Goal: Task Accomplishment & Management: Complete application form

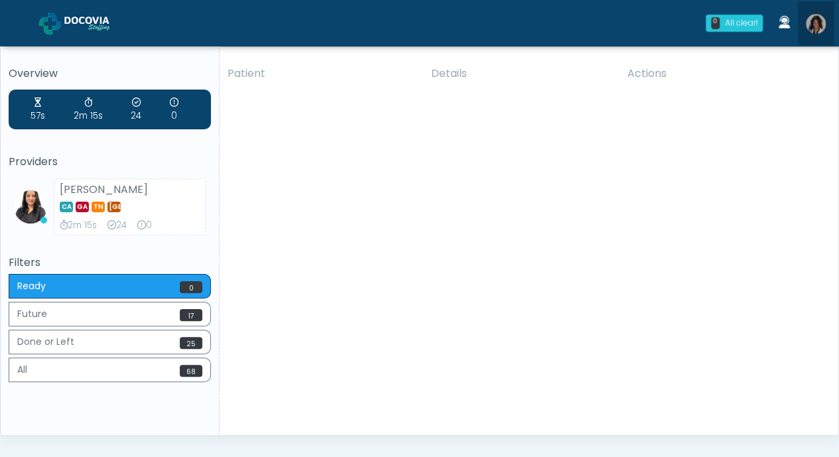
click at [817, 26] on img at bounding box center [816, 24] width 20 height 20
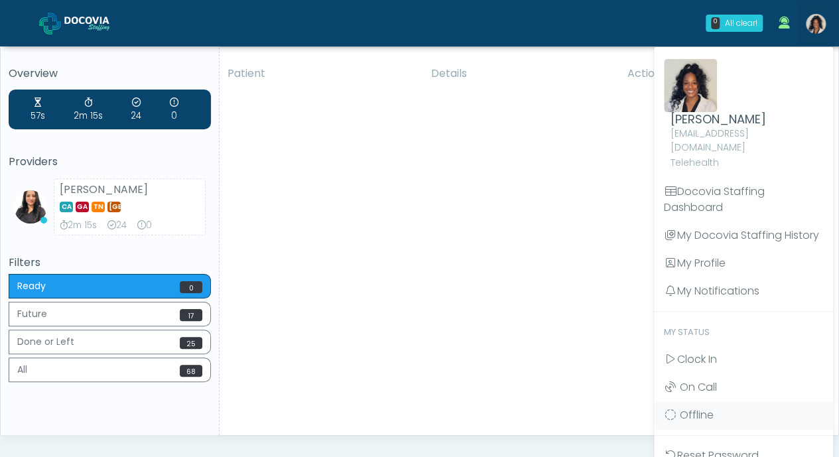
click at [706, 352] on span "Clock In" at bounding box center [697, 359] width 40 height 15
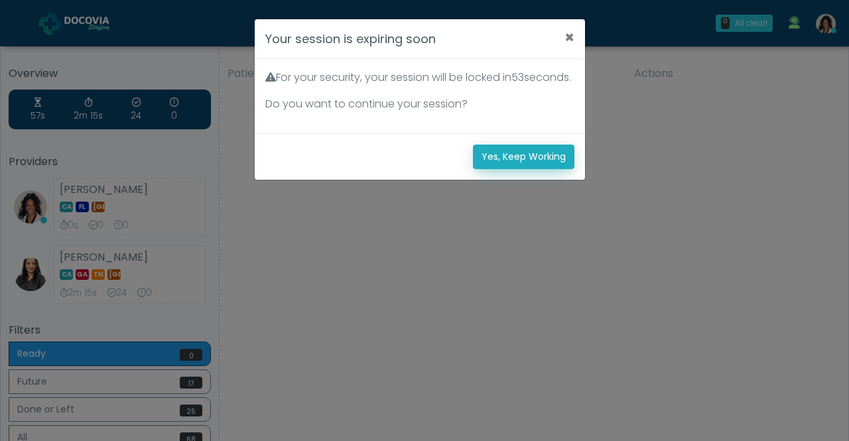
drag, startPoint x: 528, startPoint y: 171, endPoint x: 508, endPoint y: 177, distance: 20.8
click at [508, 169] on button "Yes, Keep Working" at bounding box center [524, 157] width 102 height 25
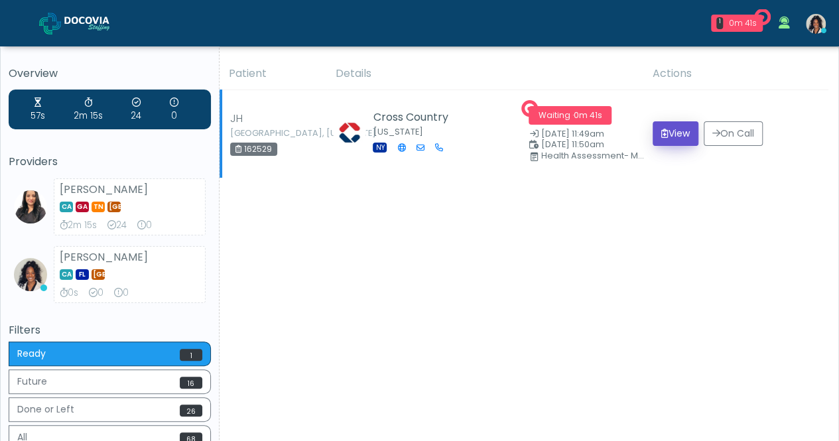
click at [662, 139] on button "View" at bounding box center [676, 133] width 46 height 25
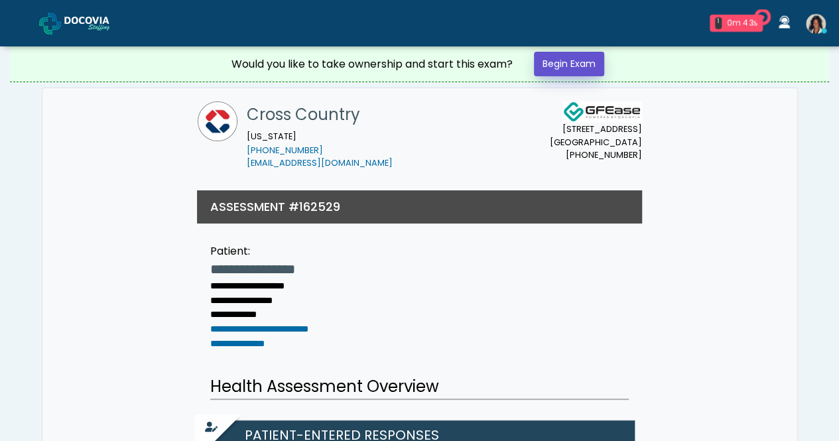
click at [573, 64] on link "Begin Exam" at bounding box center [569, 64] width 70 height 25
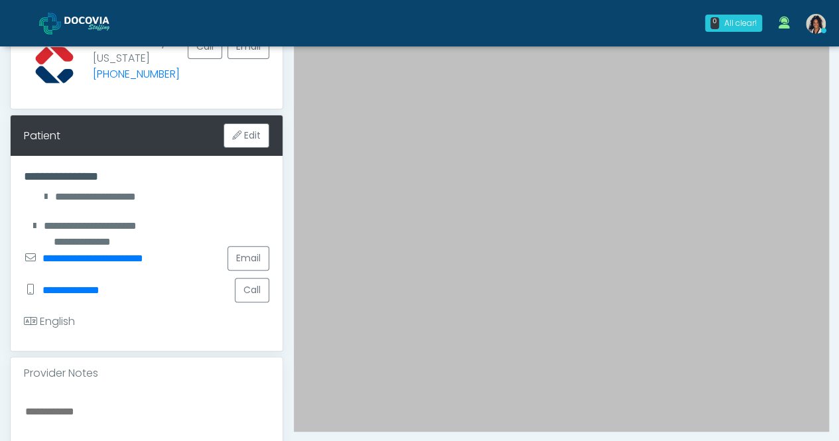
scroll to position [138, 0]
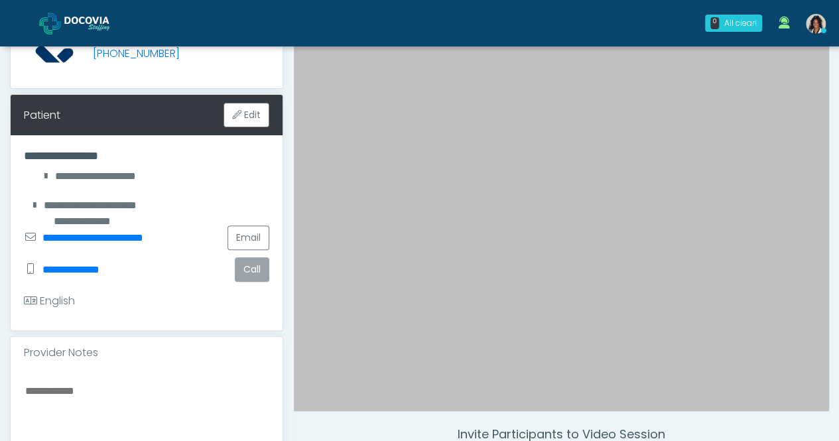
click at [258, 273] on button "Call" at bounding box center [252, 269] width 34 height 25
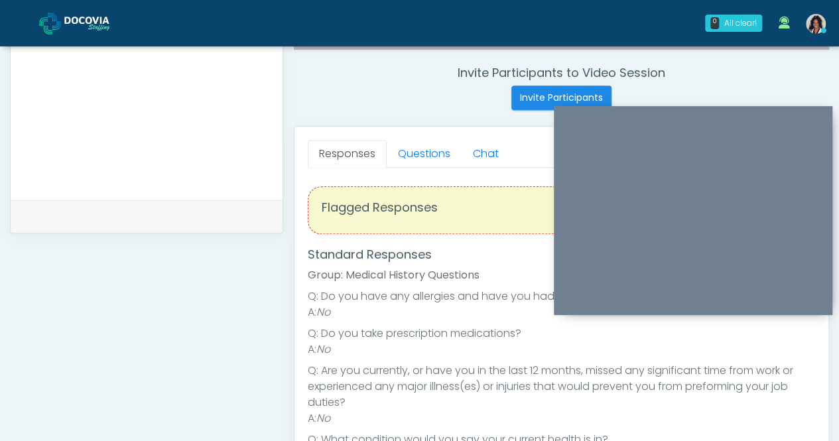
scroll to position [488, 0]
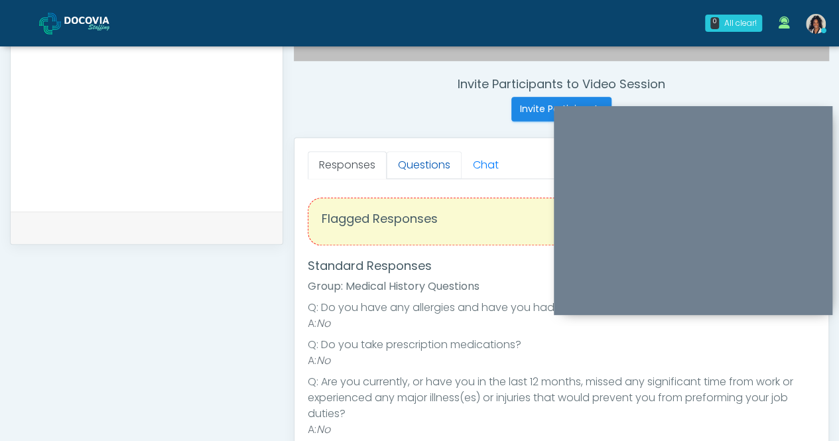
click at [439, 156] on link "Questions" at bounding box center [424, 165] width 75 height 28
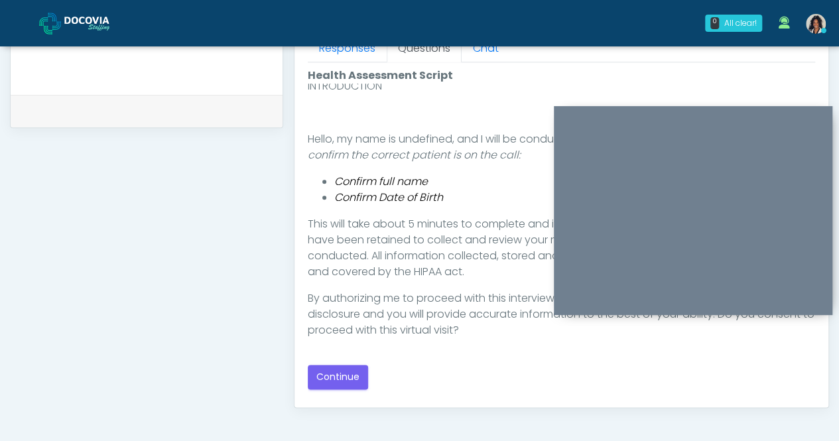
scroll to position [747, 0]
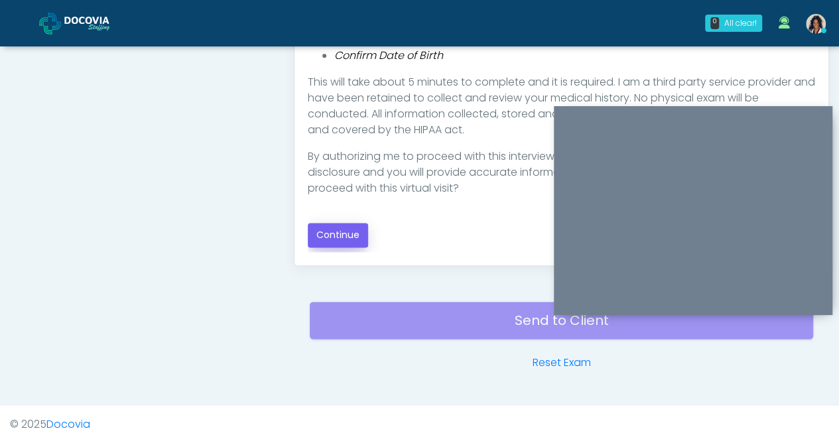
click at [353, 234] on button "Continue" at bounding box center [338, 235] width 60 height 25
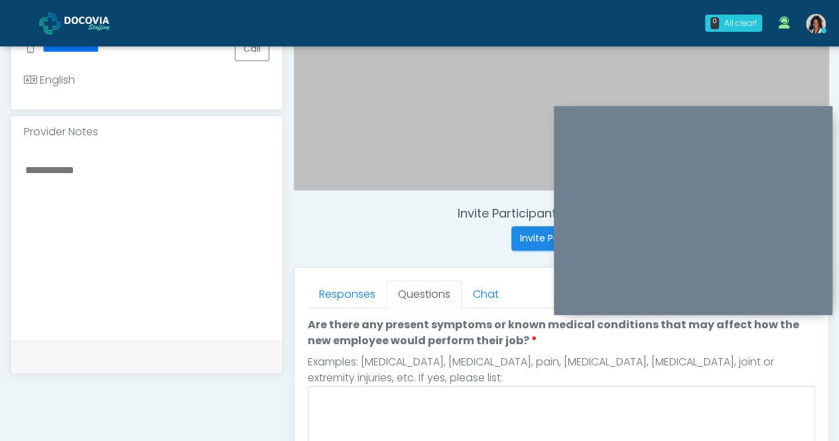
scroll to position [354, 0]
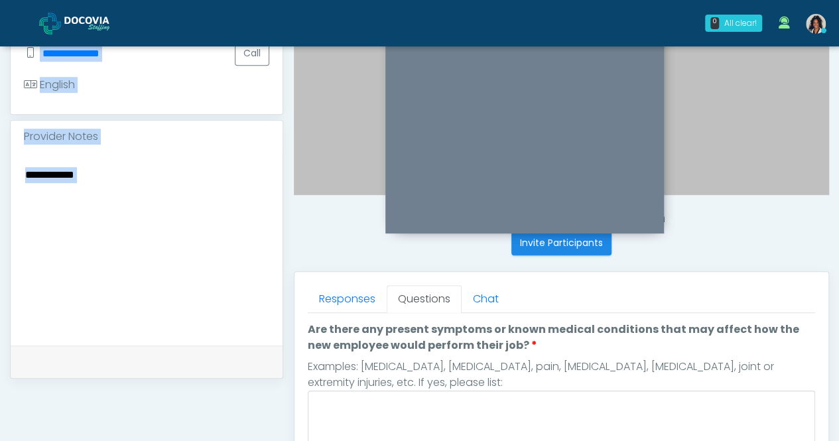
drag, startPoint x: 697, startPoint y: 115, endPoint x: 525, endPoint y: 30, distance: 191.1
click at [525, 30] on div "0 All clear! All clear! Viral Patel CA GA TN TX 2m 15s 24 0 Rachael Hunt In Exa…" at bounding box center [419, 241] width 839 height 1191
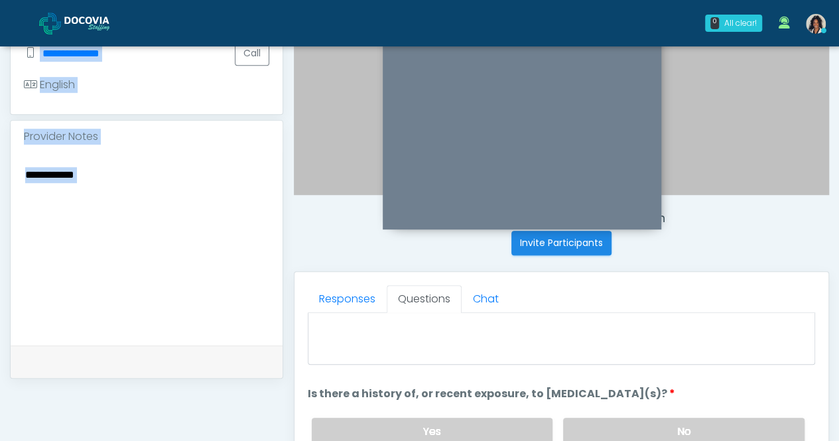
scroll to position [110, 0]
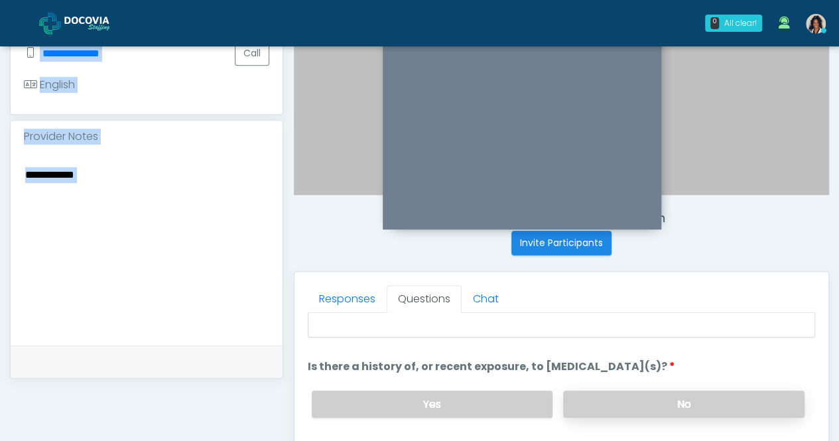
click at [702, 409] on label "No" at bounding box center [683, 404] width 241 height 27
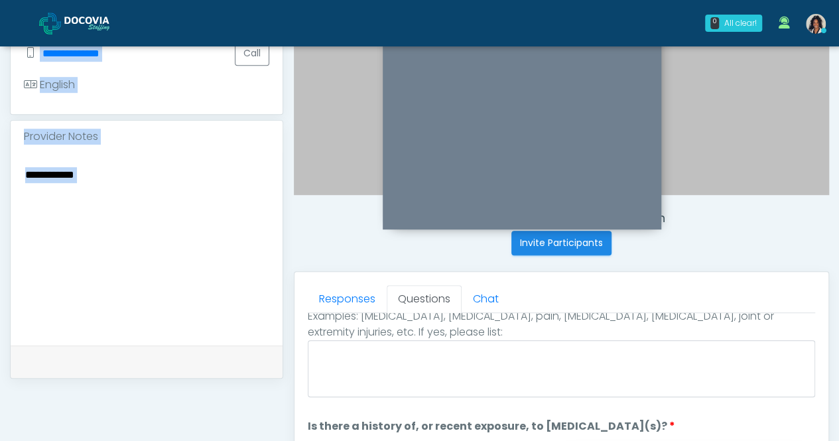
scroll to position [48, 0]
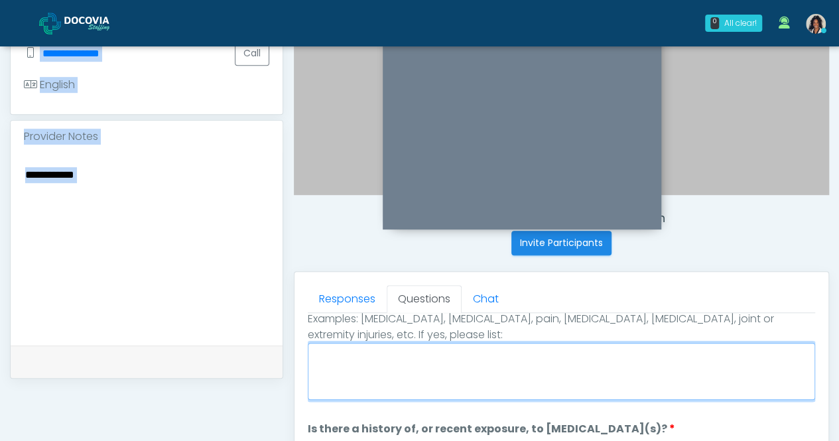
click at [687, 360] on textarea "Are there any present symptoms or known medical conditions that may affect how …" at bounding box center [562, 371] width 508 height 57
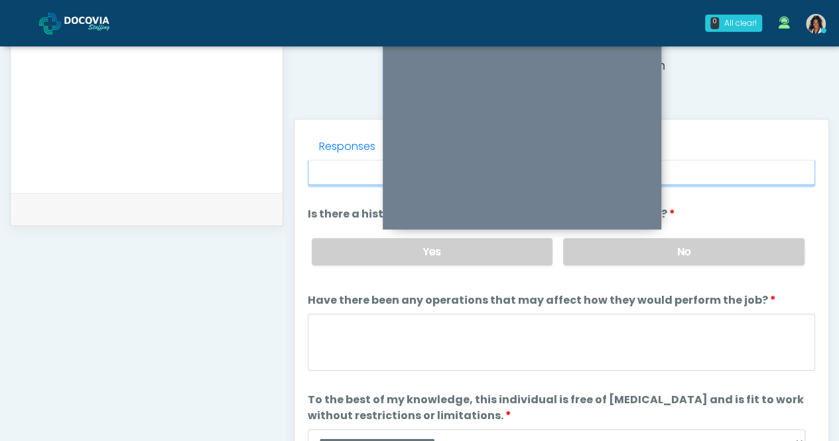
scroll to position [102, 0]
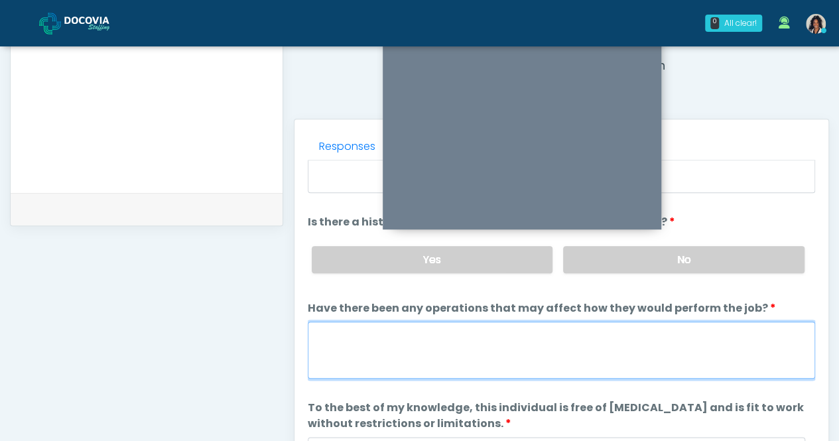
click at [630, 350] on textarea "Have there been any operations that may affect how they would perform the job?" at bounding box center [562, 350] width 508 height 57
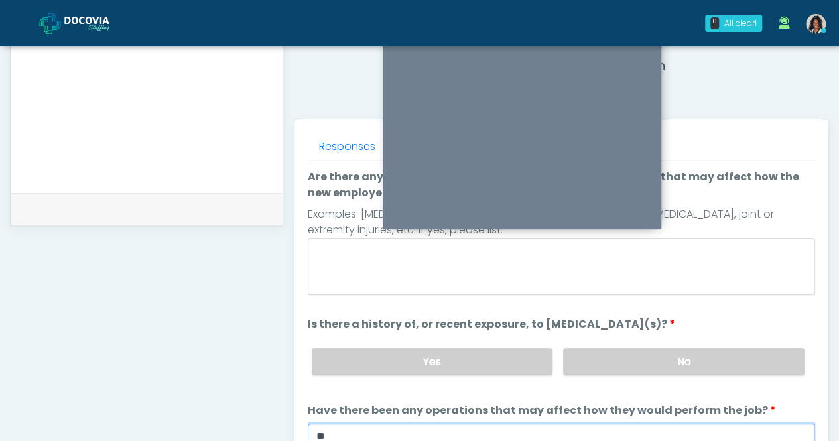
scroll to position [502, 0]
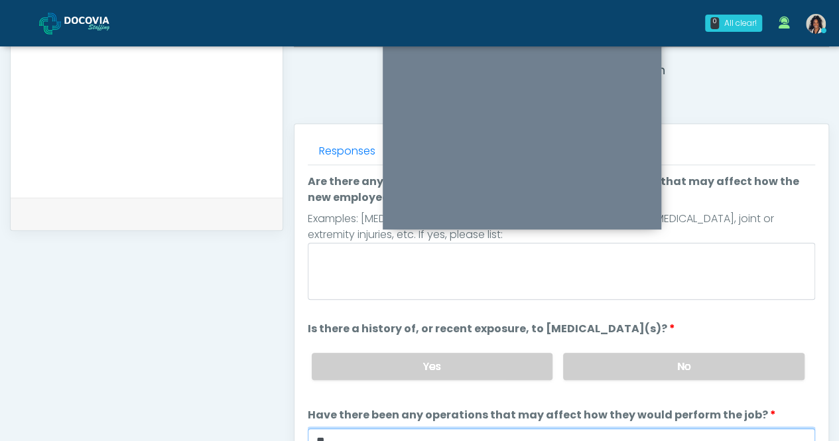
type textarea "**"
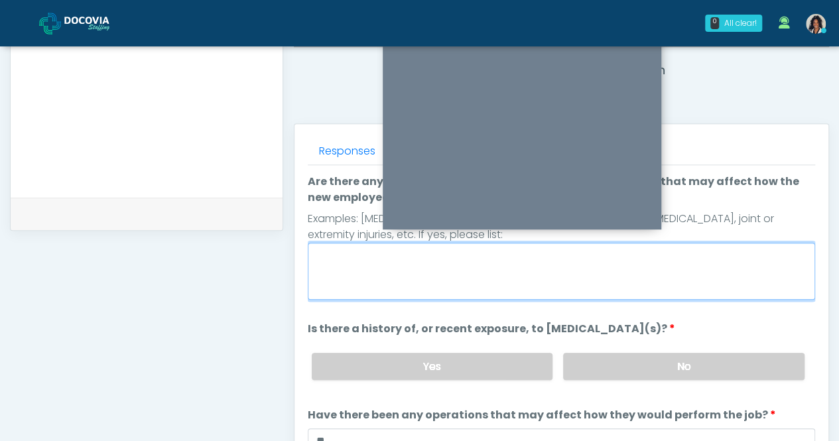
click at [530, 273] on textarea "Are there any present symptoms or known medical conditions that may affect how …" at bounding box center [562, 271] width 508 height 57
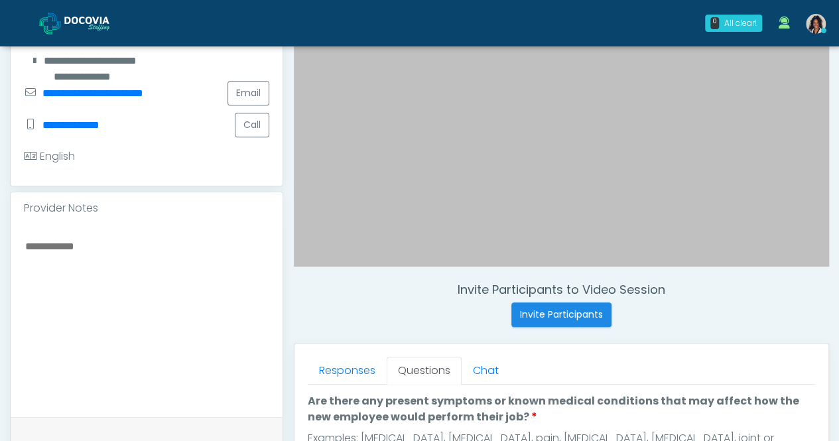
scroll to position [0, 0]
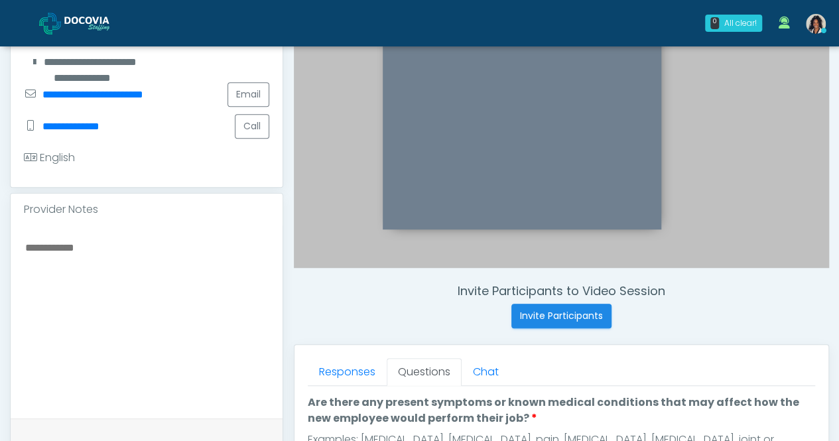
type textarea "**"
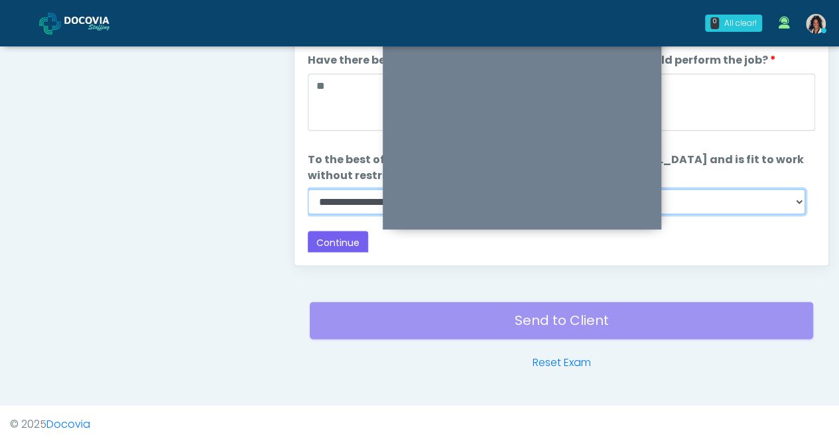
click at [364, 196] on select "**********" at bounding box center [557, 201] width 498 height 25
select select "******"
click at [308, 189] on select "**********" at bounding box center [557, 201] width 498 height 25
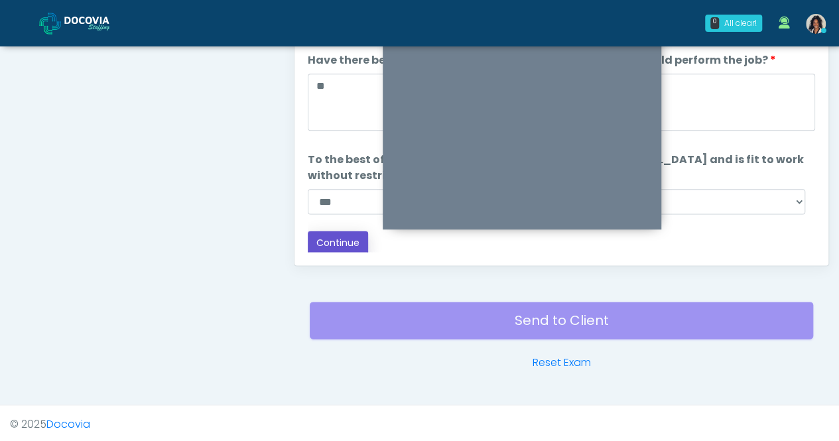
click at [332, 245] on button "Continue" at bounding box center [338, 243] width 60 height 25
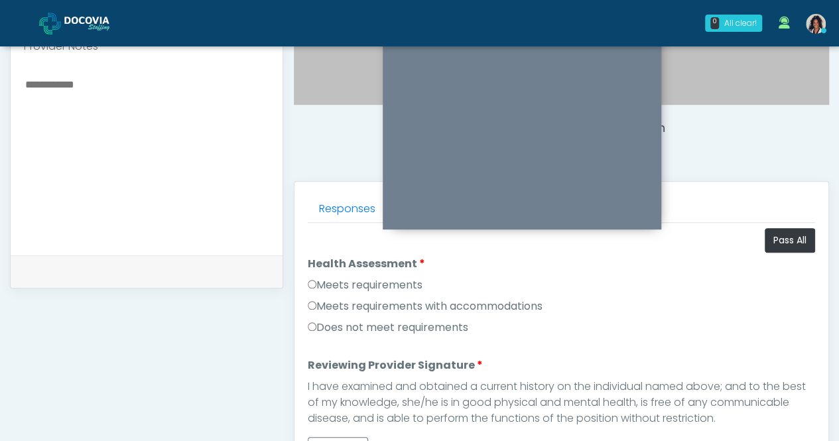
click at [409, 277] on label "Meets requirements" at bounding box center [365, 285] width 115 height 16
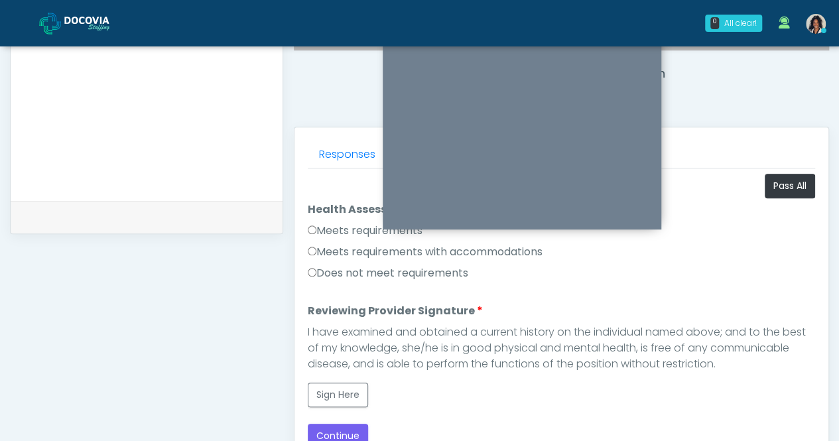
scroll to position [567, 0]
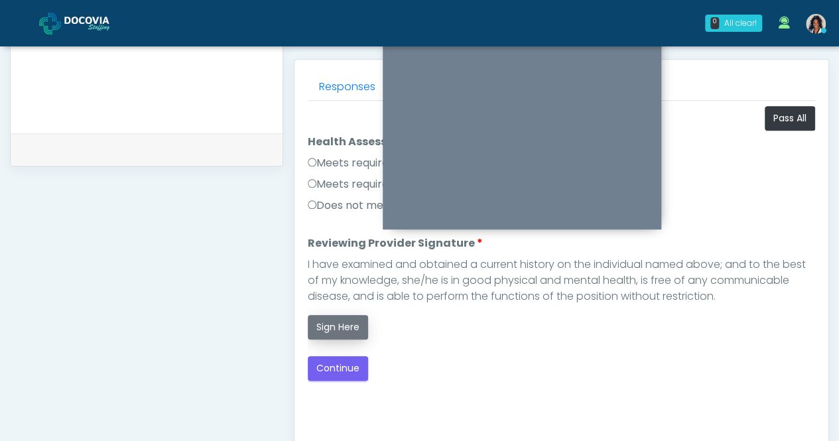
click at [357, 320] on button "Sign Here" at bounding box center [338, 327] width 60 height 25
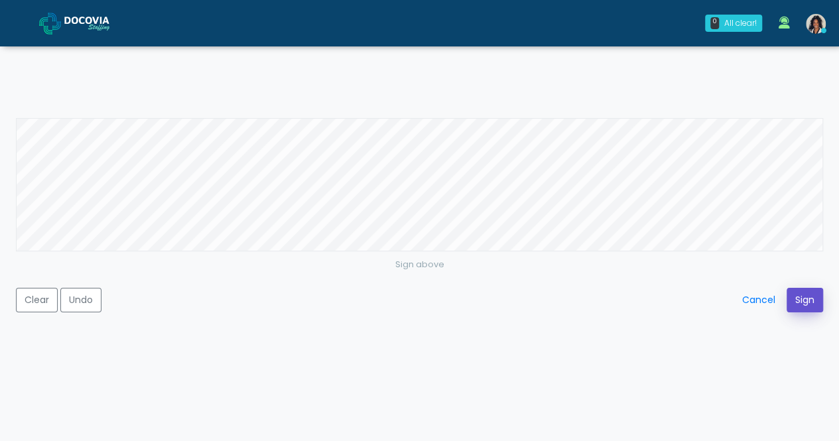
click at [806, 308] on button "Sign" at bounding box center [805, 300] width 36 height 25
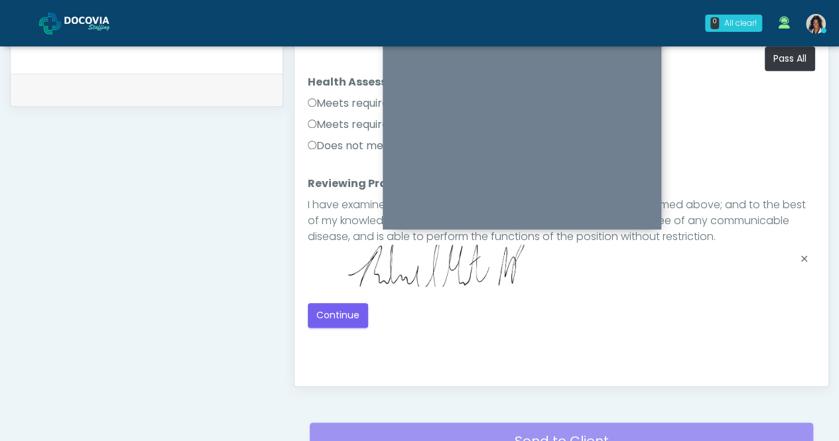
scroll to position [643, 0]
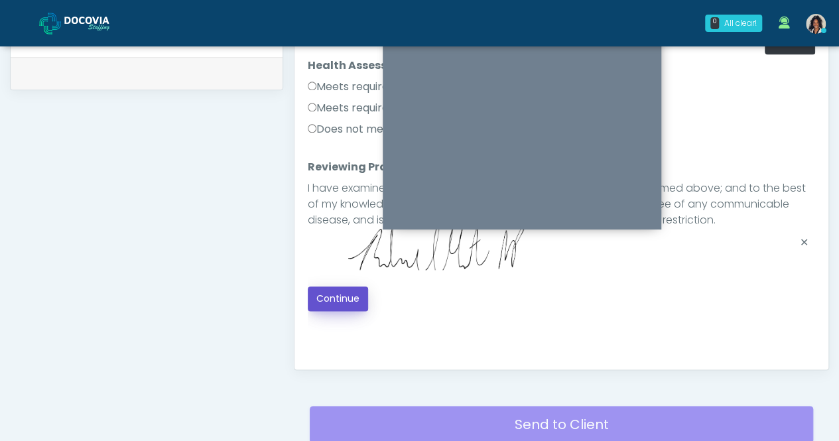
click at [344, 295] on button "Continue" at bounding box center [338, 299] width 60 height 25
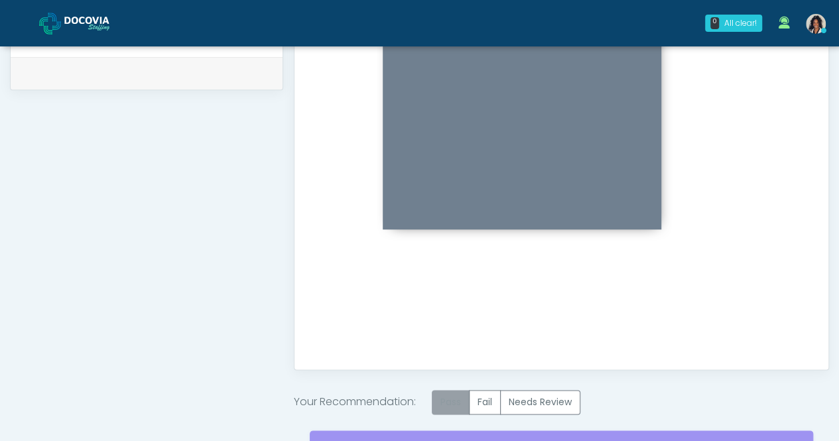
click at [460, 406] on label "Pass" at bounding box center [451, 402] width 38 height 25
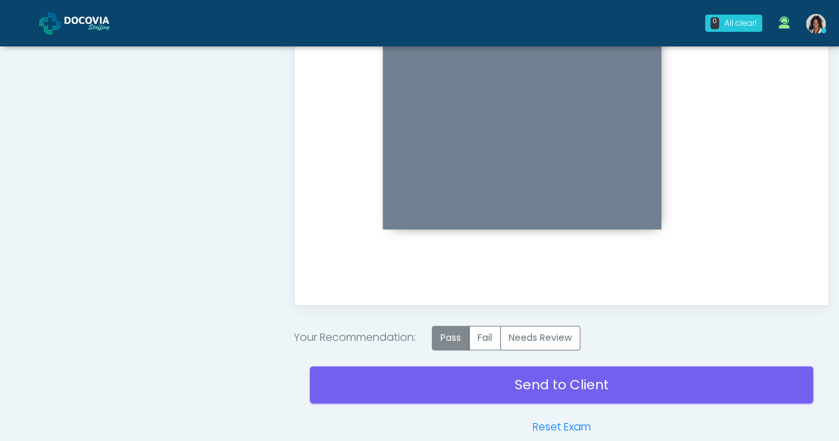
scroll to position [746, 0]
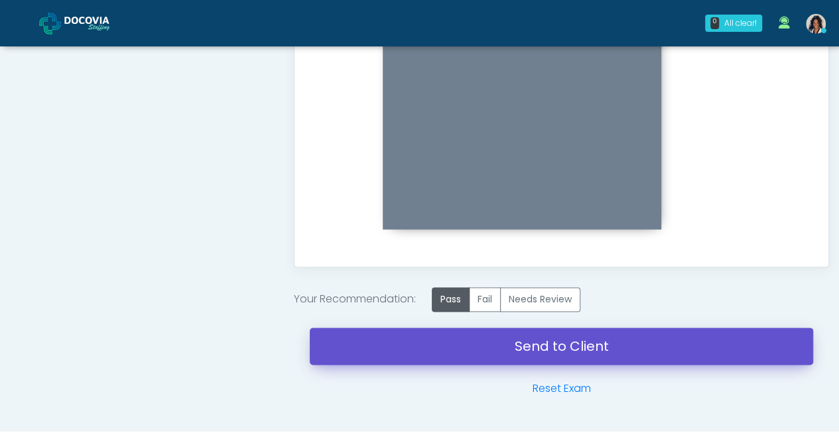
click at [542, 346] on link "Send to Client" at bounding box center [562, 346] width 504 height 37
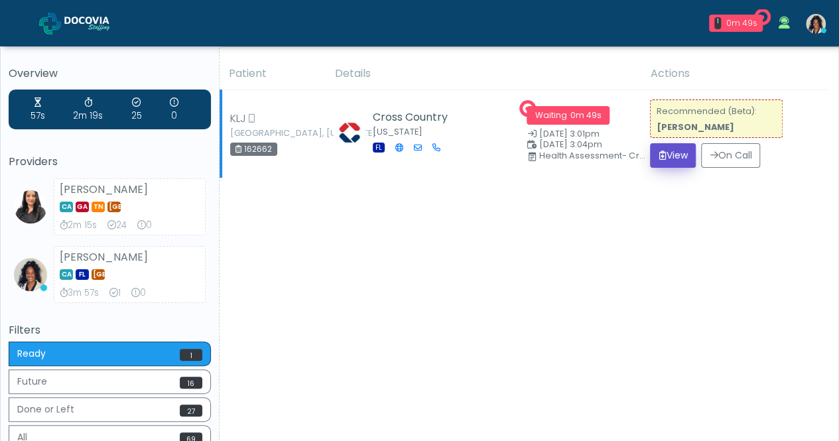
click at [665, 153] on button "View" at bounding box center [673, 155] width 46 height 25
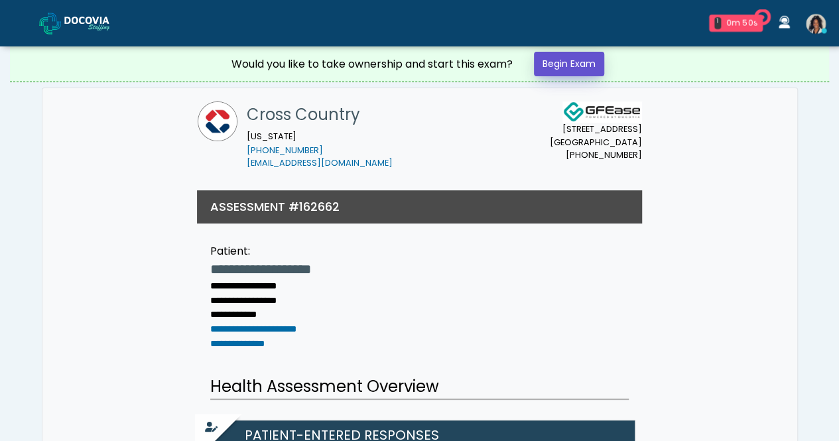
click at [577, 66] on link "Begin Exam" at bounding box center [569, 64] width 70 height 25
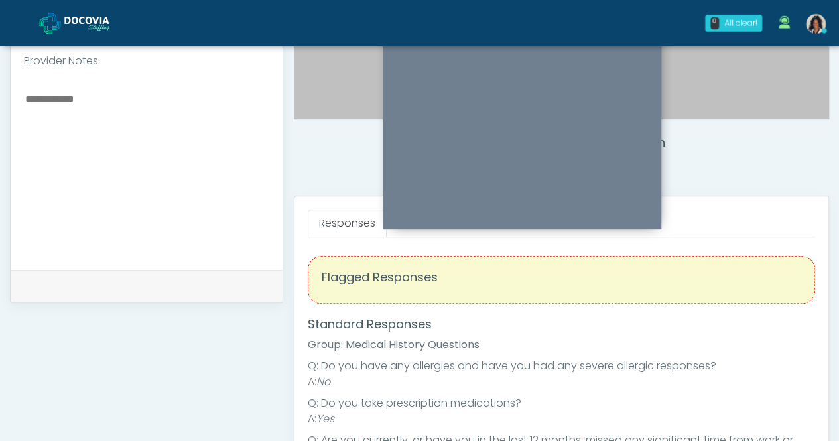
scroll to position [412, 0]
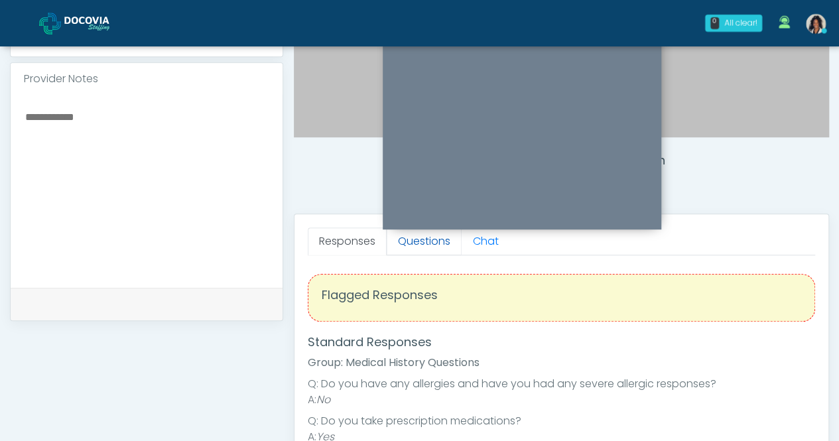
click at [422, 253] on link "Questions" at bounding box center [424, 242] width 75 height 28
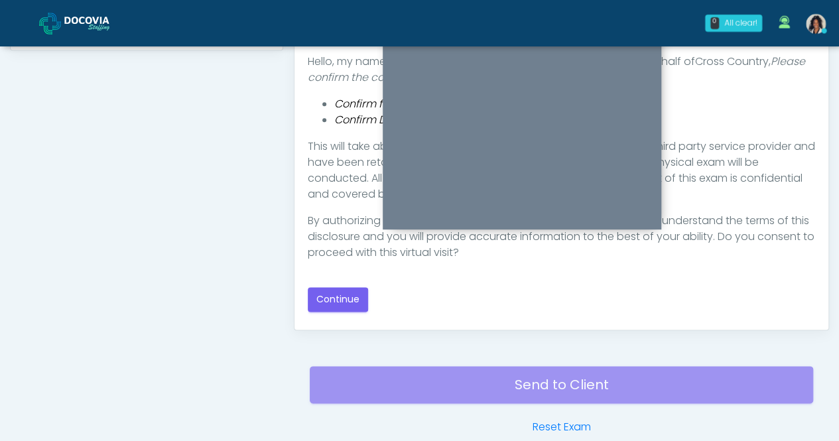
scroll to position [686, 0]
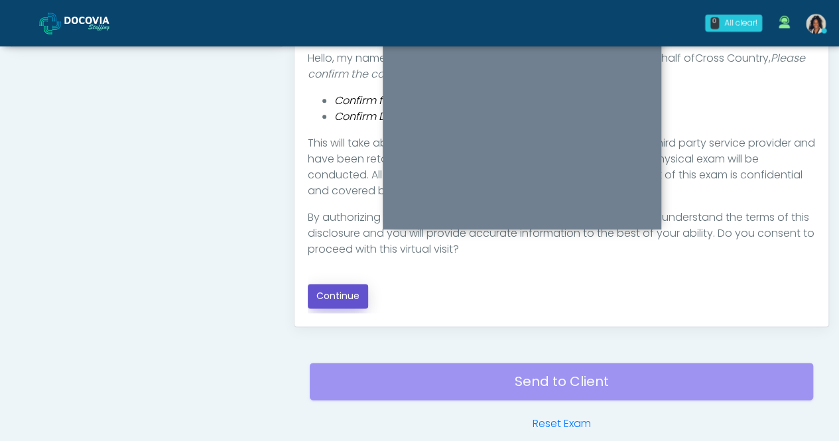
click at [337, 291] on button "Continue" at bounding box center [338, 296] width 60 height 25
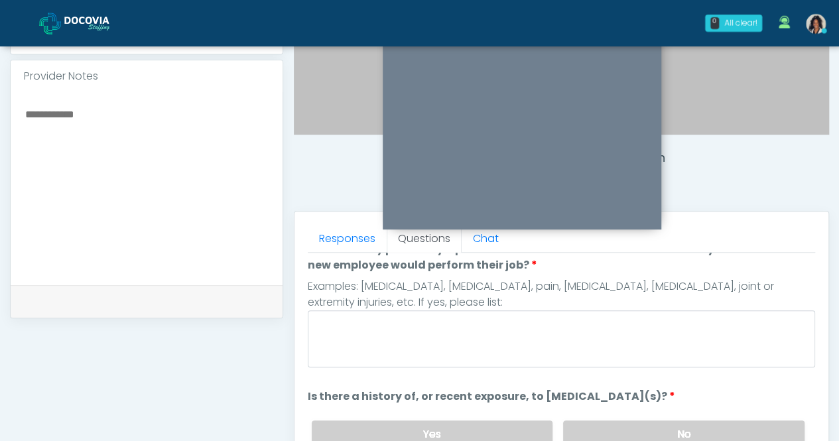
scroll to position [0, 0]
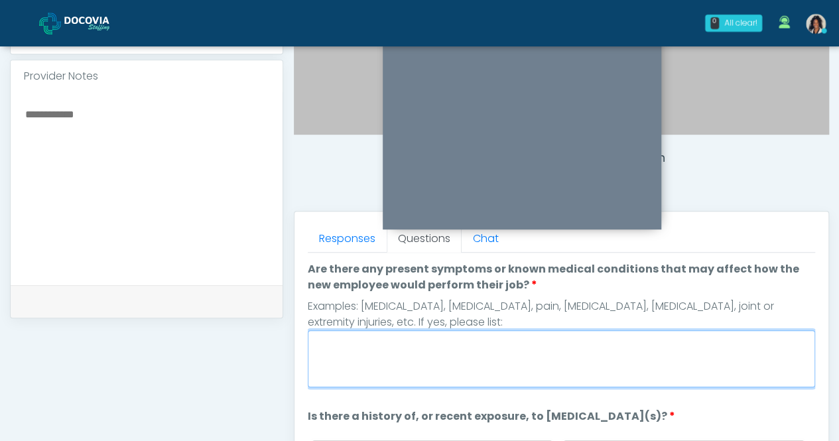
click at [360, 356] on textarea "Are there any present symptoms or known medical conditions that may affect how …" at bounding box center [562, 358] width 508 height 57
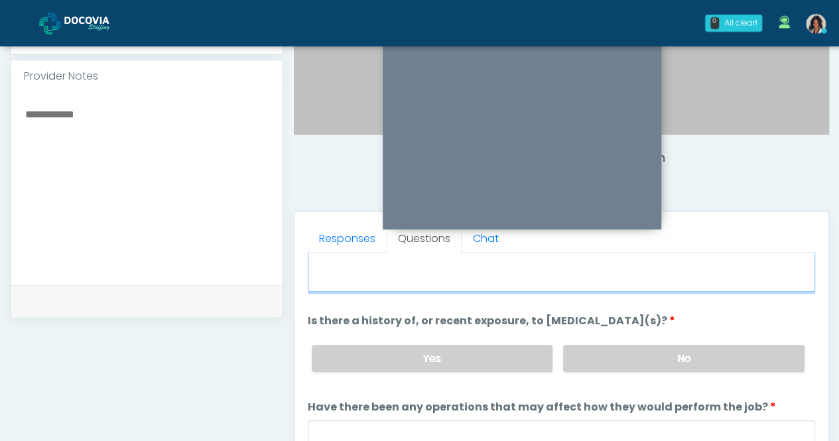
scroll to position [110, 0]
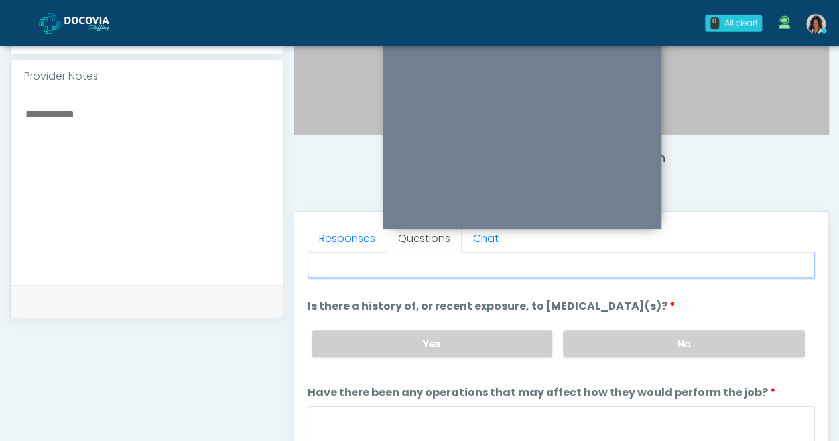
type textarea "**"
click at [631, 332] on label "No" at bounding box center [683, 343] width 241 height 27
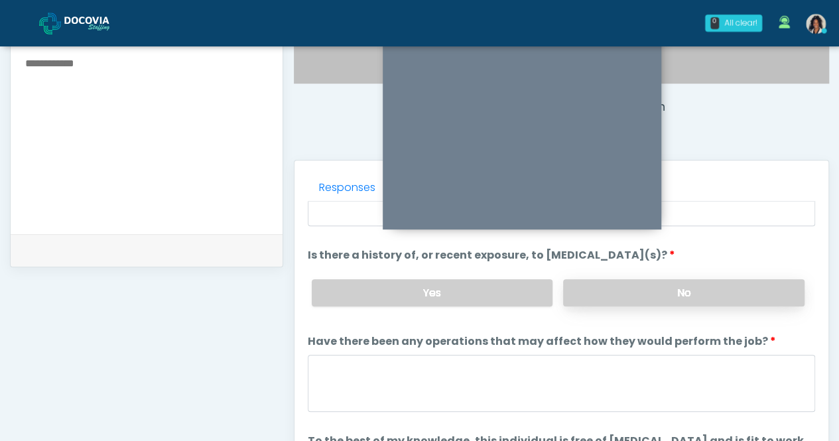
scroll to position [502, 0]
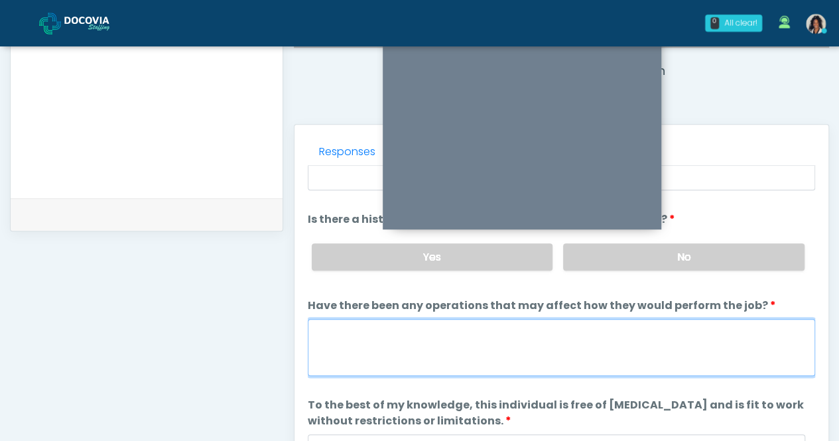
click at [474, 365] on textarea "Have there been any operations that may affect how they would perform the job?" at bounding box center [562, 347] width 508 height 57
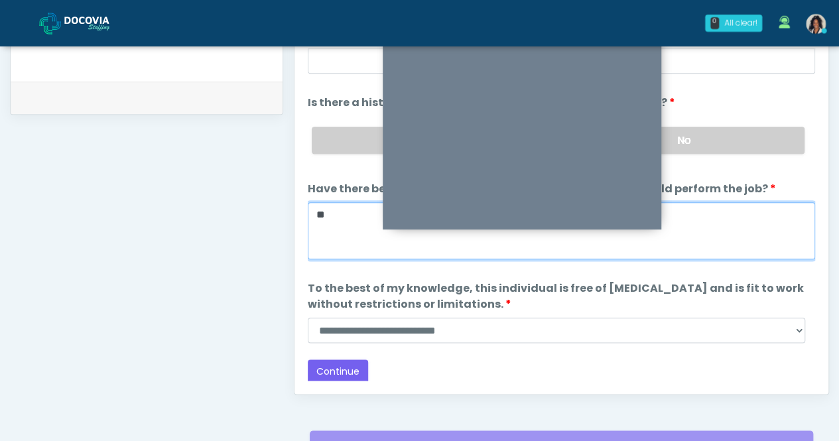
scroll to position [629, 0]
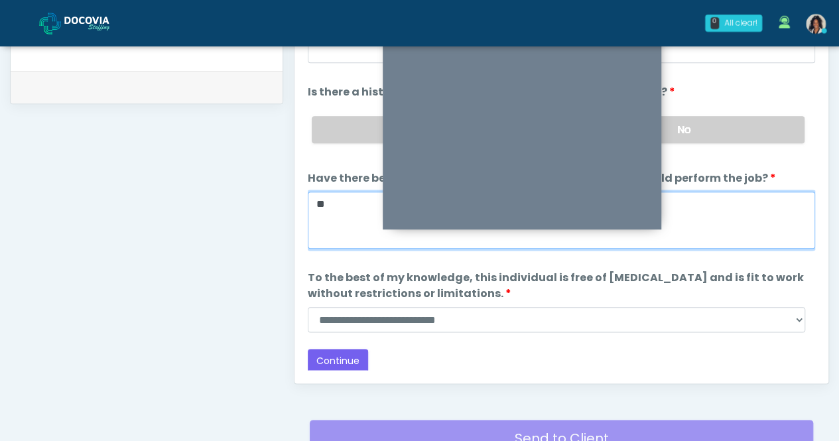
type textarea "**"
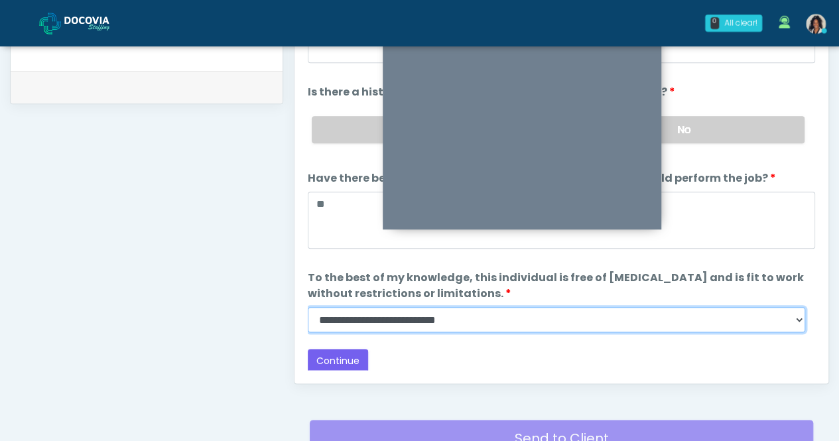
click at [434, 320] on select "**********" at bounding box center [557, 319] width 498 height 25
select select "******"
click at [308, 307] on select "**********" at bounding box center [557, 319] width 498 height 25
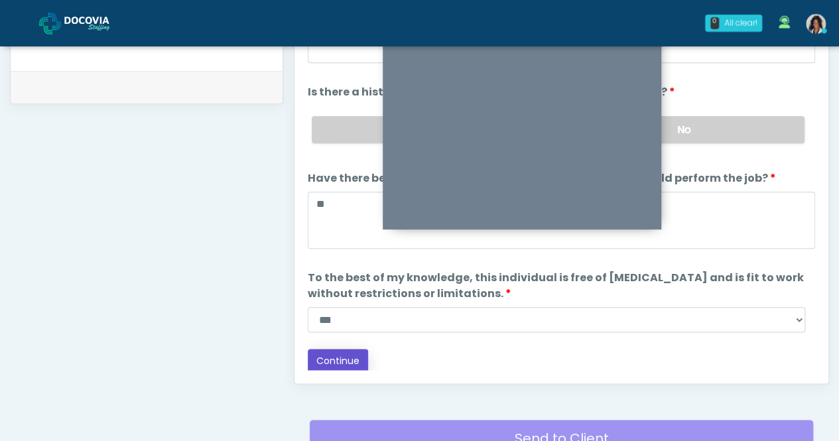
click at [330, 361] on button "Continue" at bounding box center [338, 361] width 60 height 25
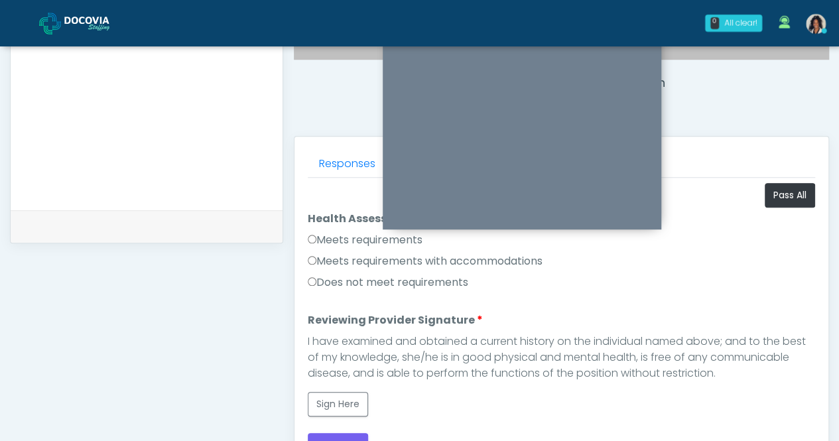
scroll to position [482, 0]
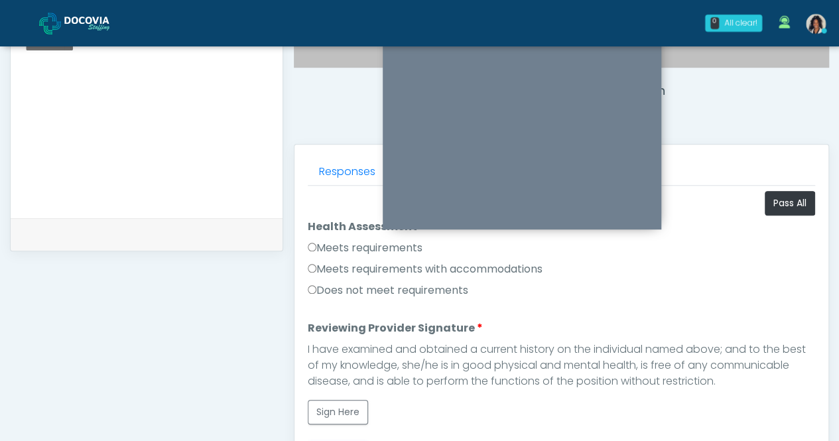
click at [367, 242] on label "Meets requirements" at bounding box center [365, 248] width 115 height 16
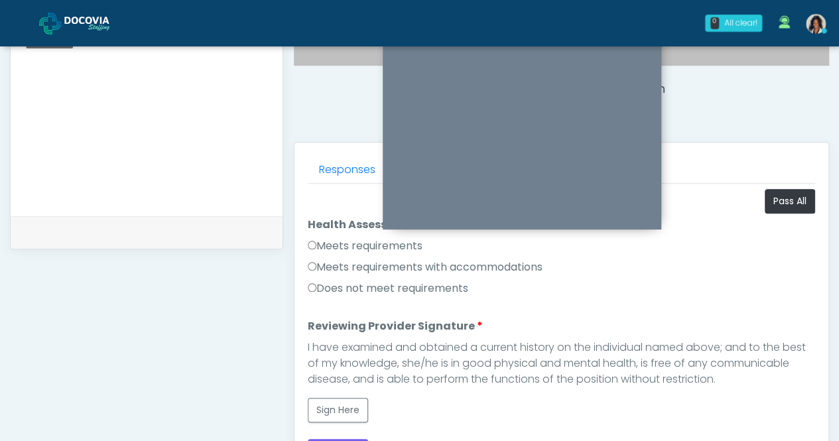
scroll to position [480, 0]
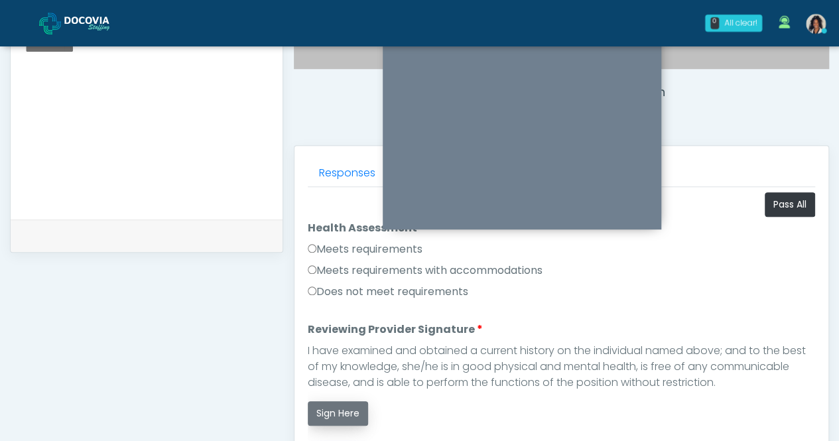
click at [346, 409] on button "Sign Here" at bounding box center [338, 413] width 60 height 25
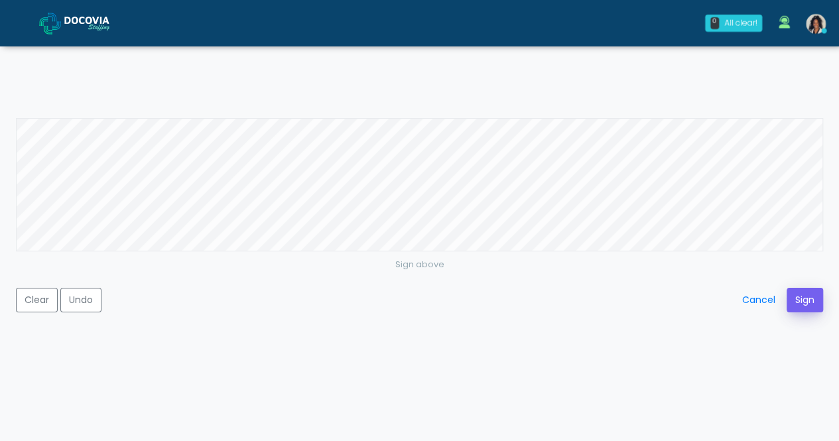
click at [807, 303] on button "Sign" at bounding box center [805, 300] width 36 height 25
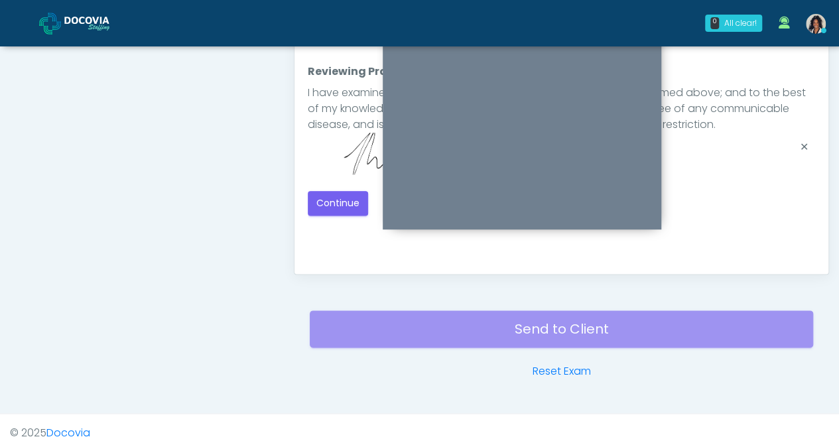
scroll to position [744, 0]
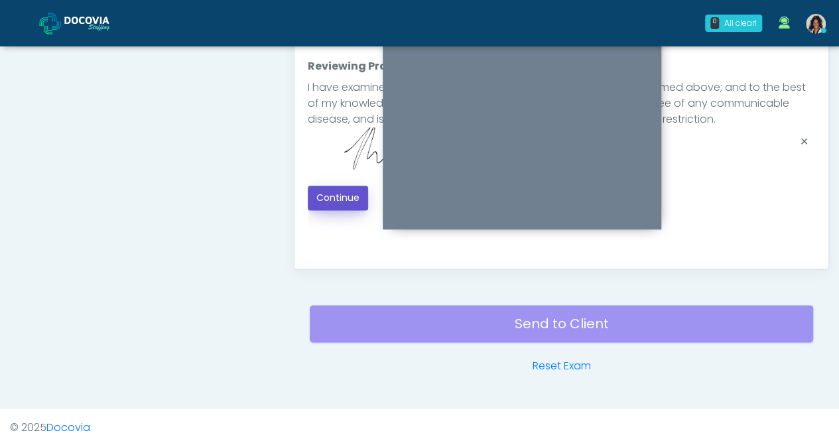
click at [336, 200] on button "Continue" at bounding box center [338, 198] width 60 height 25
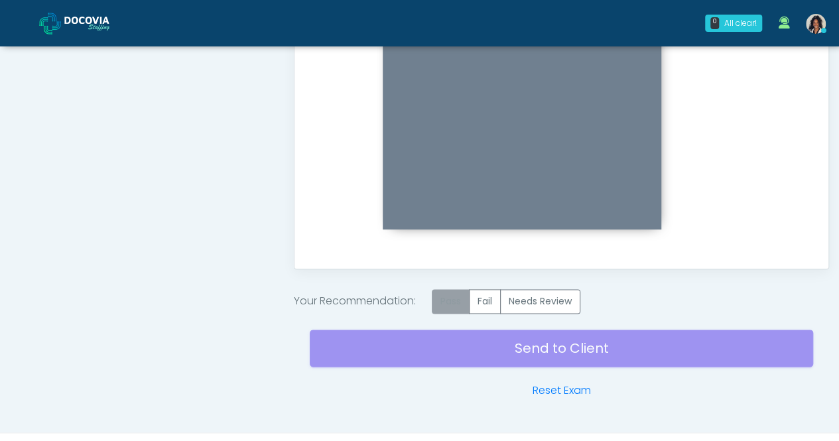
click at [450, 301] on label "Pass" at bounding box center [451, 301] width 38 height 25
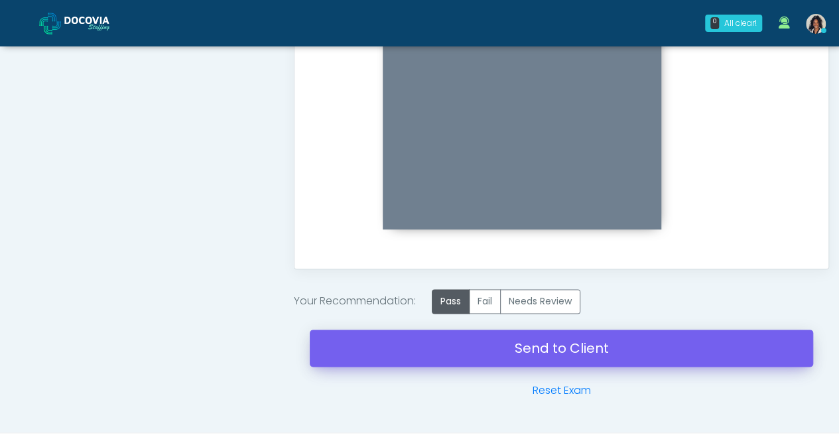
click at [442, 344] on link "Send to Client" at bounding box center [562, 348] width 504 height 37
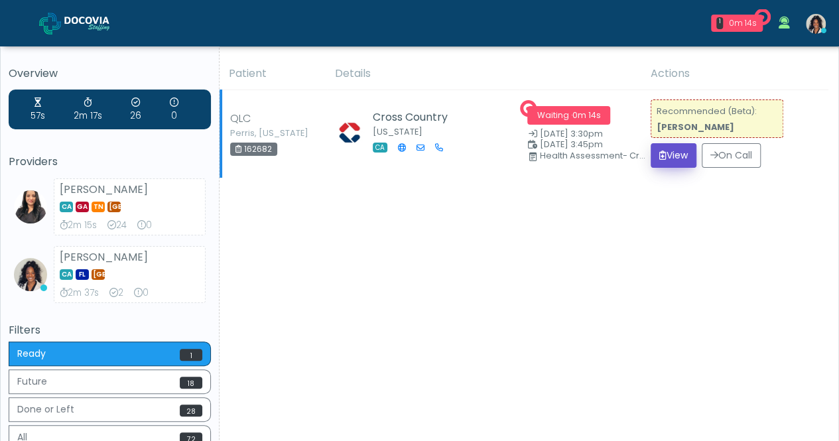
click at [669, 155] on button "View" at bounding box center [674, 155] width 46 height 25
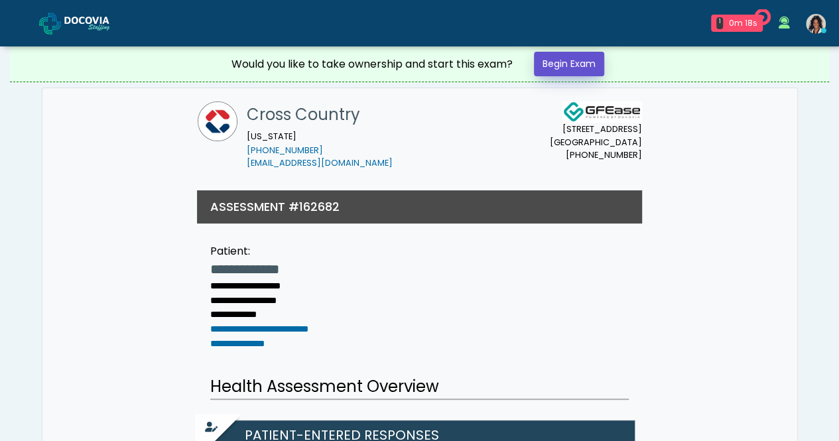
click at [582, 68] on link "Begin Exam" at bounding box center [569, 64] width 70 height 25
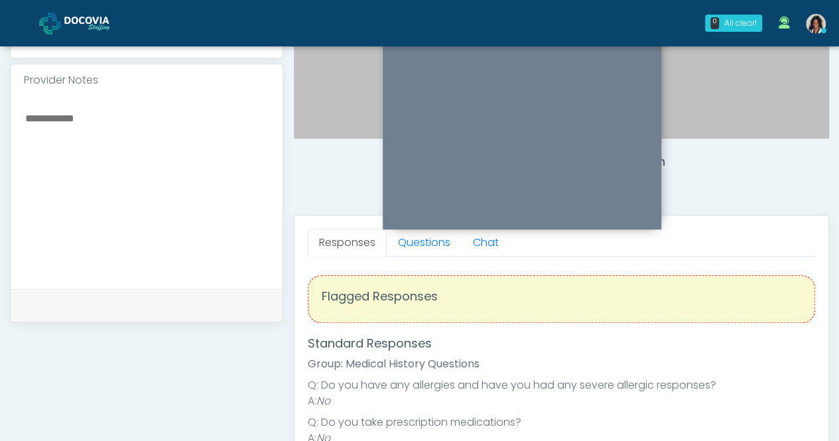
scroll to position [410, 0]
click at [433, 248] on link "Questions" at bounding box center [424, 244] width 75 height 28
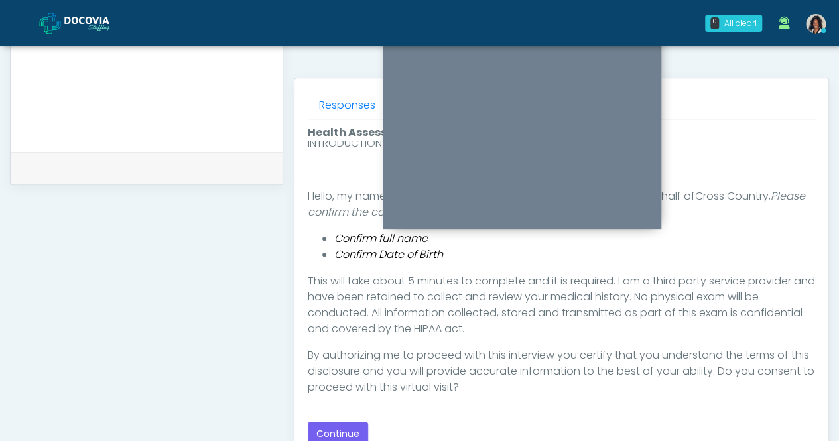
scroll to position [551, 0]
click at [350, 106] on link "Responses" at bounding box center [347, 103] width 79 height 28
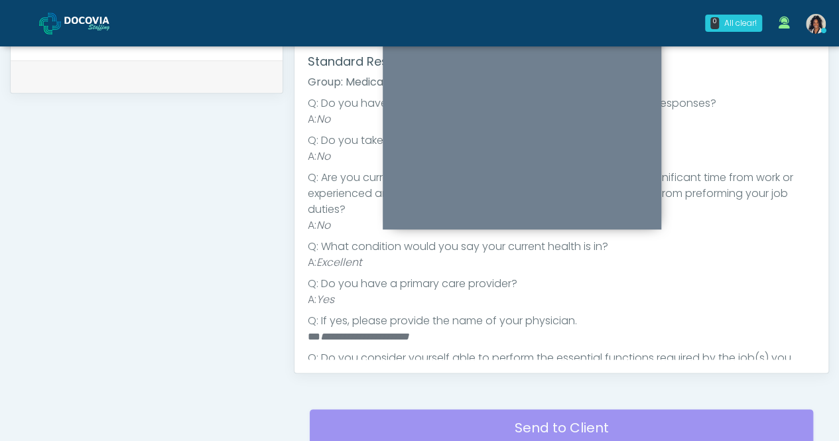
scroll to position [0, 0]
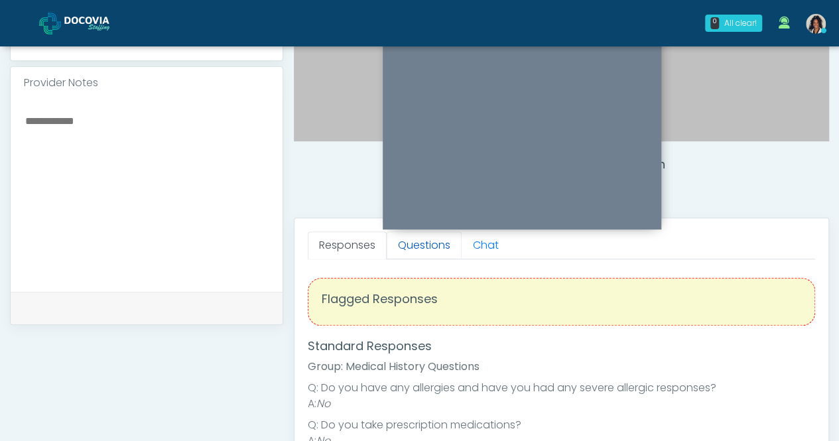
click at [446, 249] on link "Questions" at bounding box center [424, 246] width 75 height 28
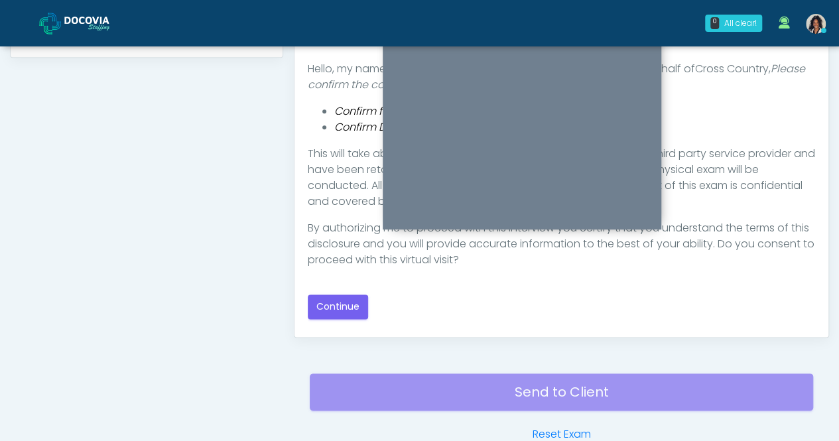
scroll to position [747, 0]
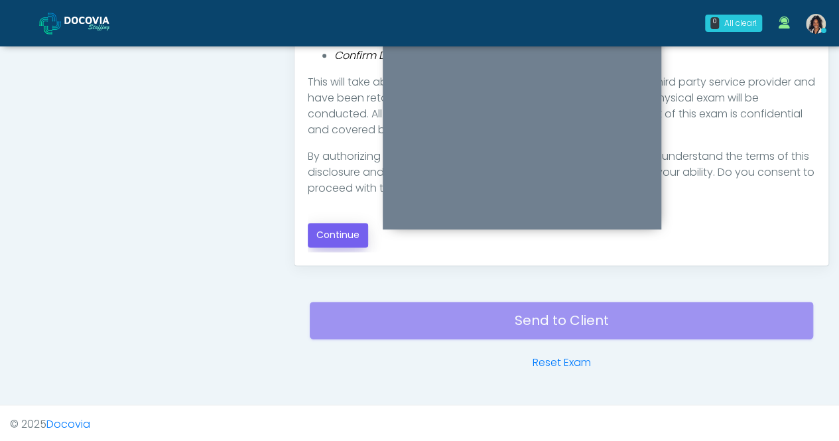
click at [354, 241] on button "Continue" at bounding box center [338, 235] width 60 height 25
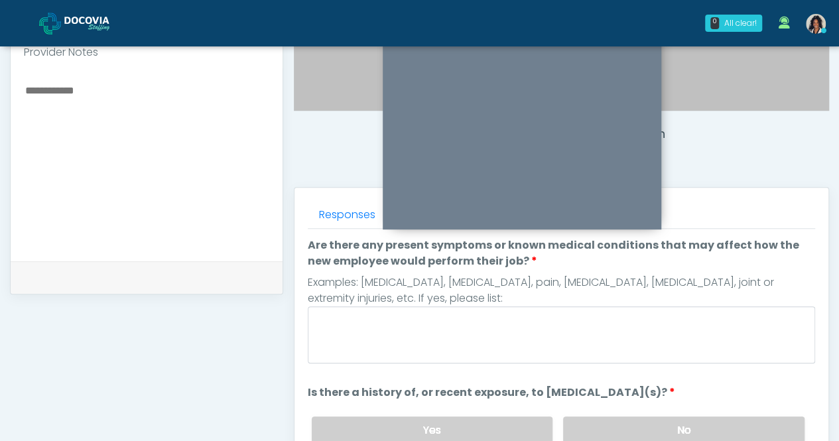
scroll to position [429, 0]
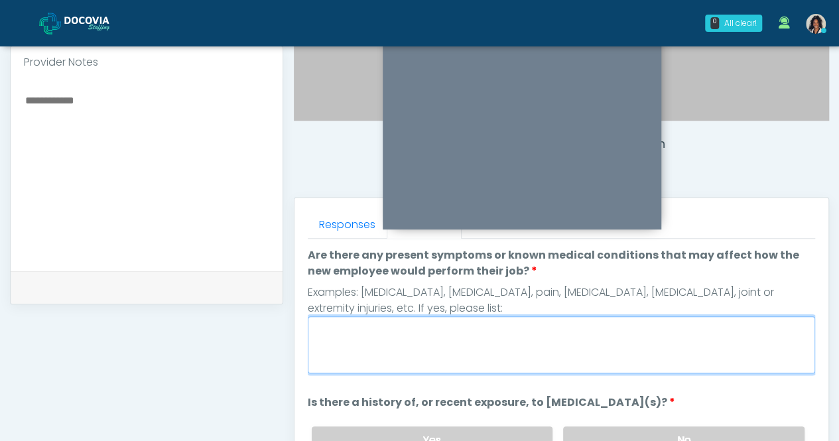
click at [420, 341] on textarea "Are there any present symptoms or known medical conditions that may affect how …" at bounding box center [562, 344] width 508 height 57
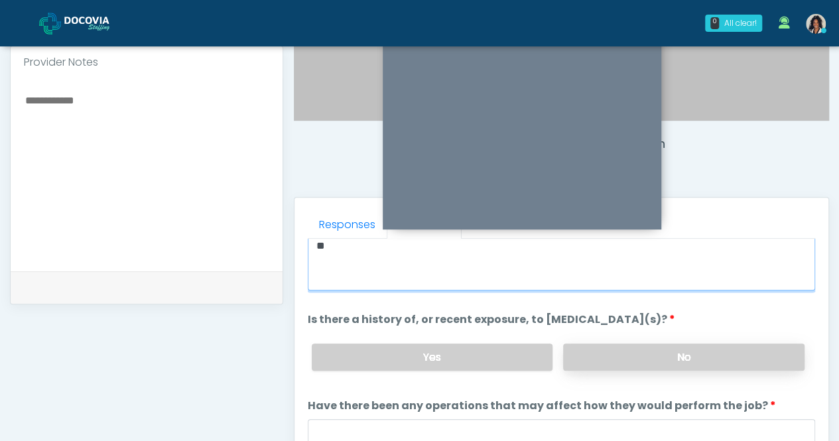
type textarea "**"
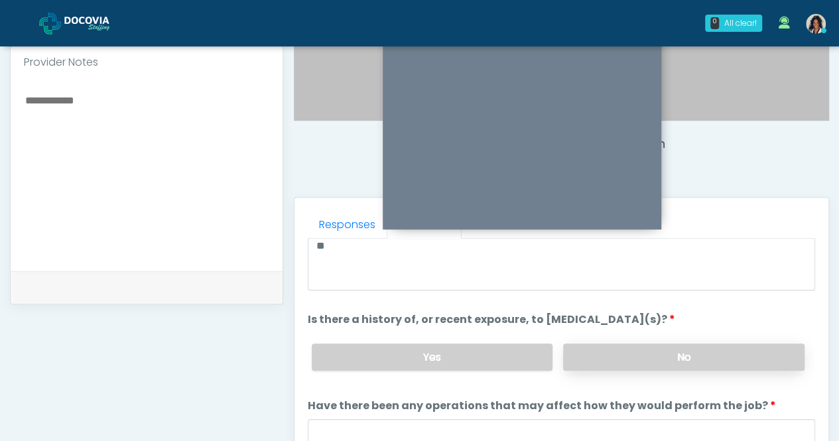
click at [651, 344] on label "No" at bounding box center [683, 357] width 241 height 27
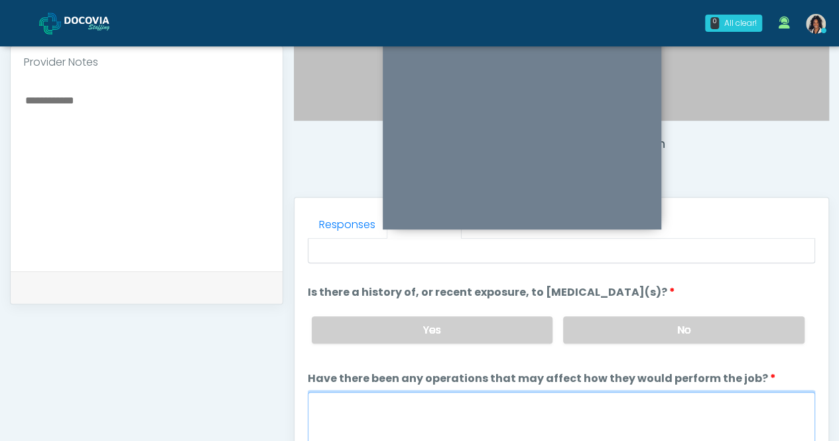
click at [482, 399] on textarea "Have there been any operations that may affect how they would perform the job?" at bounding box center [562, 420] width 508 height 57
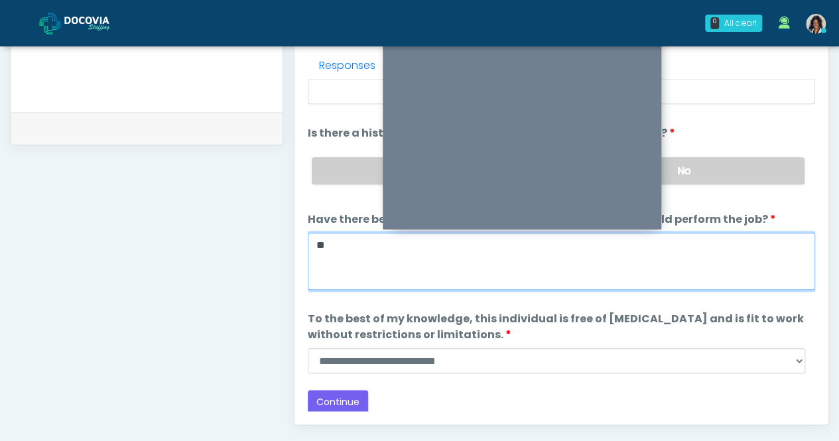
scroll to position [611, 0]
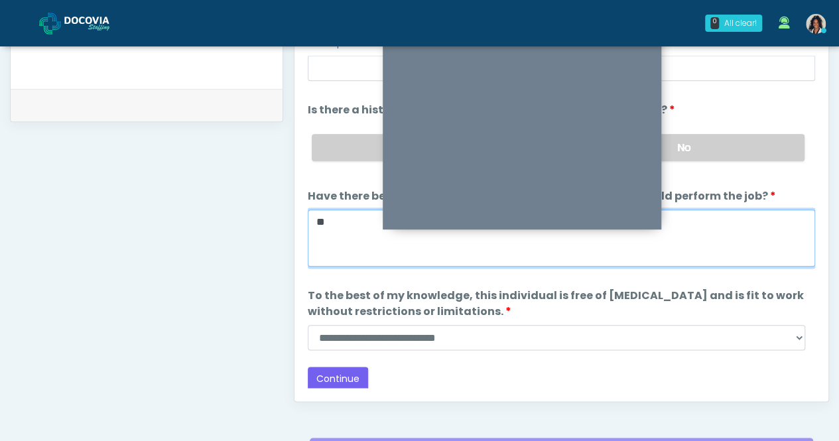
type textarea "**"
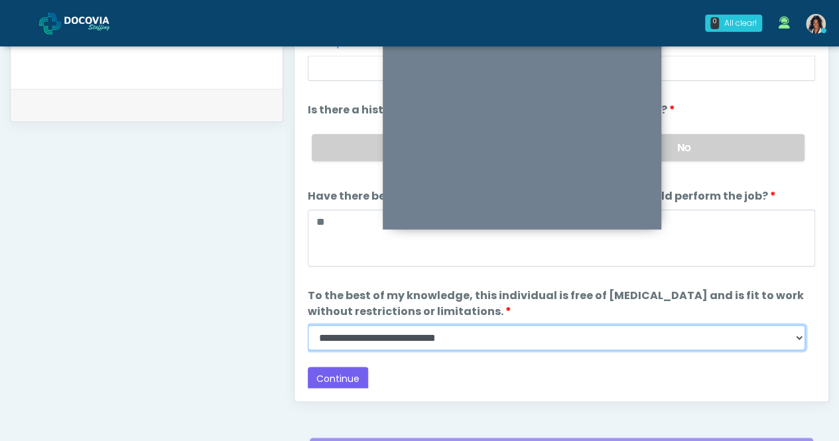
click at [414, 326] on select "**********" at bounding box center [557, 337] width 498 height 25
click at [308, 325] on select "**********" at bounding box center [557, 337] width 498 height 25
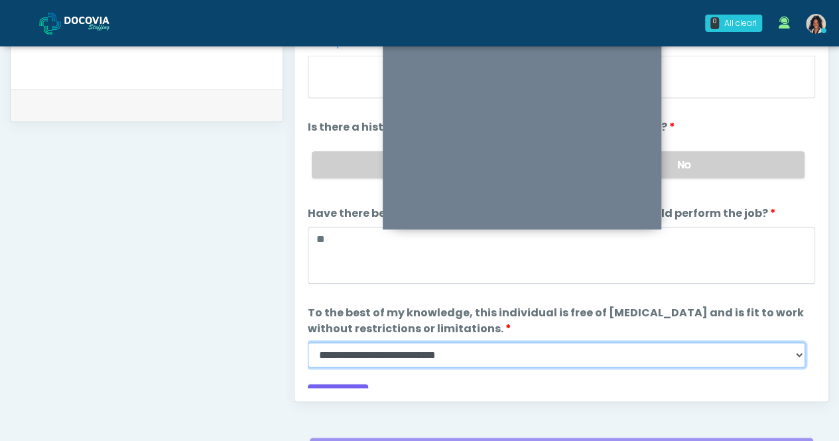
scroll to position [110, 0]
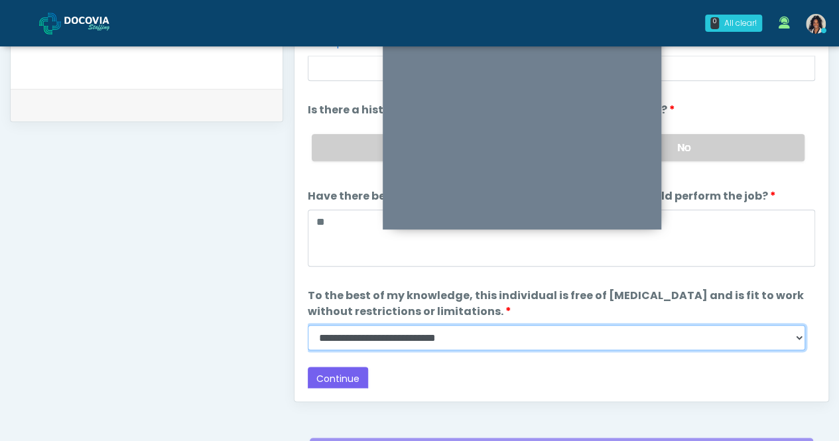
click at [444, 341] on select "**********" at bounding box center [557, 337] width 498 height 25
select select "******"
click at [308, 325] on select "**********" at bounding box center [557, 337] width 498 height 25
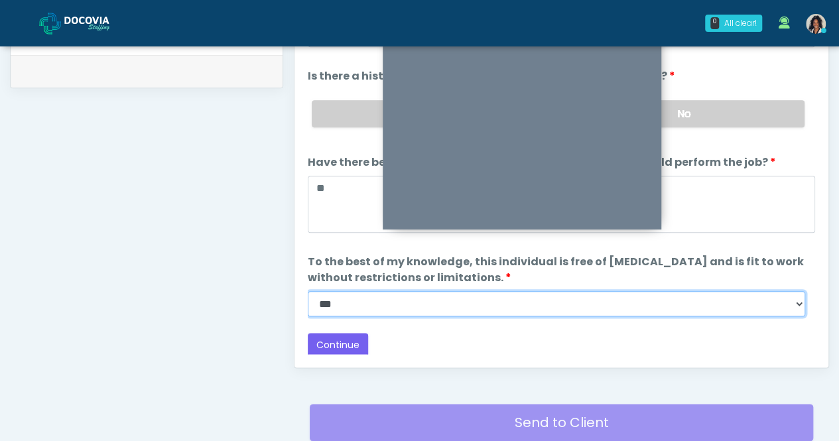
scroll to position [667, 0]
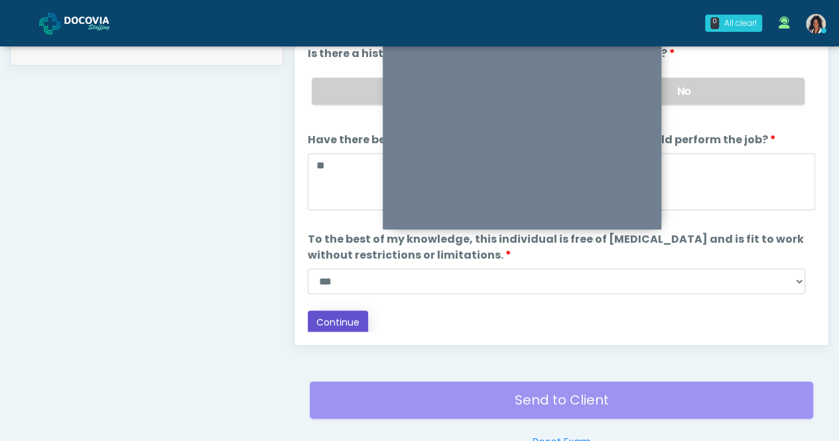
click at [350, 326] on button "Continue" at bounding box center [338, 322] width 60 height 25
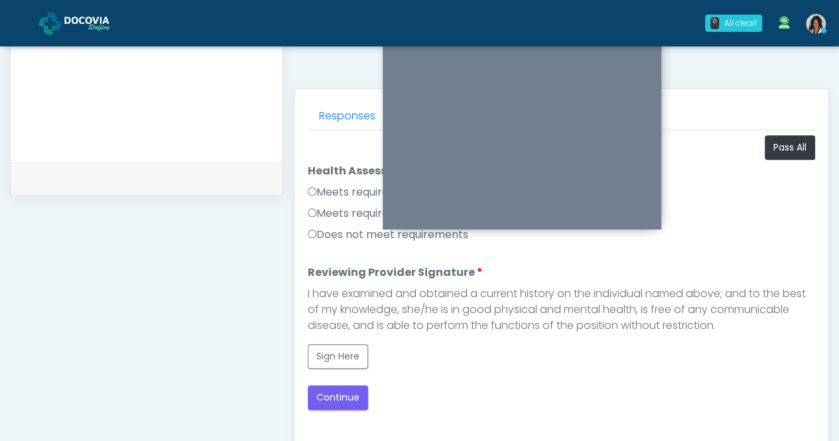
scroll to position [533, 0]
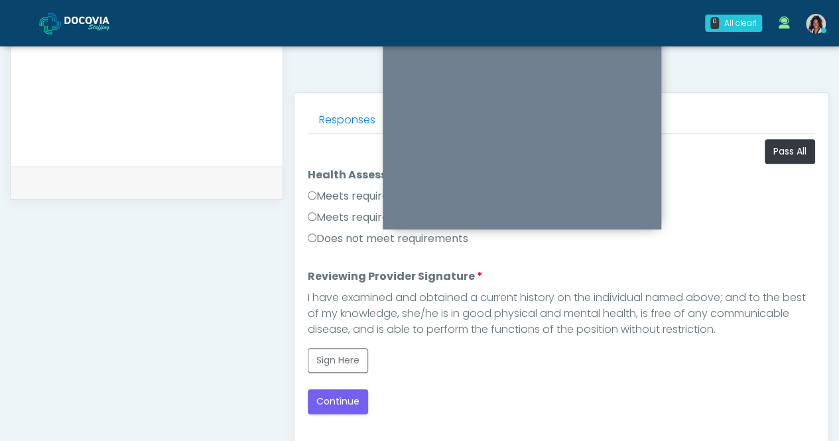
click at [345, 210] on label "Meets requirements with accommodations" at bounding box center [425, 218] width 235 height 16
click at [340, 190] on label "Meets requirements" at bounding box center [365, 196] width 115 height 16
click at [348, 356] on button "Sign Here" at bounding box center [338, 360] width 60 height 25
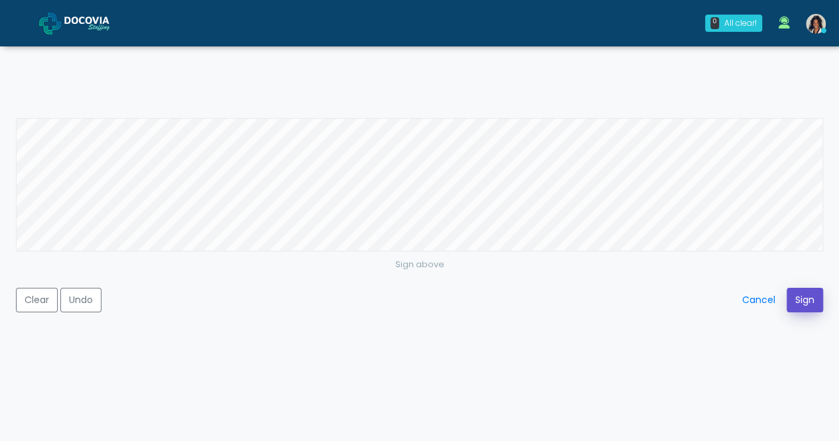
click at [809, 305] on button "Sign" at bounding box center [805, 300] width 36 height 25
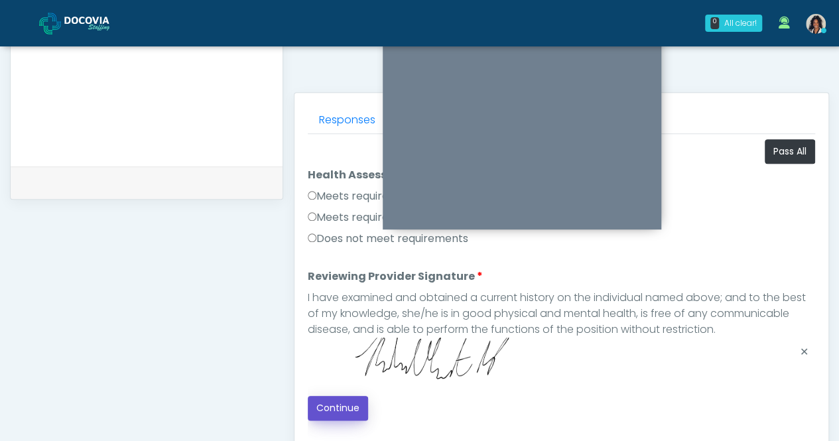
click at [332, 399] on button "Continue" at bounding box center [338, 408] width 60 height 25
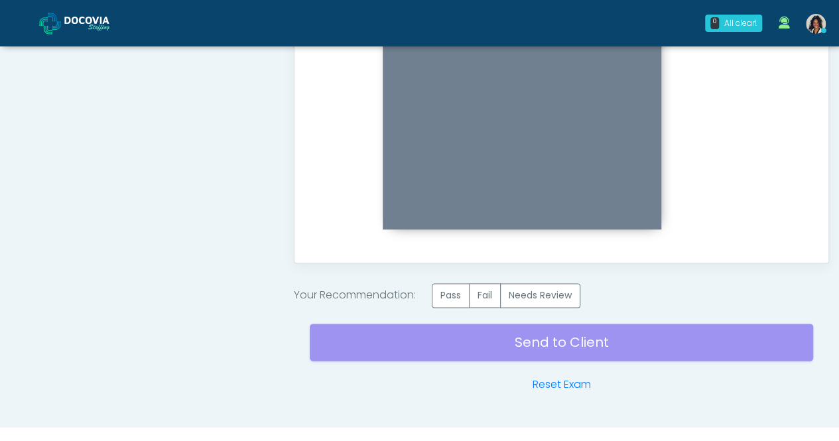
scroll to position [771, 0]
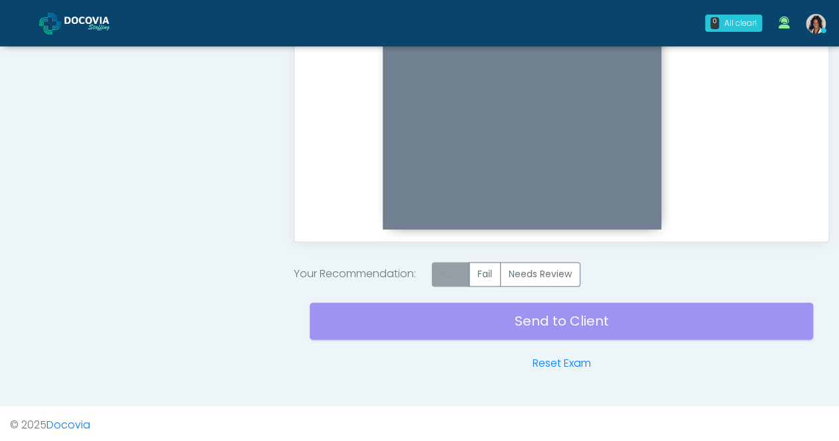
click at [448, 273] on label "Pass" at bounding box center [451, 274] width 38 height 25
click at [458, 318] on div "Send to Client Reset Exam" at bounding box center [562, 329] width 504 height 85
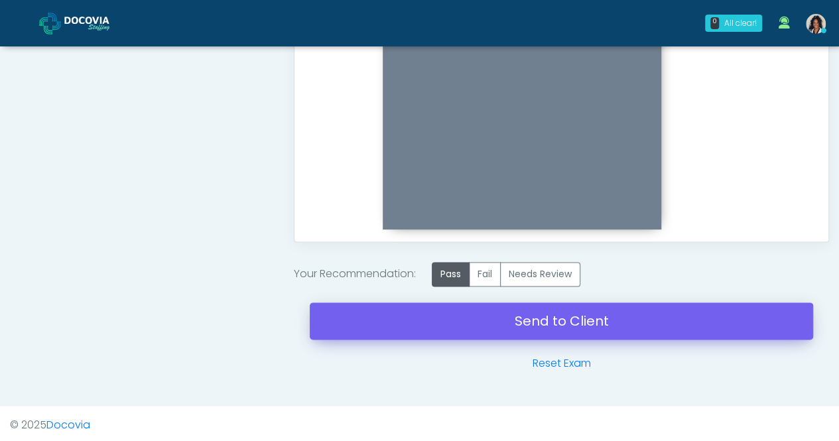
click at [446, 322] on link "Send to Client" at bounding box center [562, 321] width 504 height 37
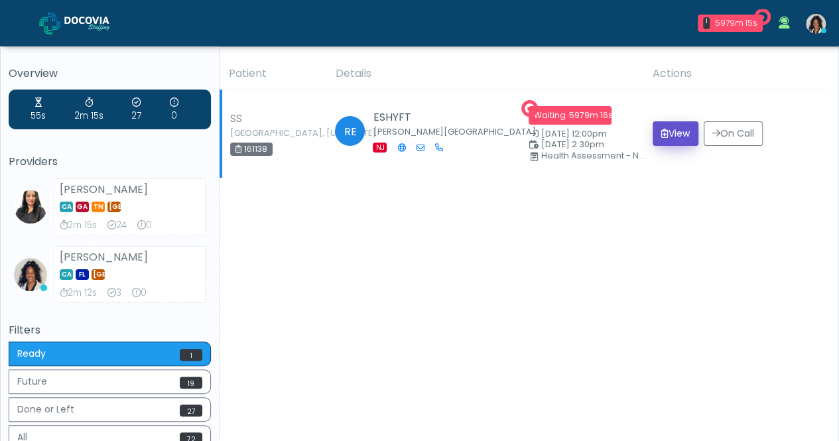
click at [679, 127] on button "View" at bounding box center [676, 133] width 46 height 25
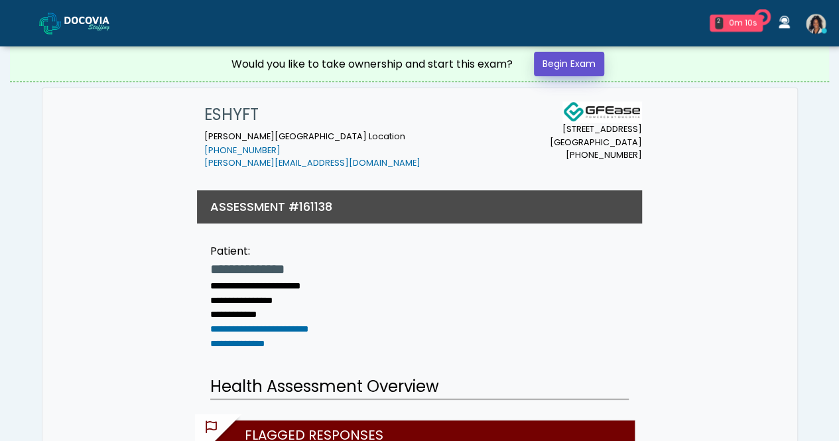
click at [571, 68] on link "Begin Exam" at bounding box center [569, 64] width 70 height 25
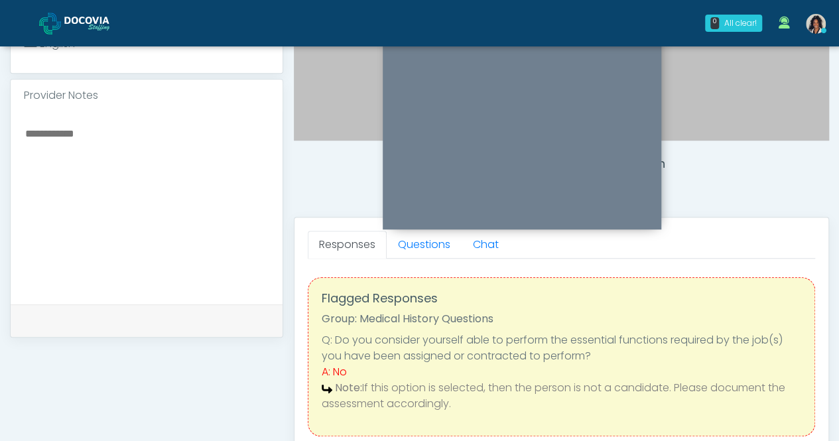
scroll to position [401, 0]
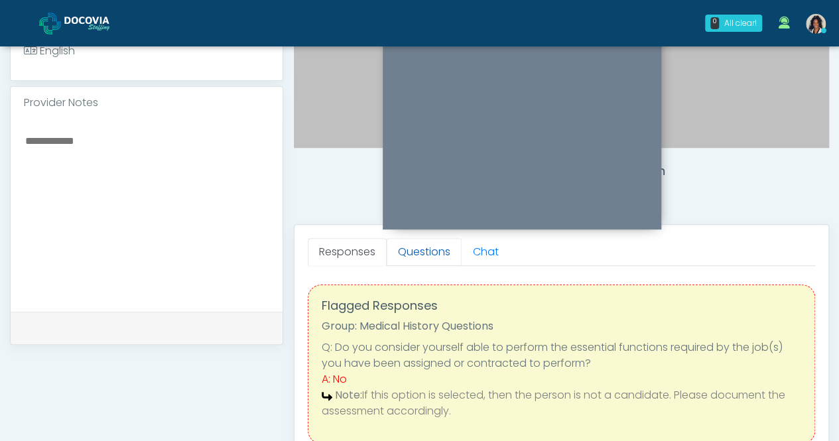
click at [439, 256] on link "Questions" at bounding box center [424, 252] width 75 height 28
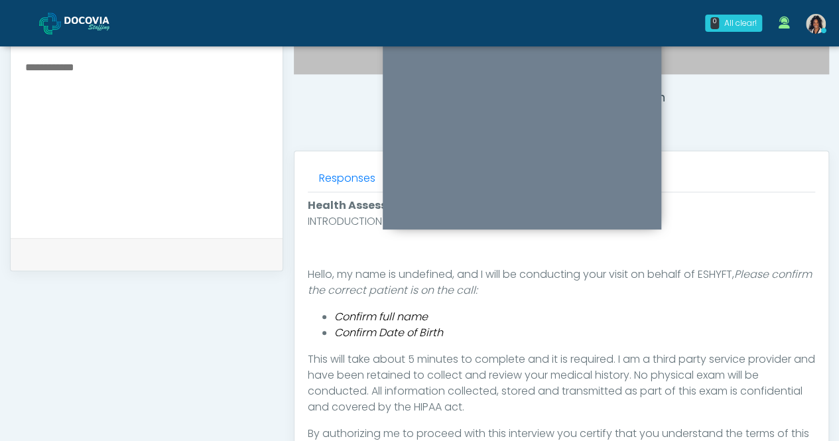
scroll to position [465, 0]
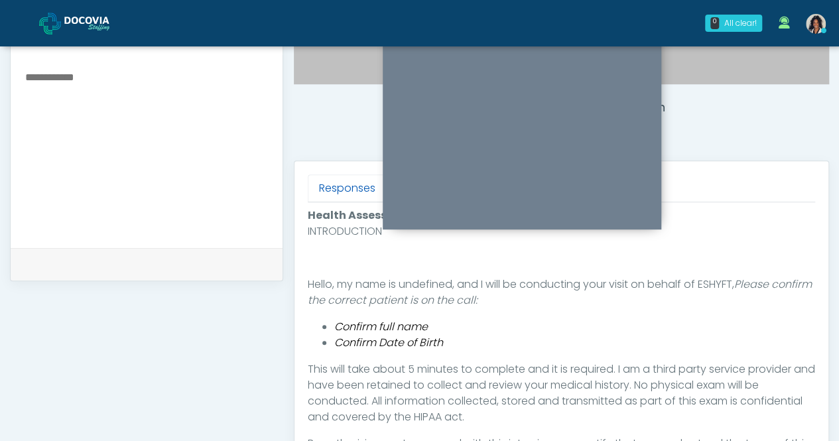
click at [344, 182] on link "Responses" at bounding box center [347, 188] width 79 height 28
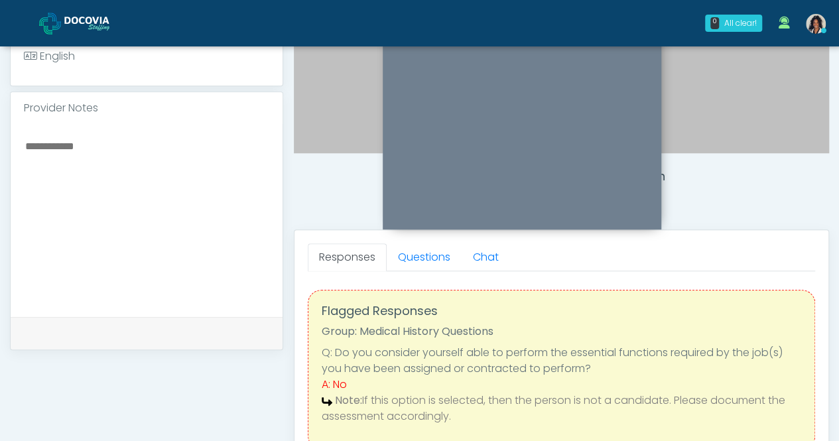
scroll to position [390, 0]
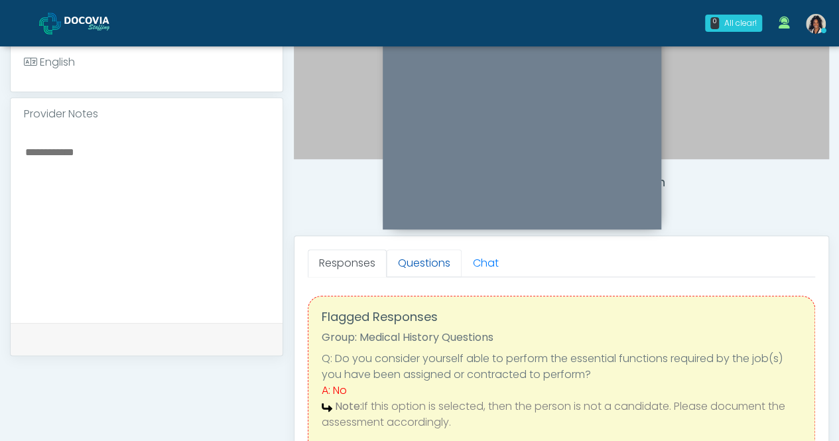
click at [423, 261] on link "Questions" at bounding box center [424, 263] width 75 height 28
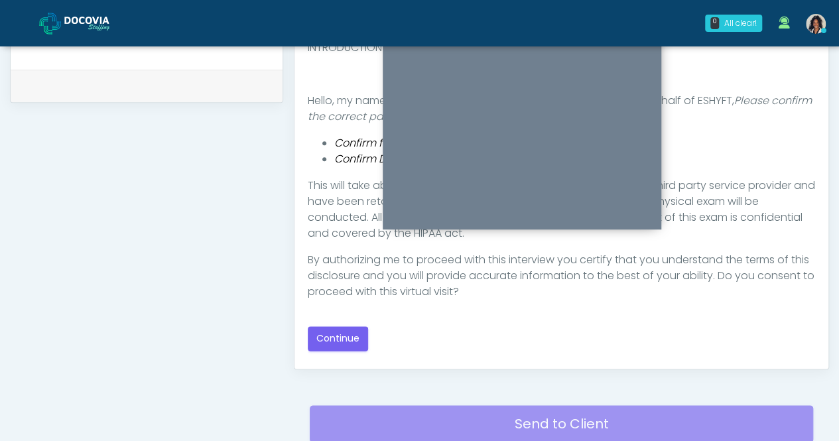
scroll to position [669, 0]
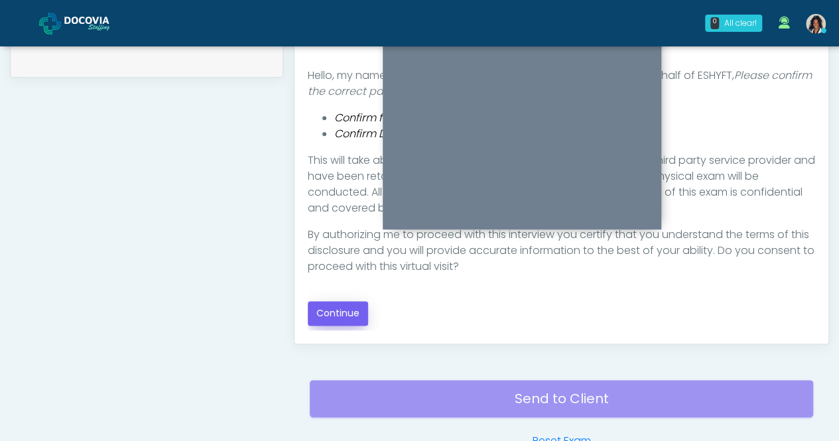
click at [346, 316] on button "Continue" at bounding box center [338, 313] width 60 height 25
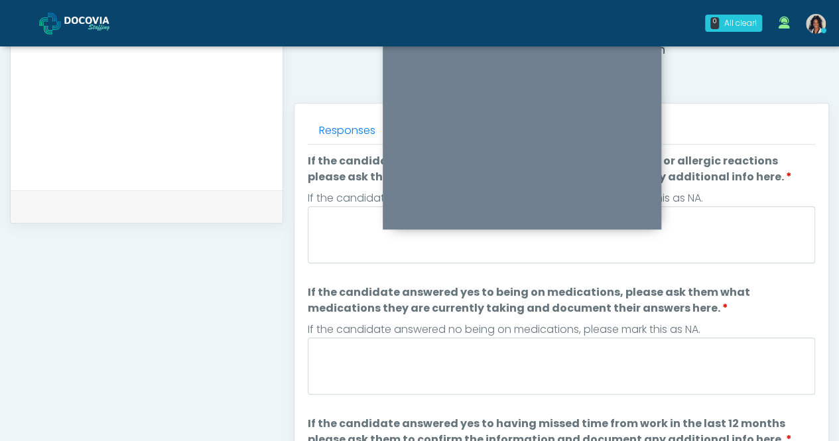
scroll to position [518, 0]
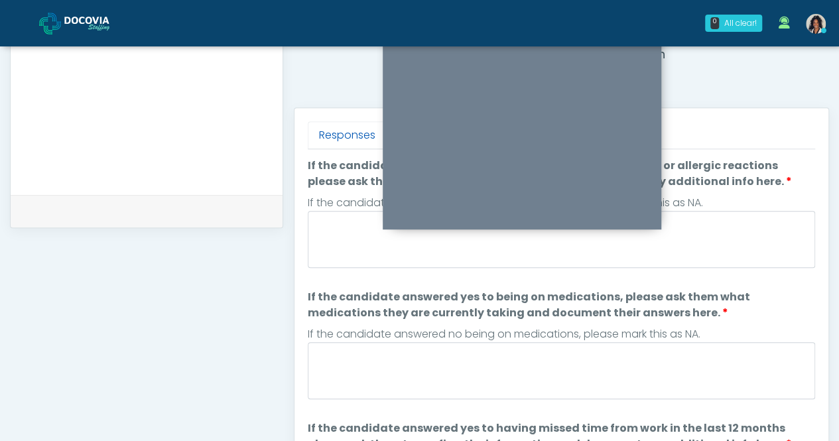
click at [352, 133] on link "Responses" at bounding box center [347, 135] width 79 height 28
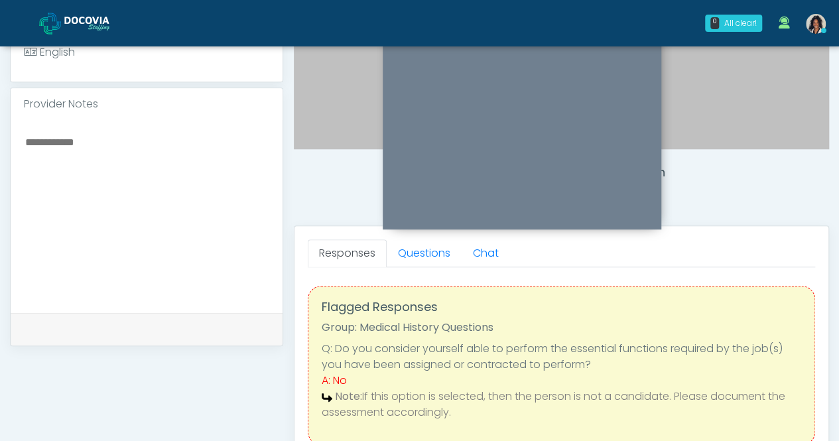
scroll to position [396, 0]
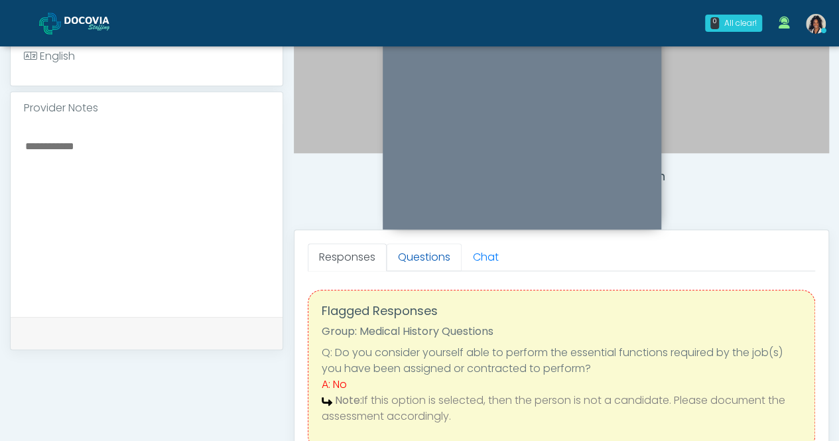
click at [417, 259] on link "Questions" at bounding box center [424, 257] width 75 height 28
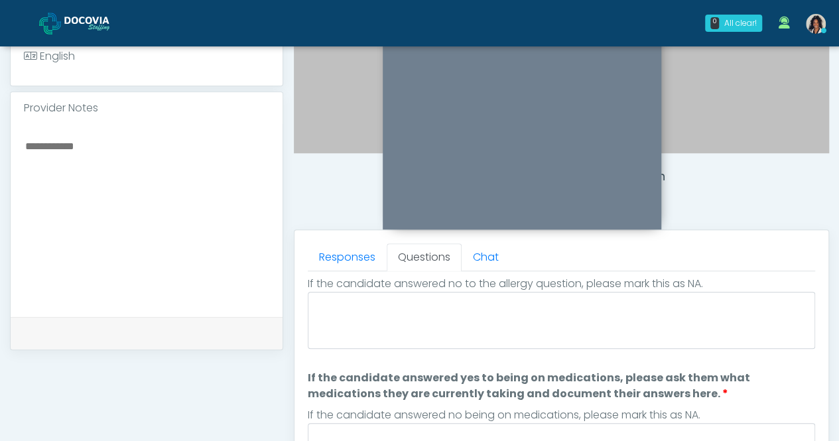
scroll to position [0, 0]
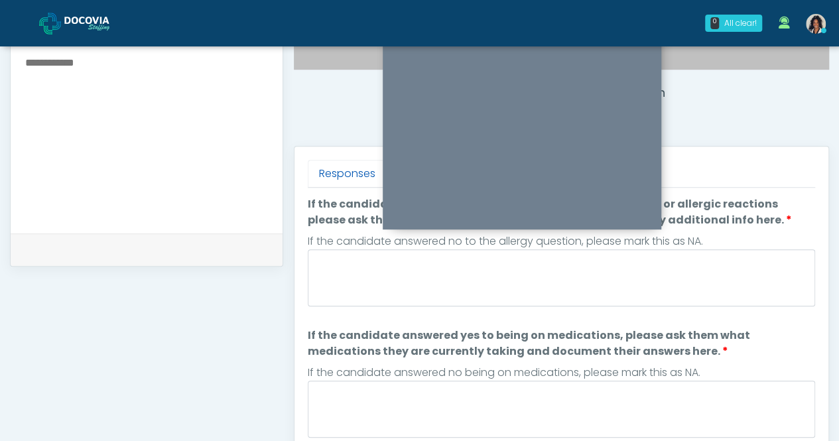
click at [358, 172] on link "Responses" at bounding box center [347, 174] width 79 height 28
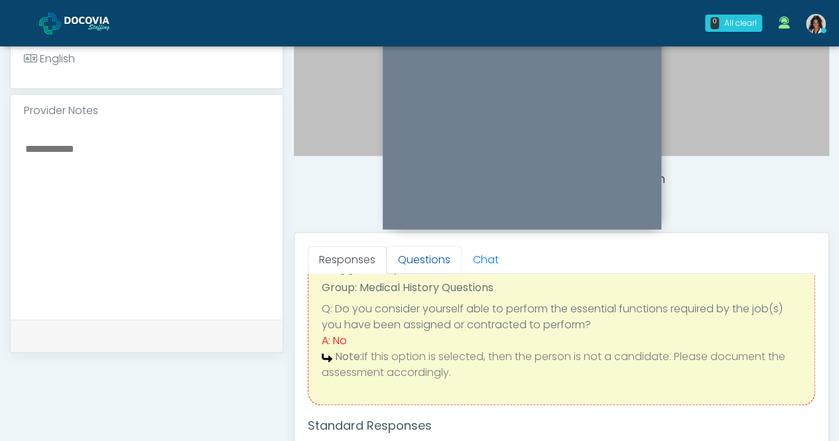
click at [407, 265] on link "Questions" at bounding box center [424, 260] width 75 height 28
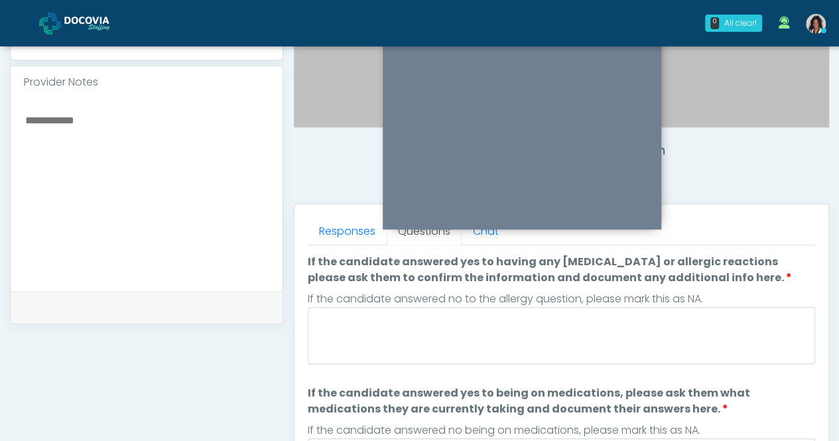
scroll to position [421, 0]
click at [343, 236] on link "Responses" at bounding box center [347, 232] width 79 height 28
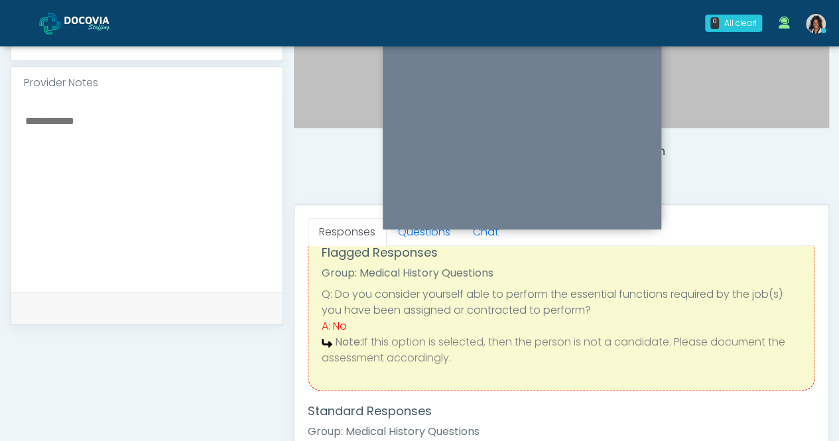
scroll to position [0, 0]
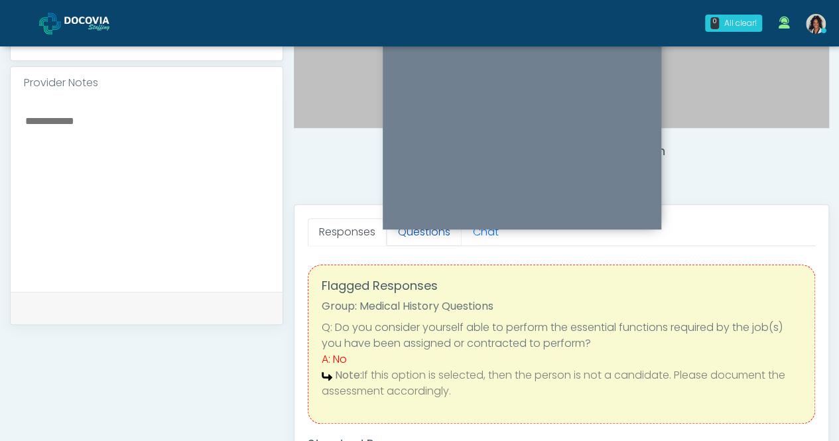
click at [423, 241] on link "Questions" at bounding box center [424, 232] width 75 height 28
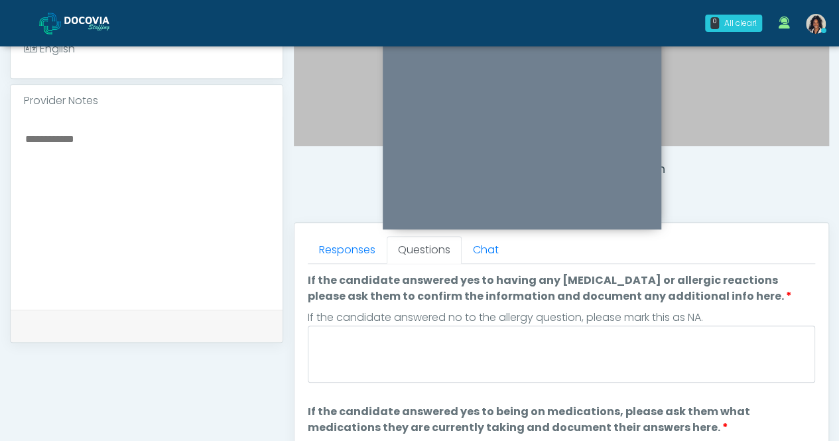
scroll to position [403, 0]
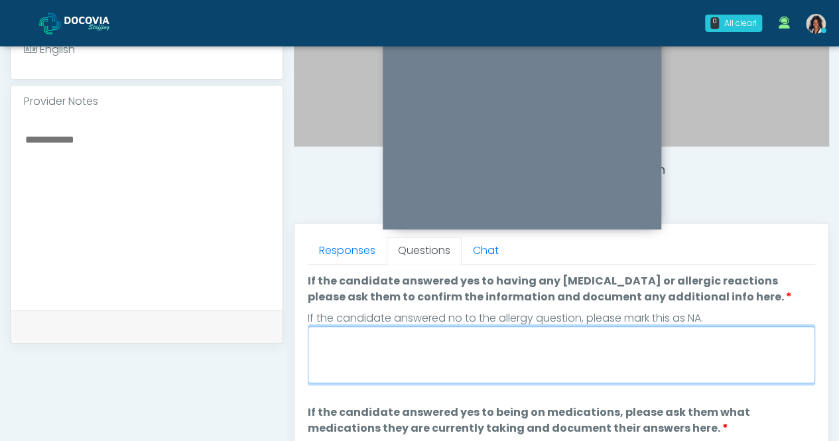
click at [728, 341] on textarea "If the candidate answered yes to having any allergies or allergic reactions ple…" at bounding box center [562, 354] width 508 height 57
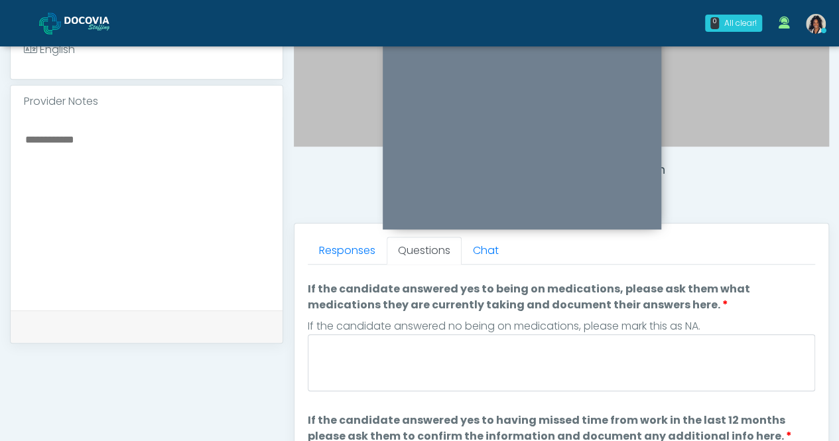
scroll to position [125, 0]
type textarea "**"
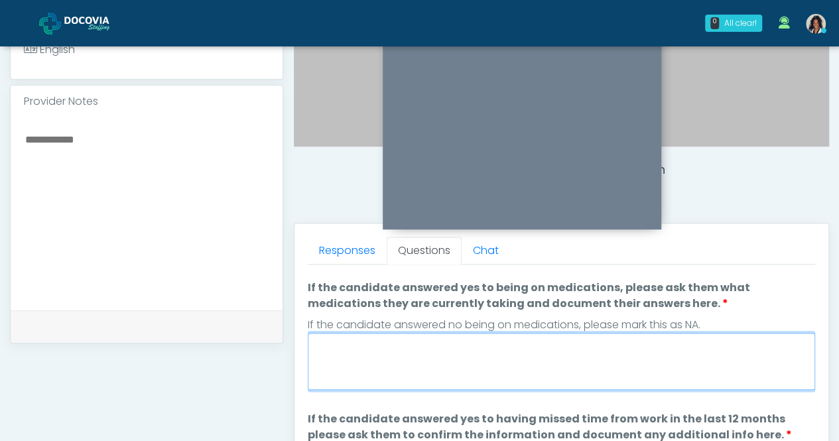
click at [718, 348] on textarea "If the candidate answered yes to being on medications, please ask them what med…" at bounding box center [562, 361] width 508 height 57
drag, startPoint x: 705, startPoint y: 348, endPoint x: 612, endPoint y: 346, distance: 92.2
click at [612, 346] on textarea "**********" at bounding box center [562, 361] width 508 height 57
type textarea "**********"
click at [733, 343] on textarea "**********" at bounding box center [562, 361] width 508 height 57
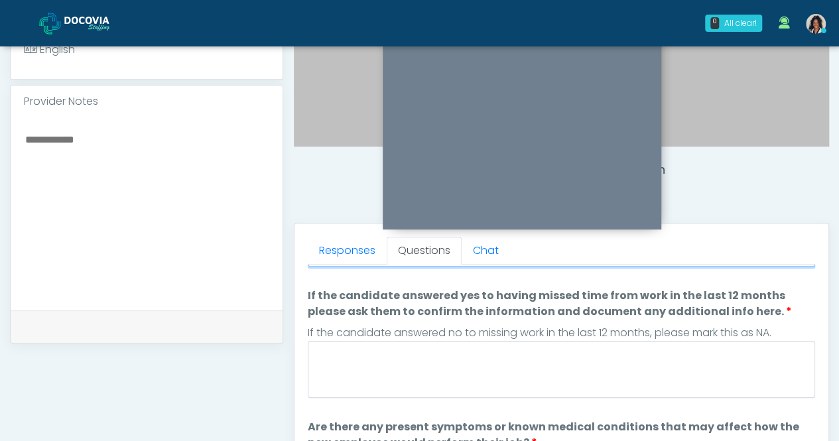
scroll to position [249, 0]
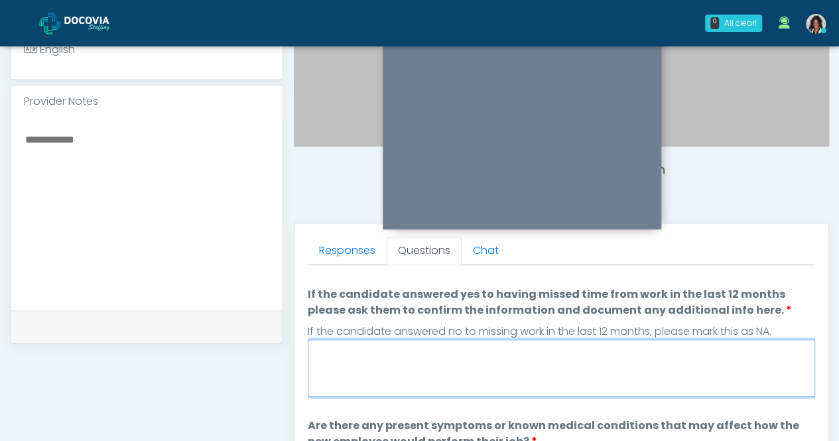
click at [727, 363] on textarea "If the candidate answered yes to having missed time from work in the last 12 mo…" at bounding box center [562, 368] width 508 height 57
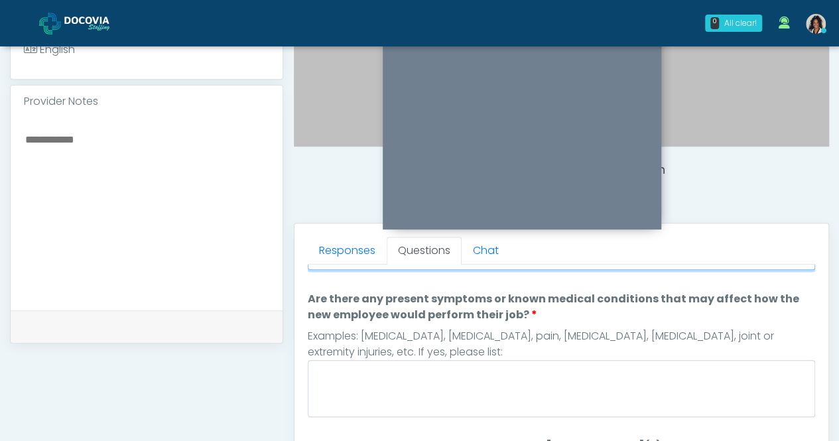
scroll to position [379, 0]
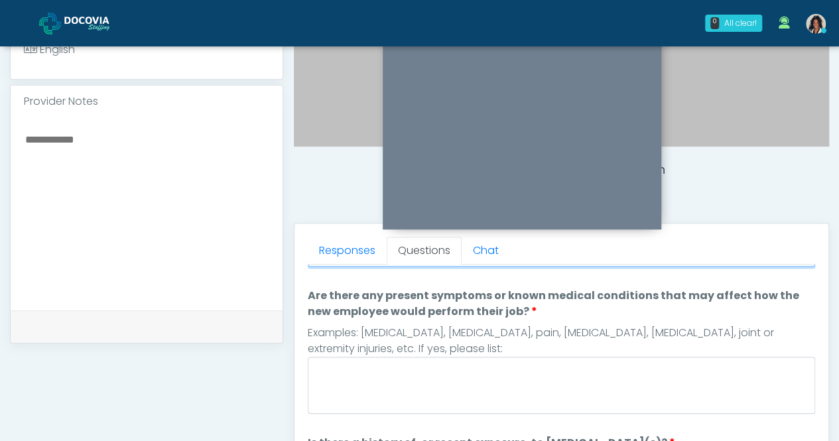
type textarea "**"
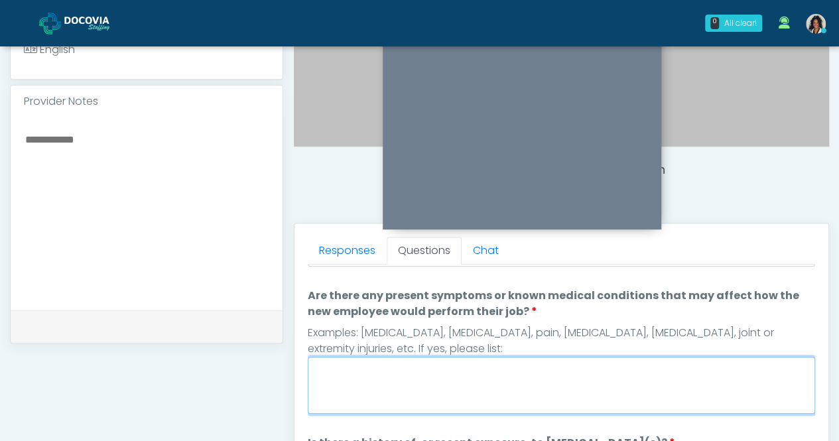
click at [699, 369] on textarea "Are there any present symptoms or known medical conditions that may affect how …" at bounding box center [562, 385] width 508 height 57
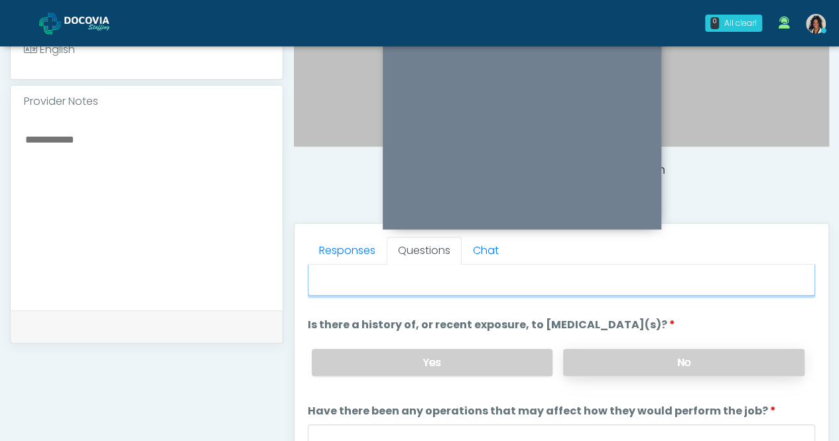
type textarea "**"
click at [731, 356] on label "No" at bounding box center [683, 362] width 241 height 27
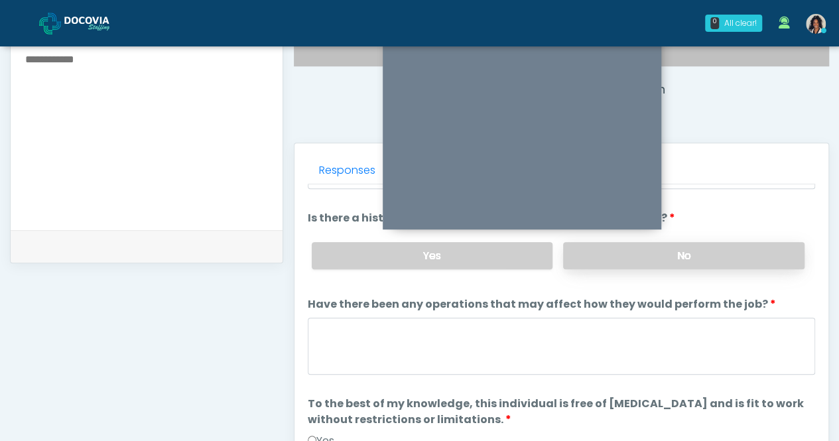
scroll to position [520, 0]
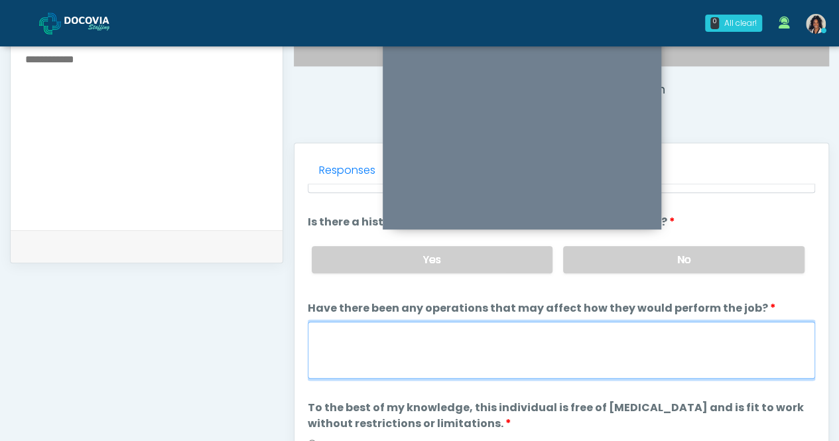
click at [724, 334] on textarea "Have there been any operations that may affect how they would perform the job?" at bounding box center [562, 350] width 508 height 57
type textarea "**"
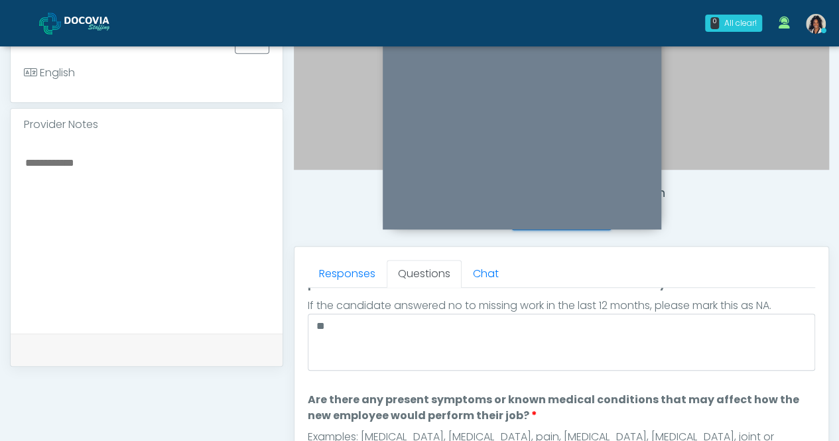
scroll to position [190, 0]
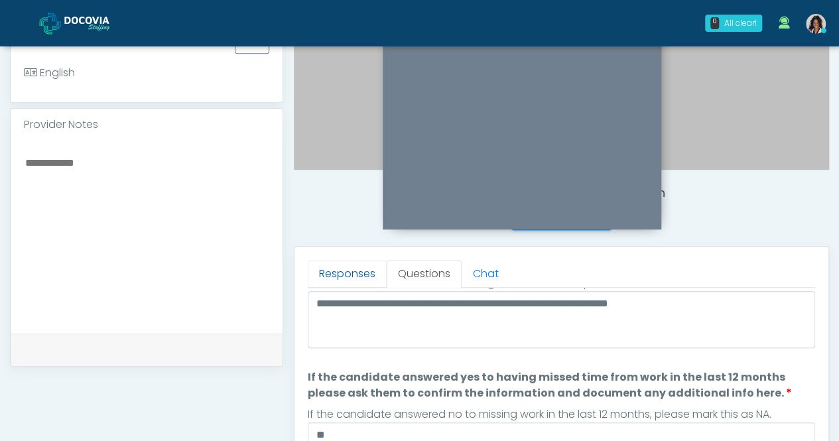
click at [349, 264] on link "Responses" at bounding box center [347, 274] width 79 height 28
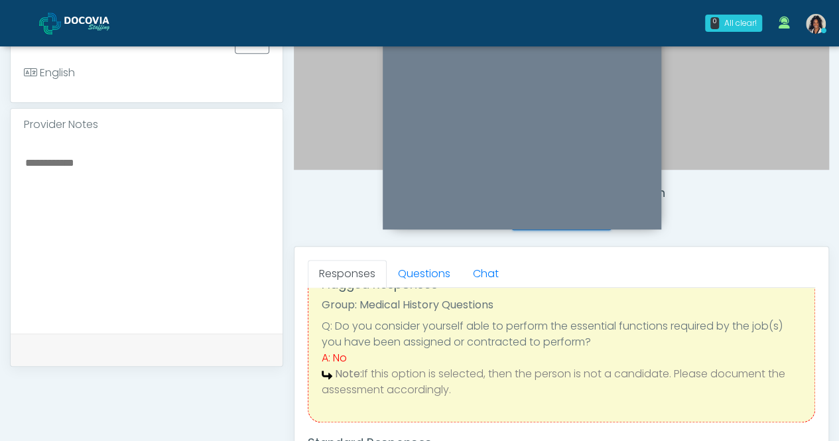
scroll to position [20, 0]
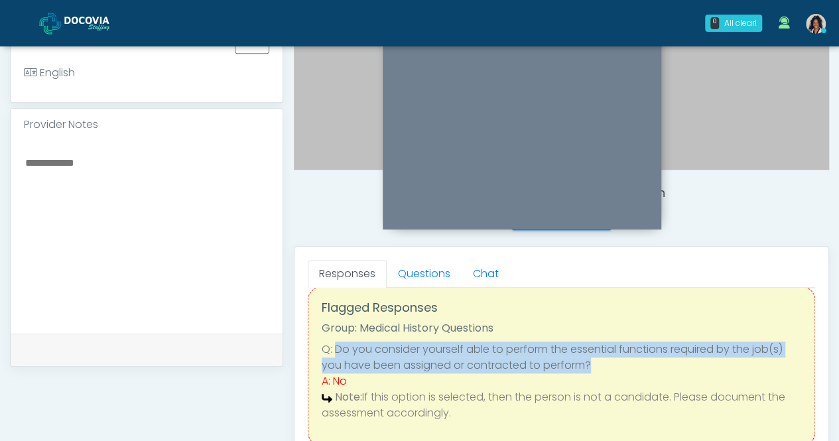
copy li "Do you consider yourself able to perform the essential functions required by th…"
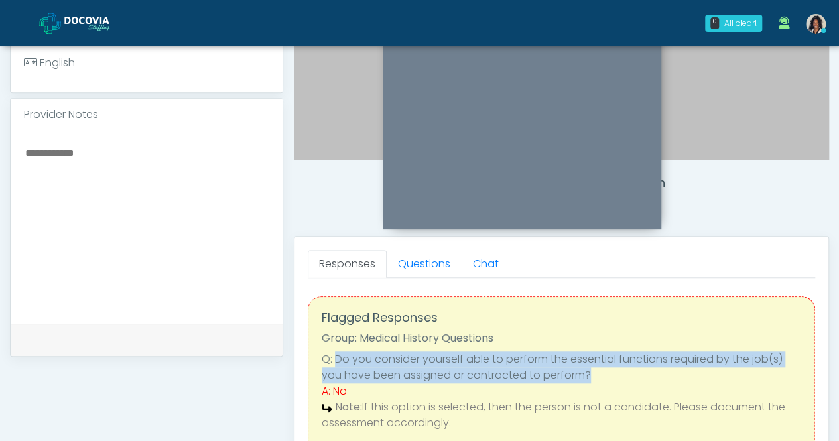
scroll to position [390, 0]
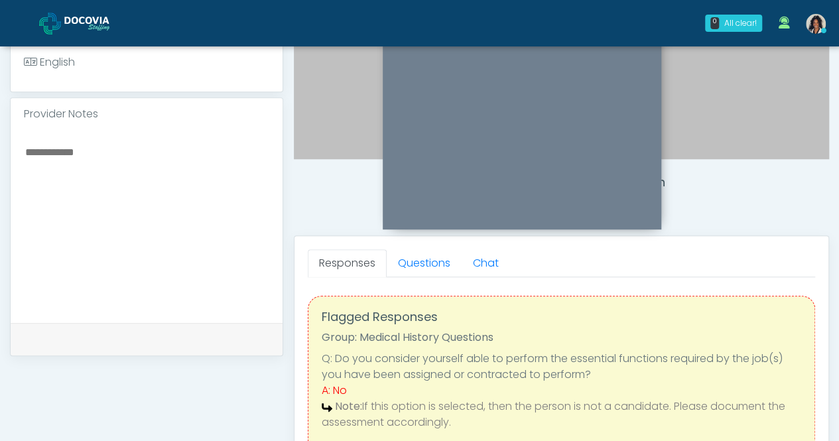
click at [164, 381] on div "**********" at bounding box center [146, 222] width 273 height 1012
click at [430, 265] on link "Questions" at bounding box center [424, 263] width 75 height 28
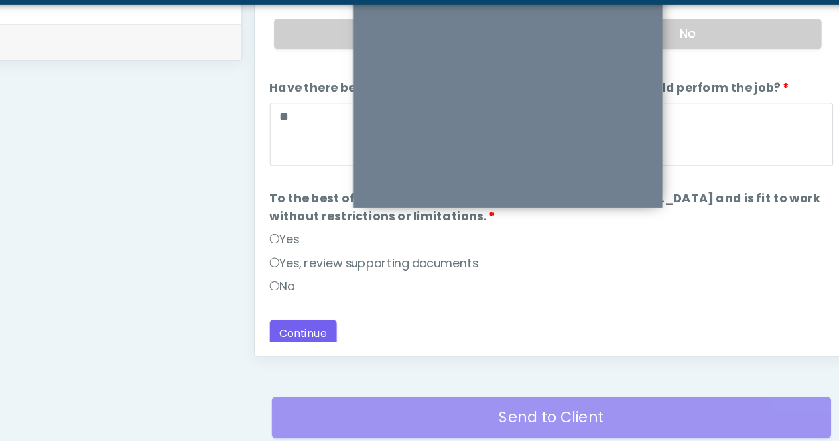
scroll to position [539, 0]
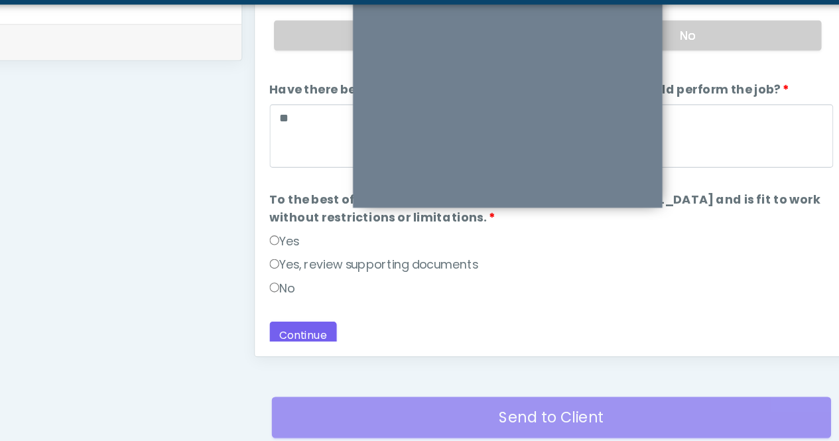
click at [318, 252] on label "Yes" at bounding box center [321, 260] width 27 height 16
click at [336, 332] on button "Continue" at bounding box center [338, 344] width 60 height 25
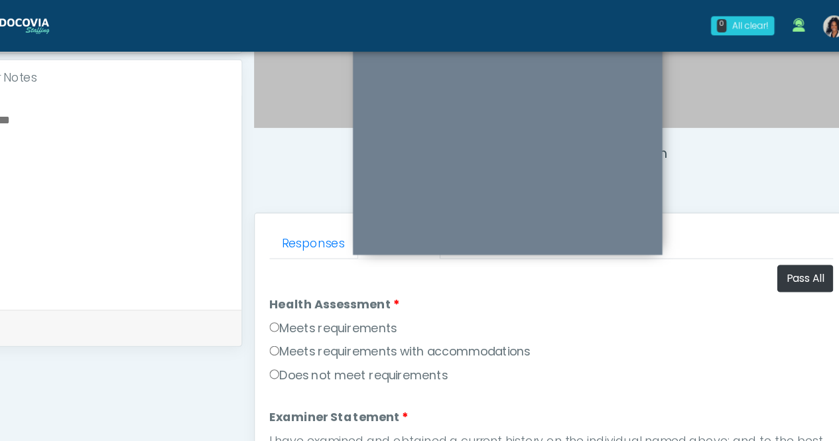
scroll to position [433, 0]
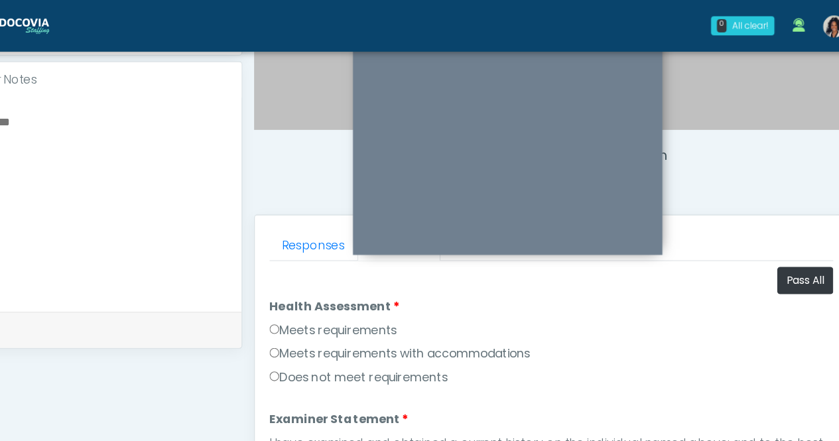
click at [372, 294] on label "Meets requirements" at bounding box center [365, 297] width 115 height 16
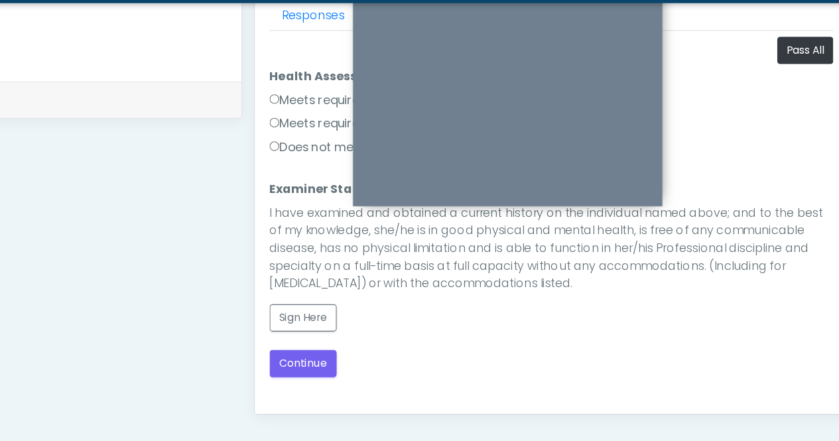
scroll to position [598, 0]
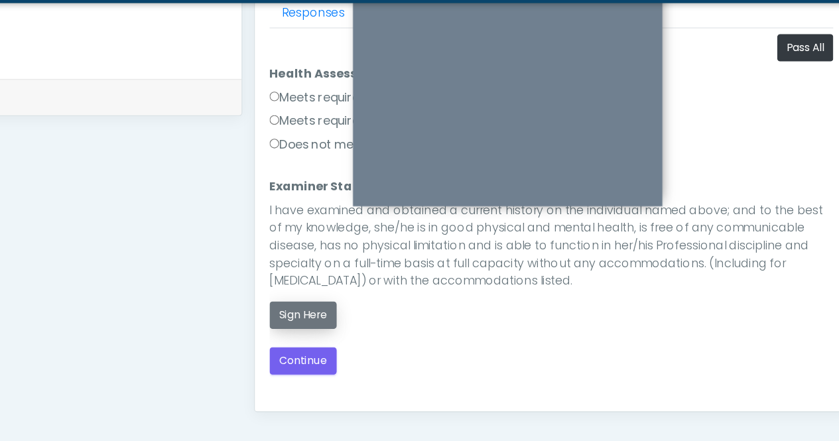
click at [349, 326] on button "Sign Here" at bounding box center [338, 327] width 60 height 25
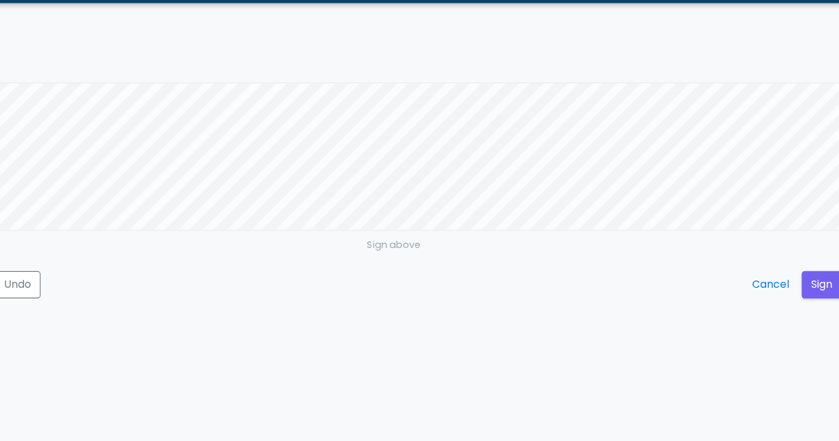
click at [155, 439] on div "Sign above Clear Undo Cancel Sign" at bounding box center [419, 220] width 839 height 441
click at [86, 297] on button "Undo" at bounding box center [80, 300] width 41 height 25
click at [766, 293] on button "Cancel" at bounding box center [759, 300] width 50 height 25
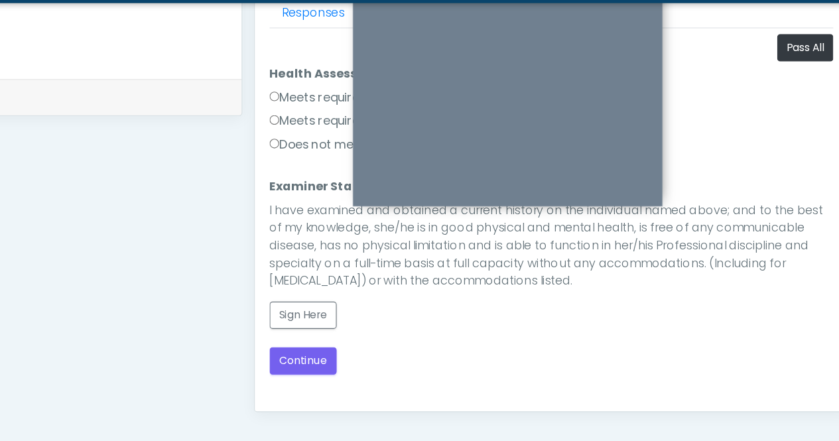
click at [372, 320] on div "Sign Here" at bounding box center [562, 322] width 508 height 35
click at [362, 320] on button "Sign Here" at bounding box center [338, 327] width 60 height 25
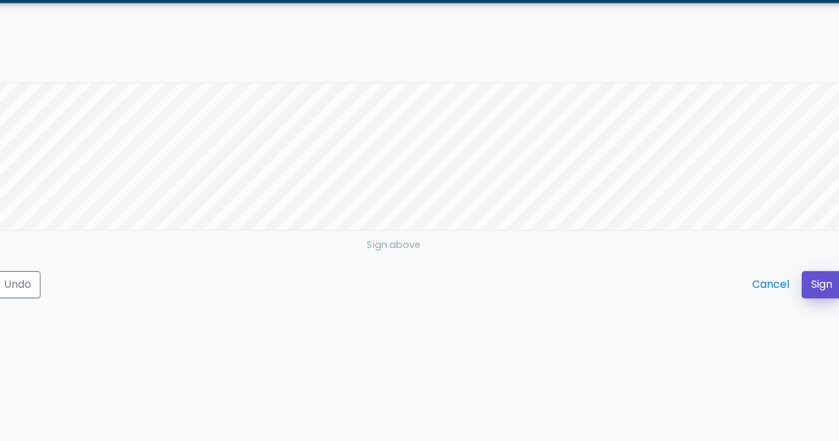
click at [807, 308] on button "Sign" at bounding box center [805, 300] width 36 height 25
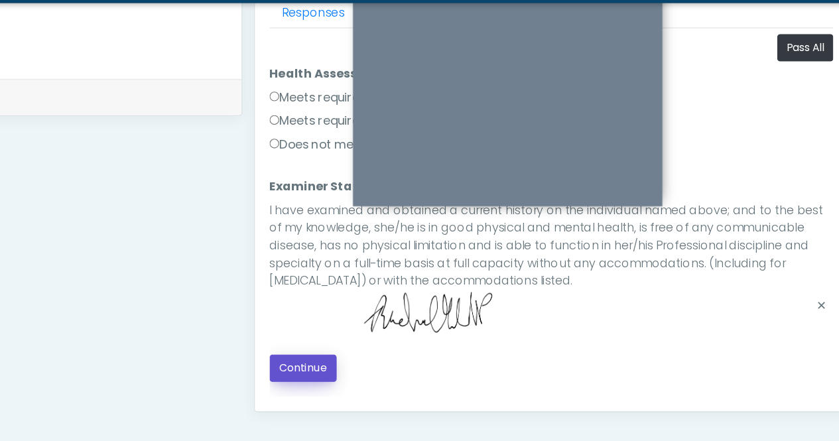
click at [340, 368] on button "Continue" at bounding box center [338, 375] width 60 height 25
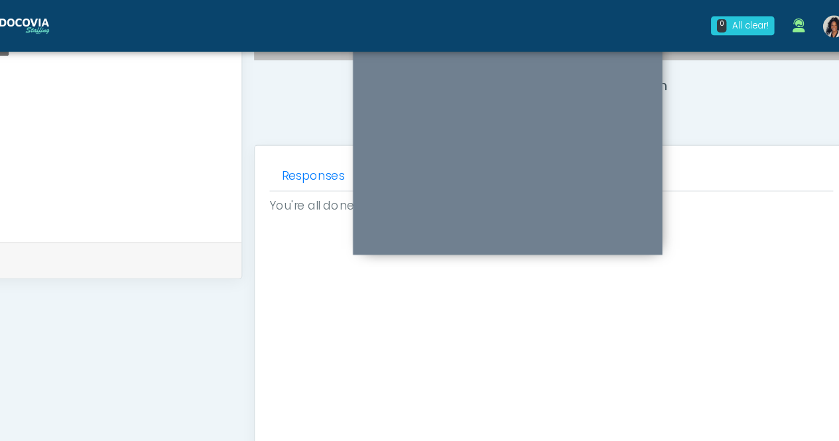
scroll to position [385, 0]
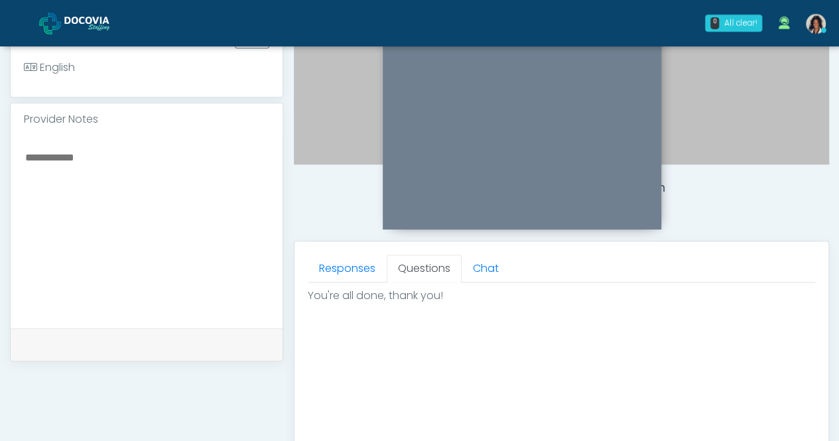
click at [111, 214] on textarea at bounding box center [146, 230] width 245 height 162
paste textarea "**********"
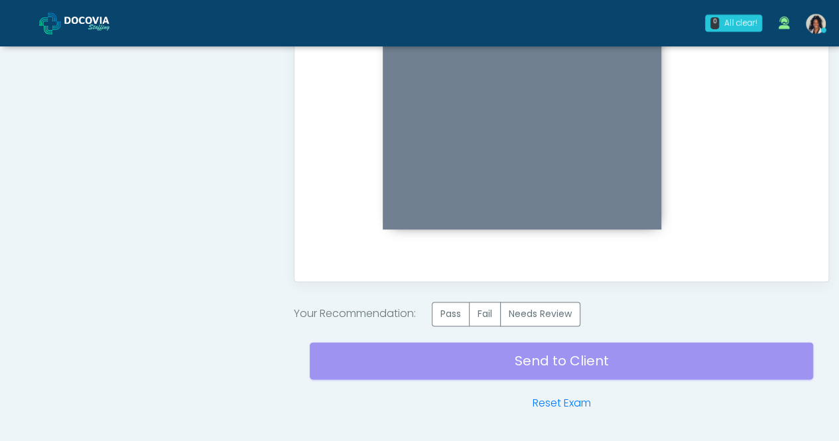
scroll to position [754, 0]
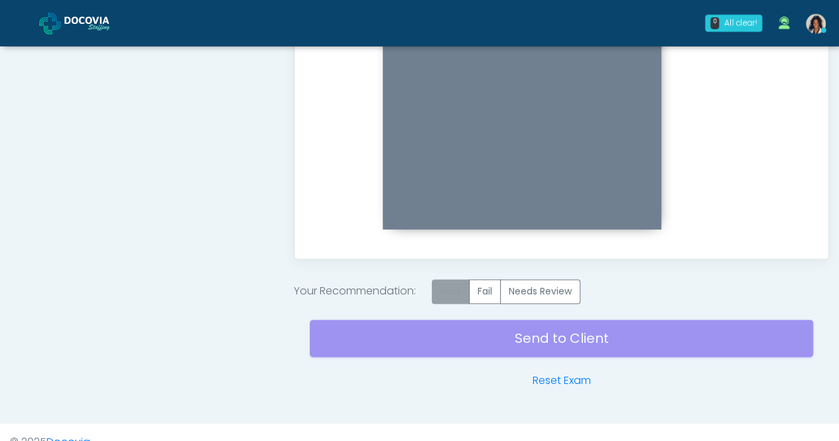
type textarea "**********"
click at [457, 287] on label "Pass" at bounding box center [451, 291] width 38 height 25
click at [509, 320] on div "Send to Client Reset Exam" at bounding box center [562, 346] width 504 height 85
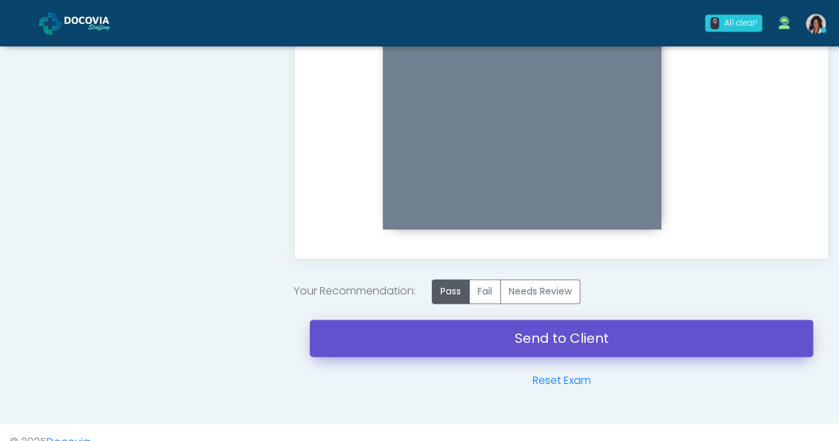
click at [508, 331] on link "Send to Client" at bounding box center [562, 338] width 504 height 37
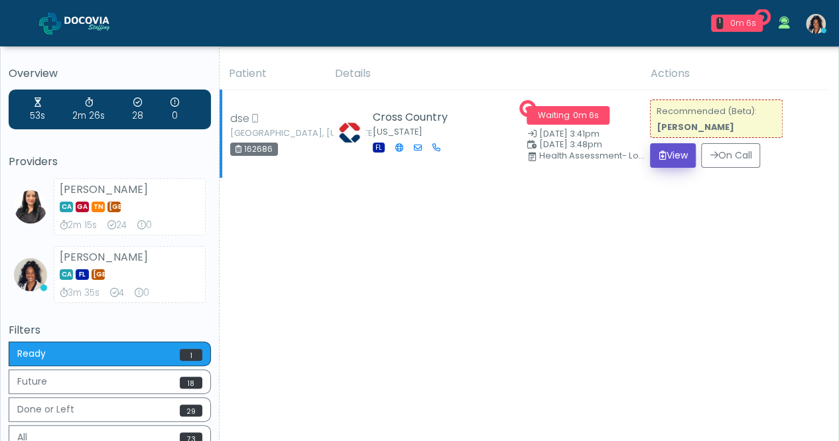
click at [688, 153] on button "View" at bounding box center [673, 155] width 46 height 25
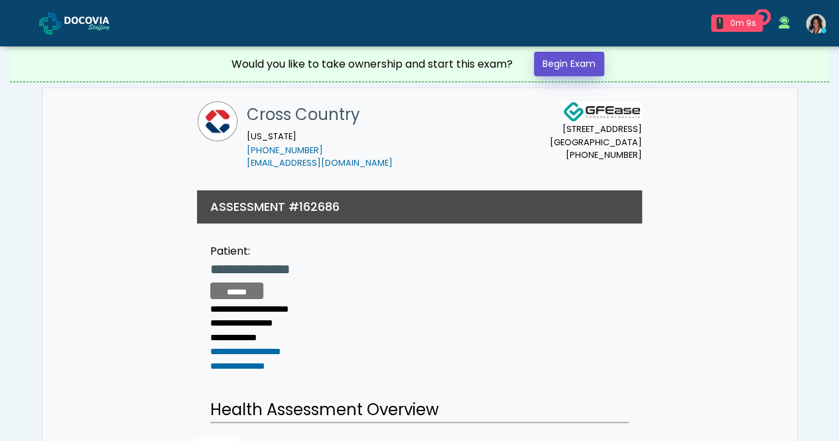
click at [574, 74] on link "Begin Exam" at bounding box center [569, 64] width 70 height 25
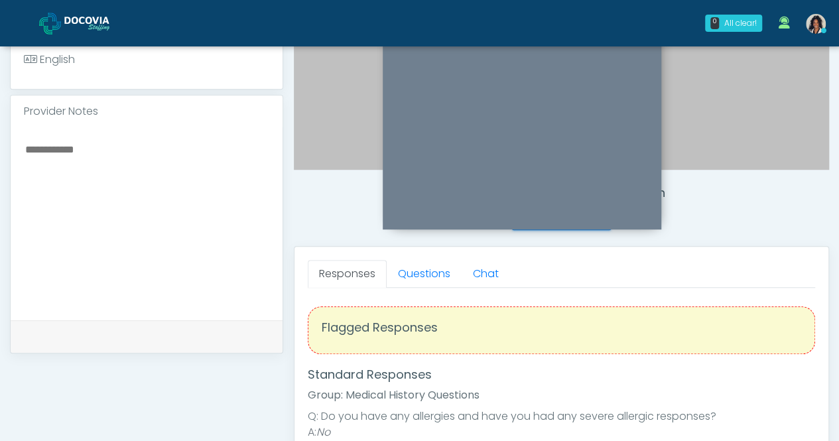
scroll to position [346, 0]
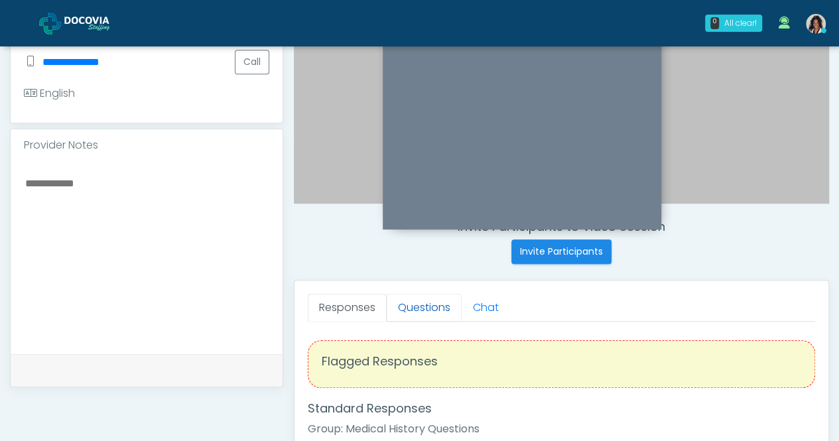
click at [436, 299] on link "Questions" at bounding box center [424, 308] width 75 height 28
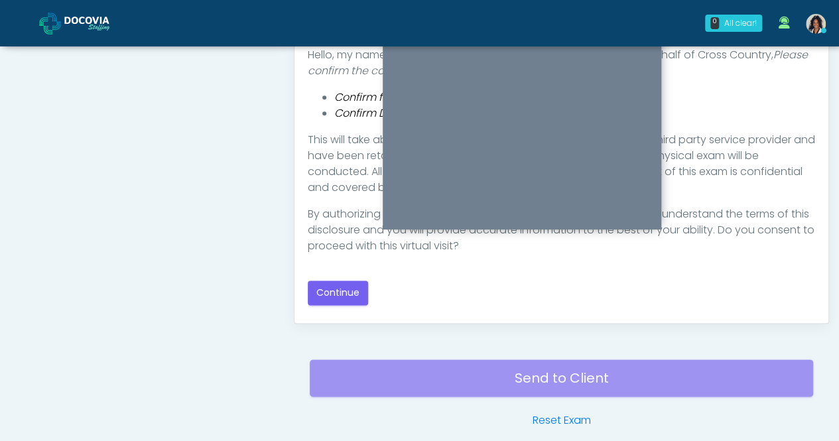
scroll to position [693, 0]
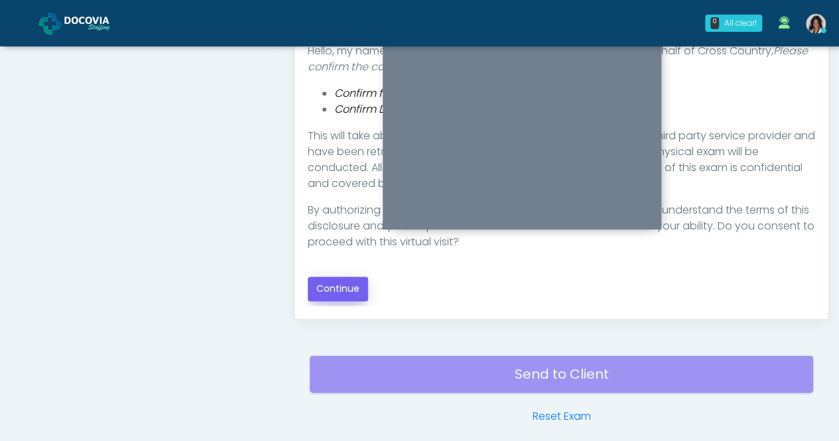
click at [345, 292] on button "Continue" at bounding box center [338, 289] width 60 height 25
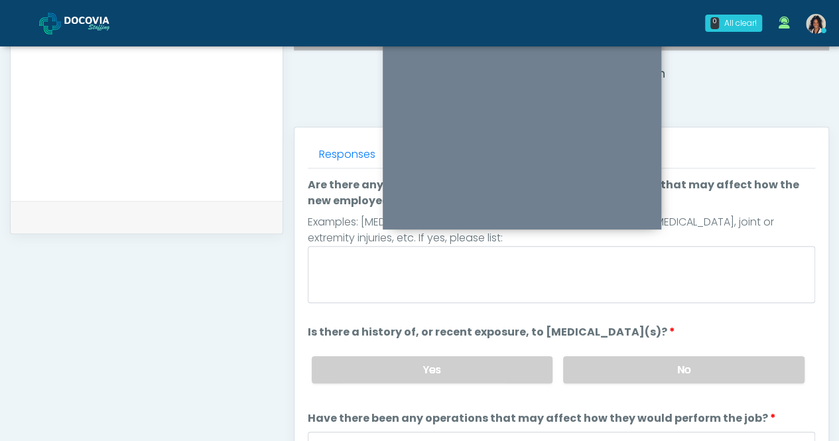
scroll to position [484, 0]
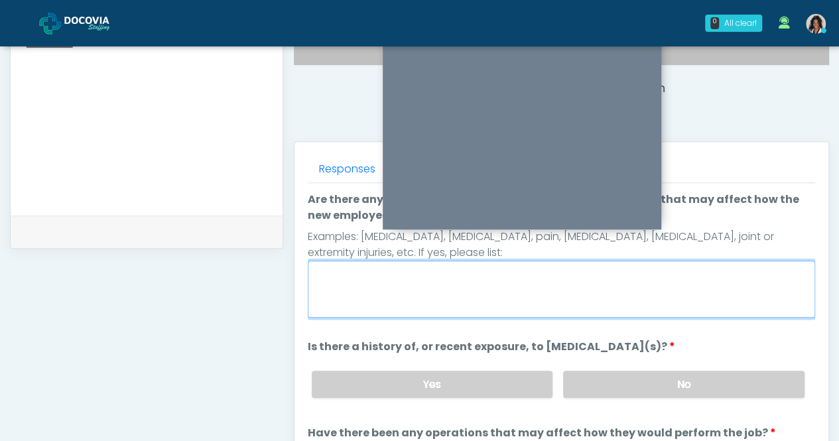
click at [373, 276] on textarea "Are there any present symptoms or known medical conditions that may affect how …" at bounding box center [562, 289] width 508 height 57
type textarea "**"
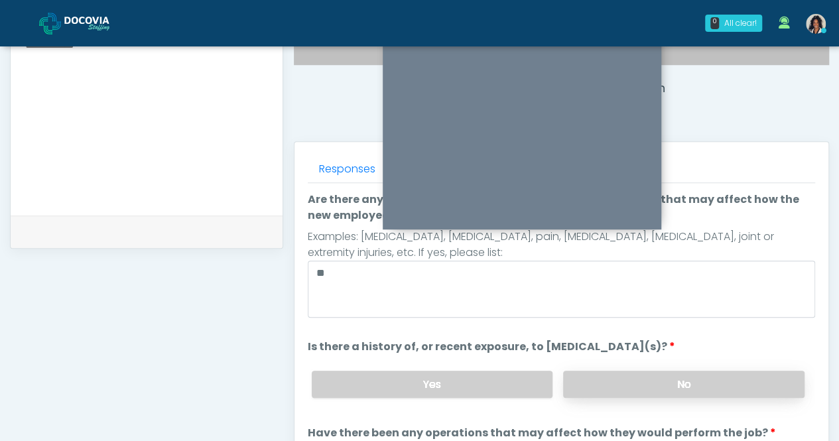
click at [610, 371] on label "No" at bounding box center [683, 384] width 241 height 27
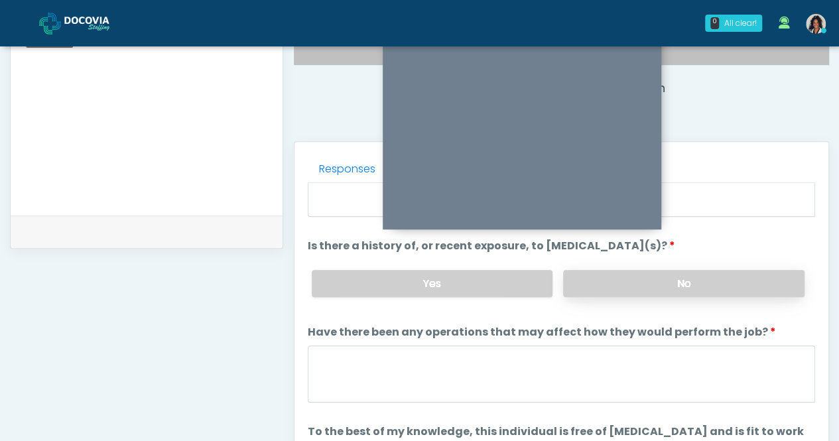
scroll to position [103, 0]
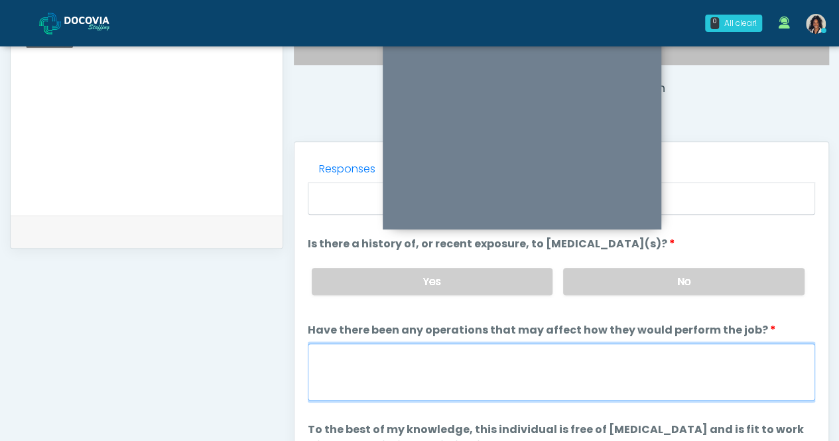
click at [482, 358] on textarea "Have there been any operations that may affect how they would perform the job?" at bounding box center [562, 372] width 508 height 57
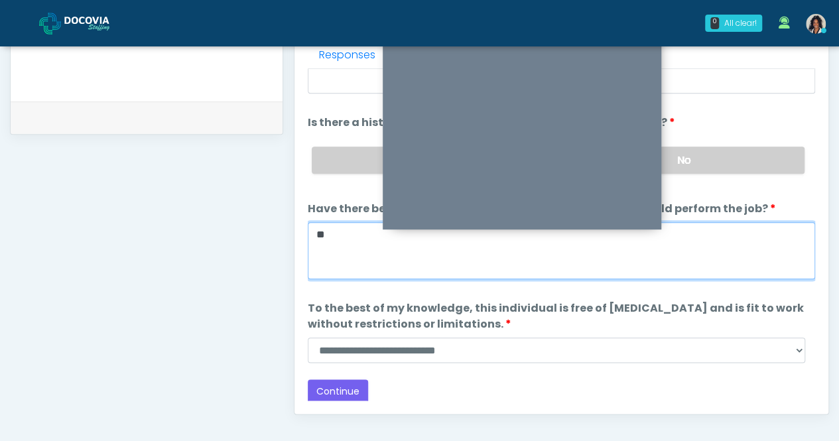
scroll to position [617, 0]
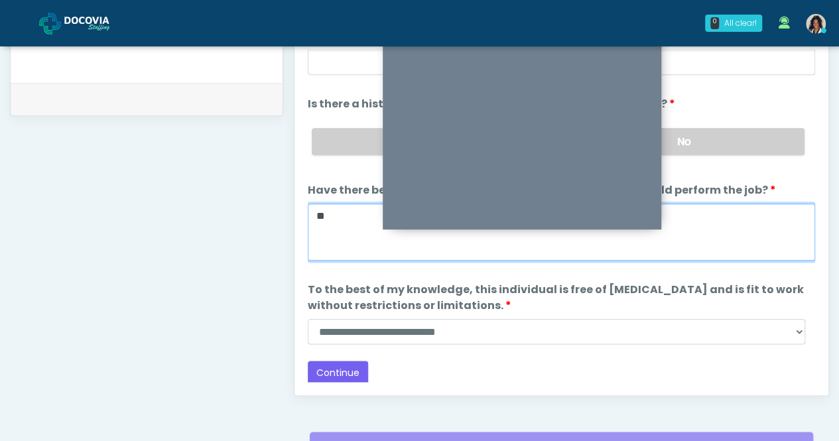
type textarea "**"
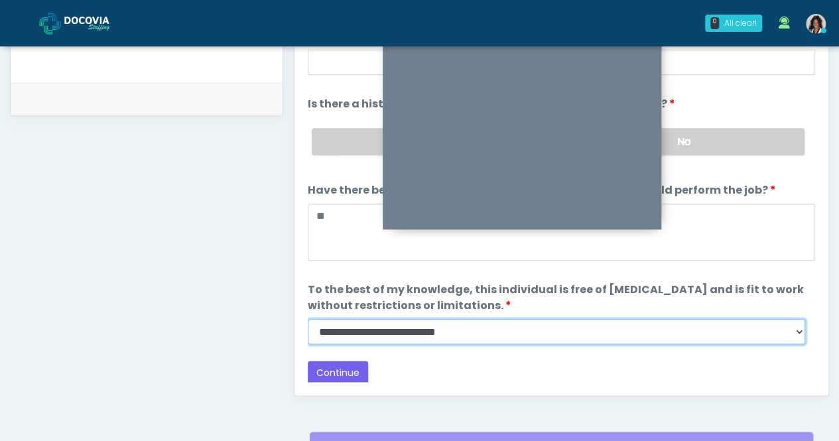
click at [519, 326] on select "**********" at bounding box center [557, 331] width 498 height 25
click at [308, 319] on select "**********" at bounding box center [557, 331] width 498 height 25
click at [393, 324] on select "**********" at bounding box center [557, 331] width 498 height 25
select select "******"
click at [308, 319] on select "**********" at bounding box center [557, 331] width 498 height 25
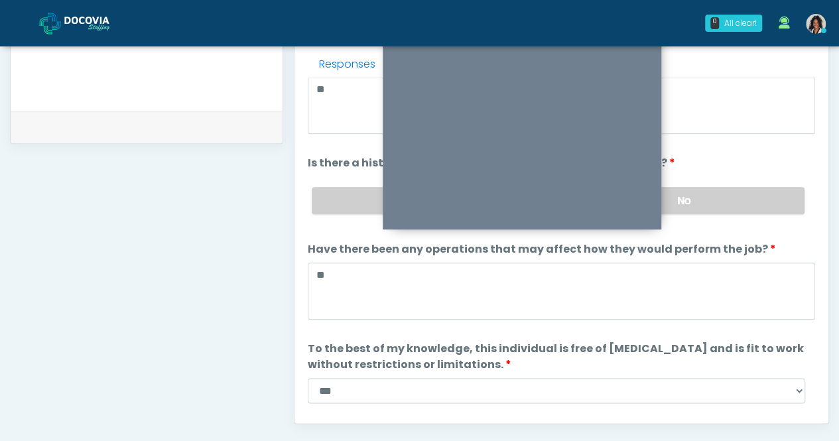
scroll to position [110, 0]
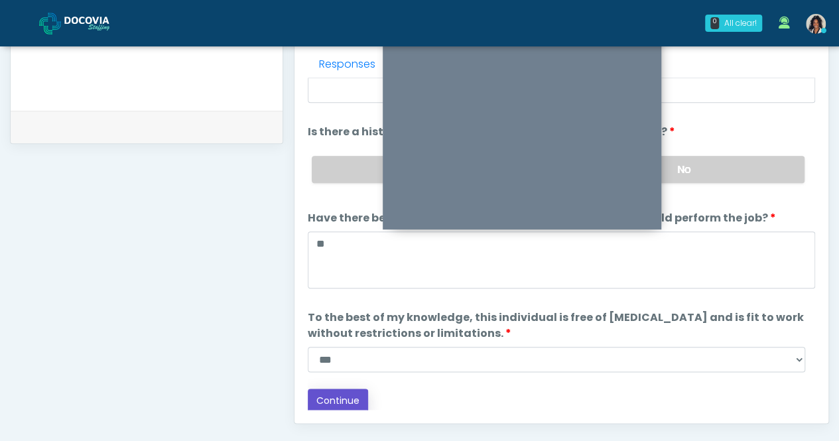
click at [340, 395] on button "Continue" at bounding box center [338, 401] width 60 height 25
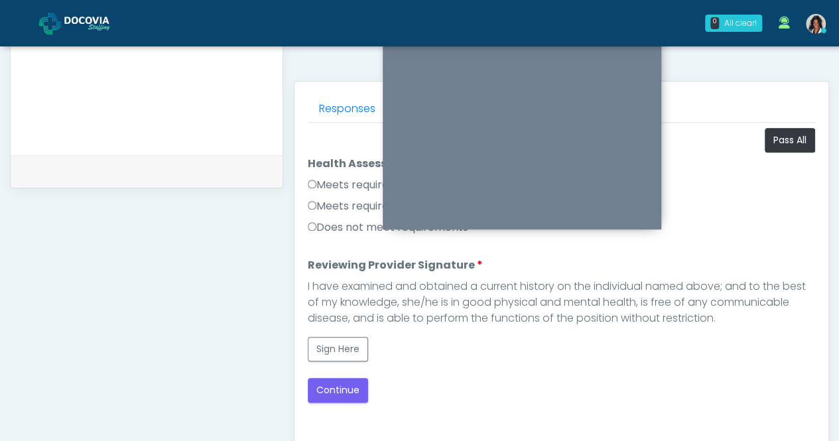
scroll to position [541, 0]
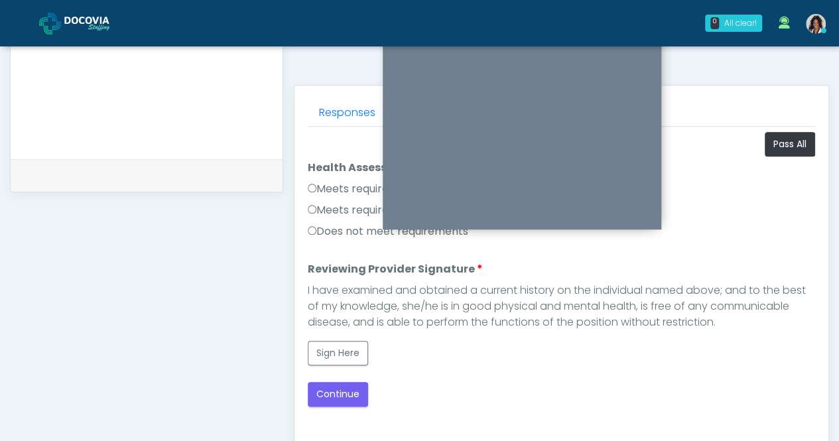
click at [318, 182] on label "Meets requirements" at bounding box center [365, 189] width 115 height 16
click at [347, 350] on button "Sign Here" at bounding box center [338, 353] width 60 height 25
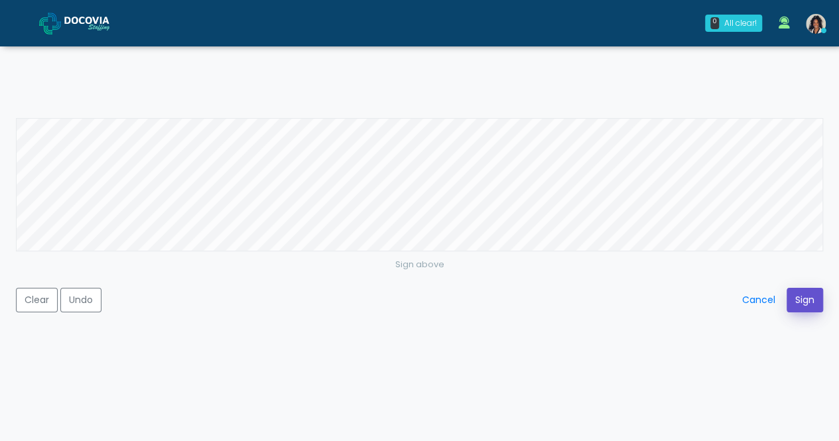
click at [813, 300] on button "Sign" at bounding box center [805, 300] width 36 height 25
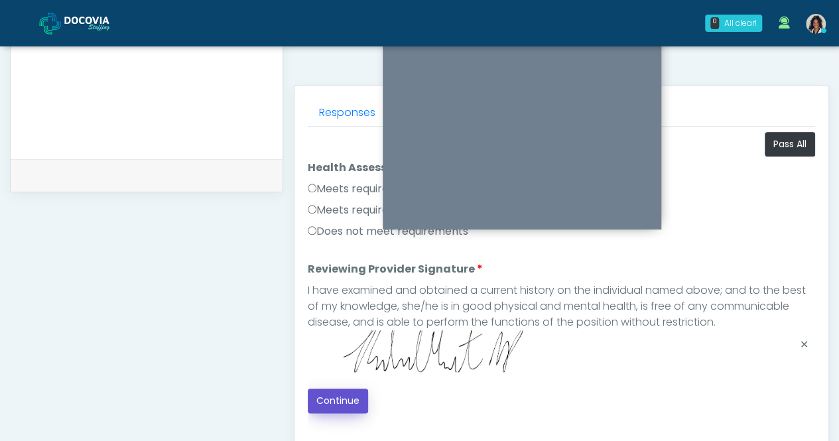
click at [341, 403] on button "Continue" at bounding box center [338, 401] width 60 height 25
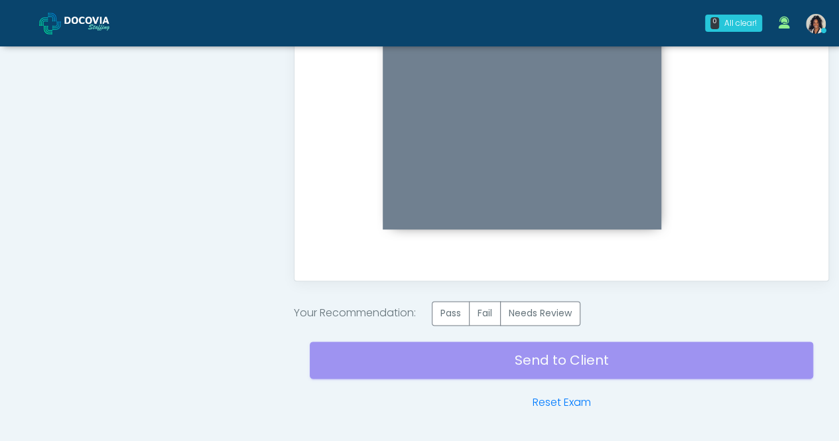
scroll to position [769, 0]
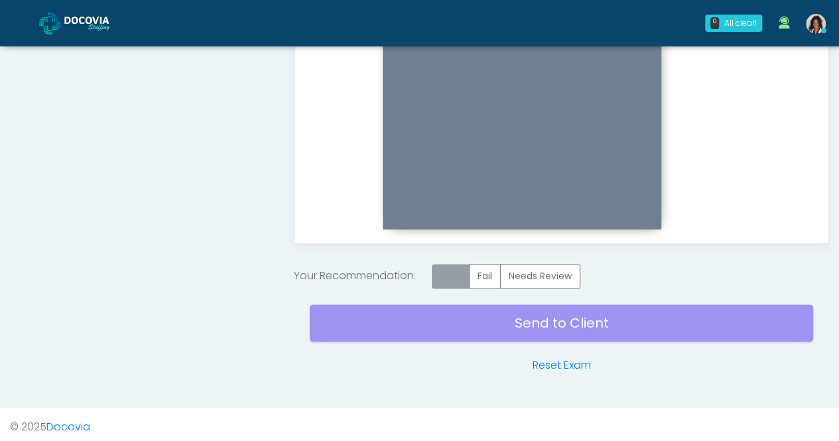
click at [450, 274] on label "Pass" at bounding box center [451, 276] width 38 height 25
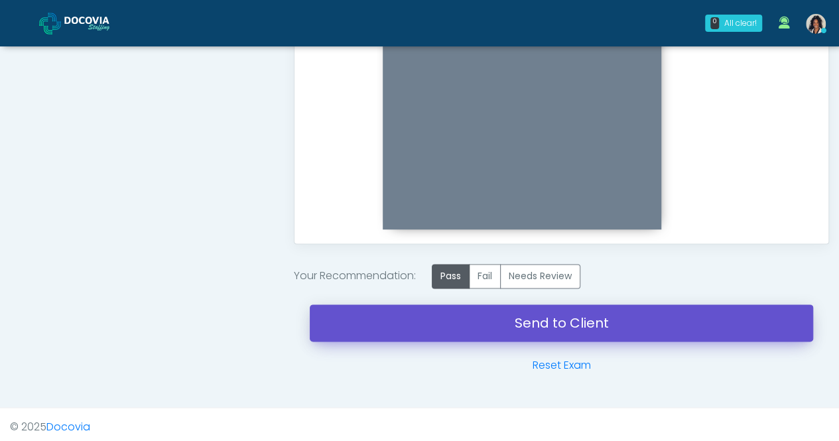
click at [495, 320] on link "Send to Client" at bounding box center [562, 323] width 504 height 37
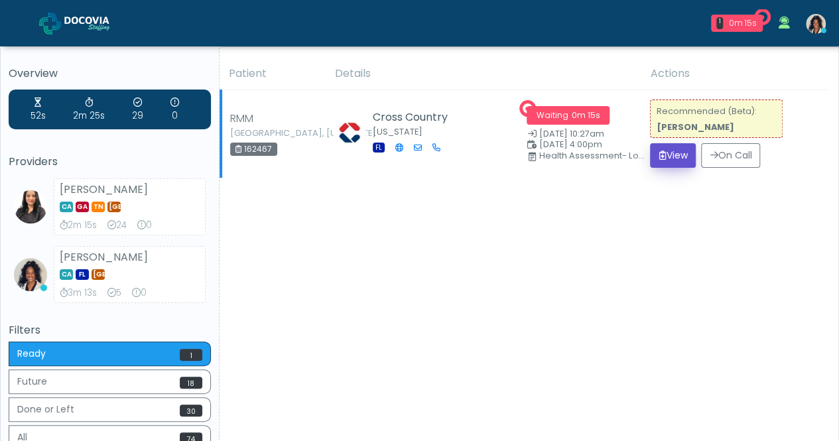
click at [673, 155] on button "View" at bounding box center [673, 155] width 46 height 25
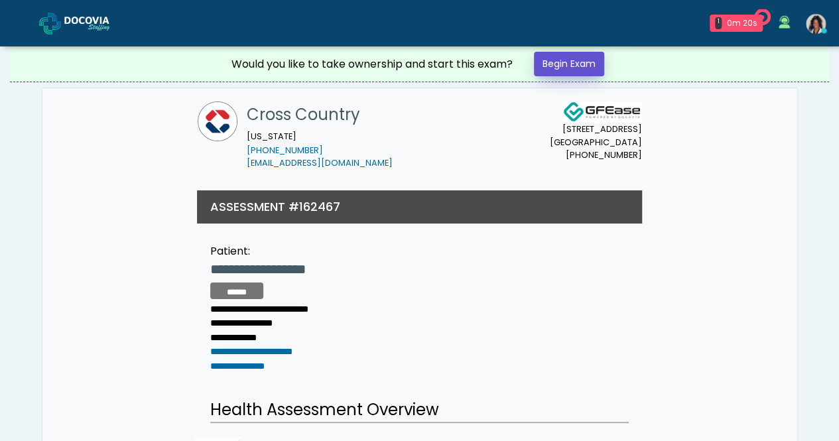
click at [563, 66] on link "Begin Exam" at bounding box center [569, 64] width 70 height 25
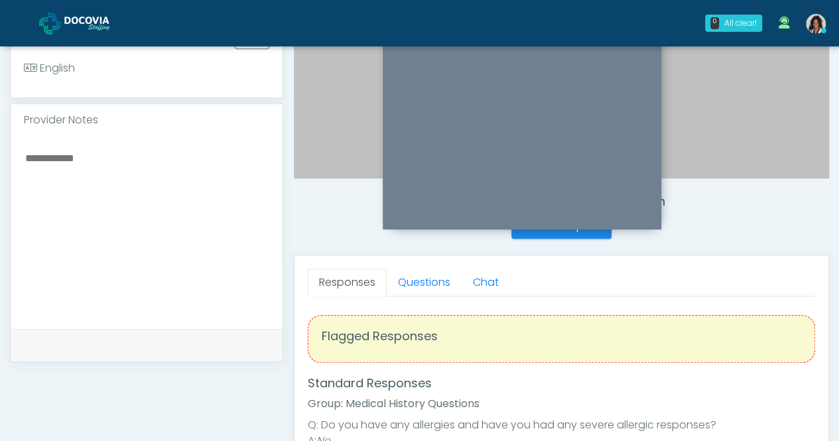
scroll to position [370, 0]
click at [438, 281] on link "Questions" at bounding box center [424, 284] width 75 height 28
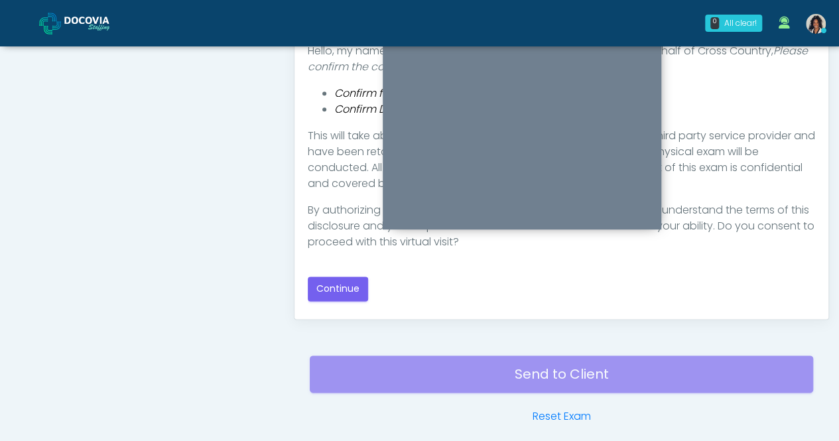
scroll to position [728, 0]
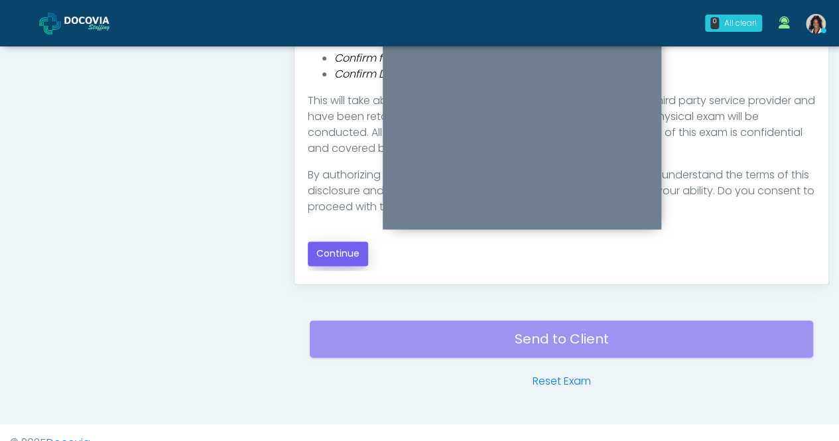
click at [344, 241] on button "Continue" at bounding box center [338, 253] width 60 height 25
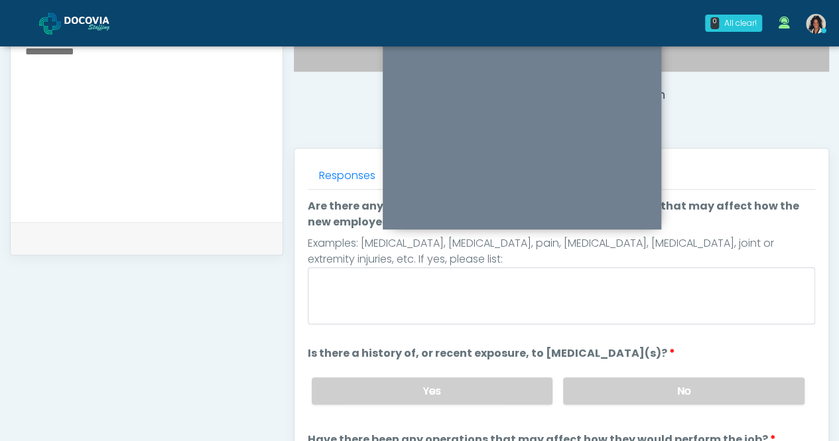
scroll to position [474, 0]
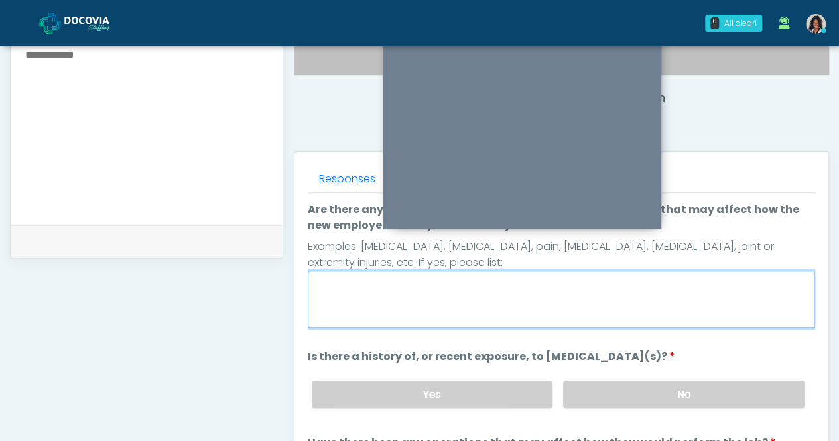
click at [452, 280] on textarea "Are there any present symptoms or known medical conditions that may affect how …" at bounding box center [562, 299] width 508 height 57
type textarea "**"
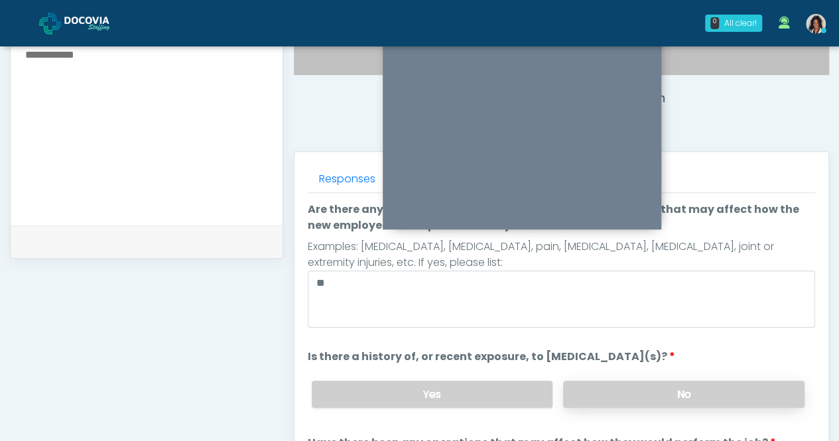
click at [645, 397] on label "No" at bounding box center [683, 394] width 241 height 27
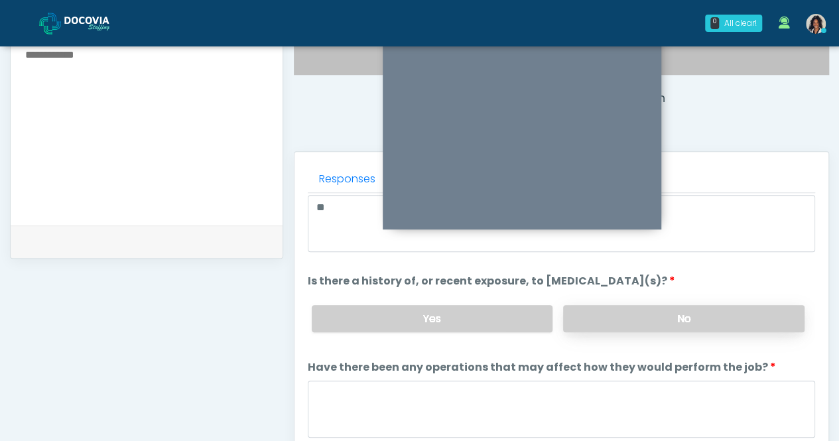
scroll to position [110, 0]
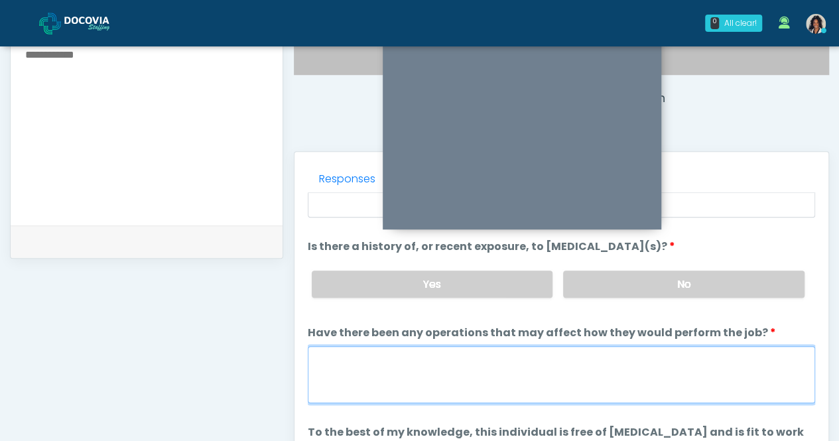
click at [550, 360] on textarea "Have there been any operations that may affect how they would perform the job?" at bounding box center [562, 374] width 508 height 57
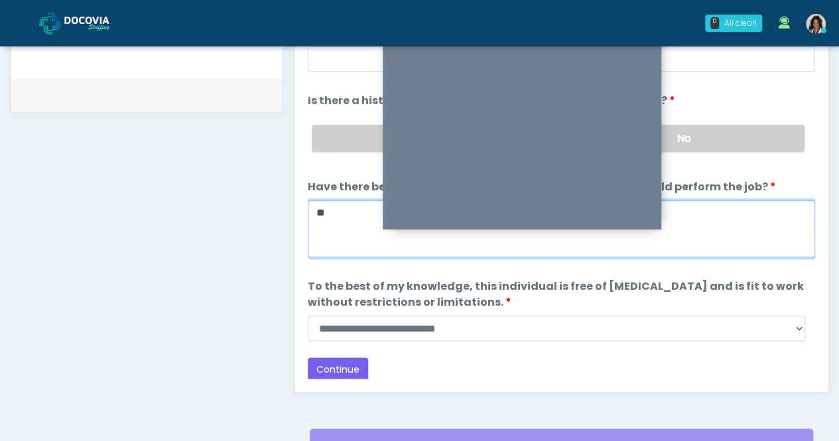
scroll to position [633, 0]
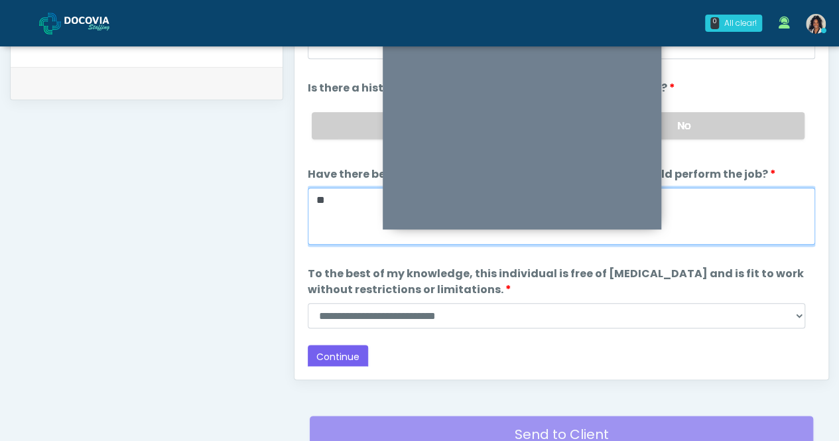
type textarea "**"
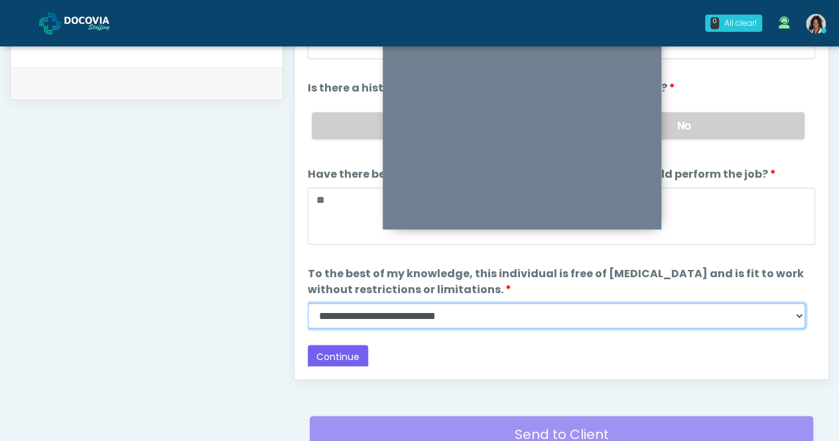
click at [389, 306] on select "**********" at bounding box center [557, 315] width 498 height 25
select select "******"
click at [308, 303] on select "**********" at bounding box center [557, 315] width 498 height 25
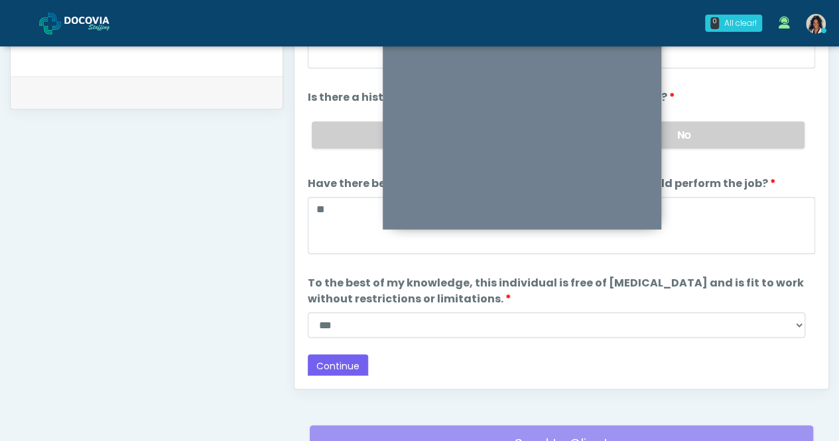
scroll to position [625, 0]
click at [338, 357] on button "Continue" at bounding box center [338, 365] width 60 height 25
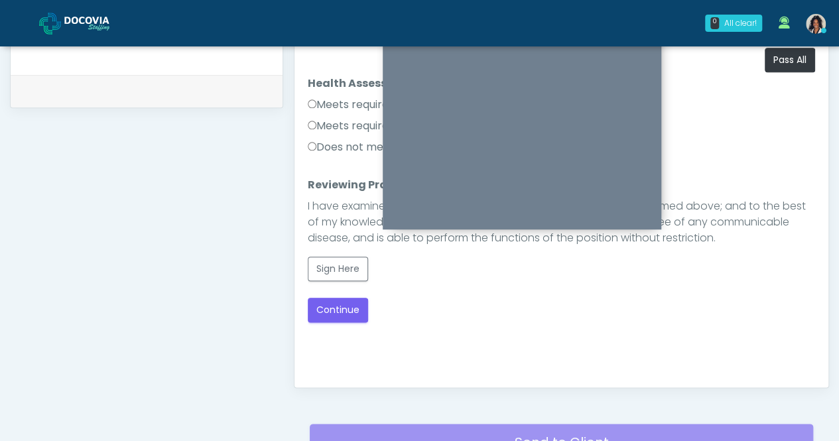
scroll to position [0, 0]
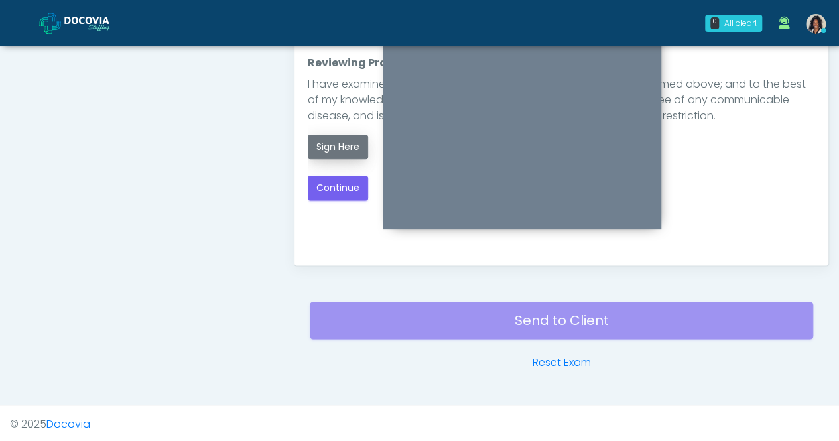
click at [341, 155] on button "Sign Here" at bounding box center [338, 147] width 60 height 25
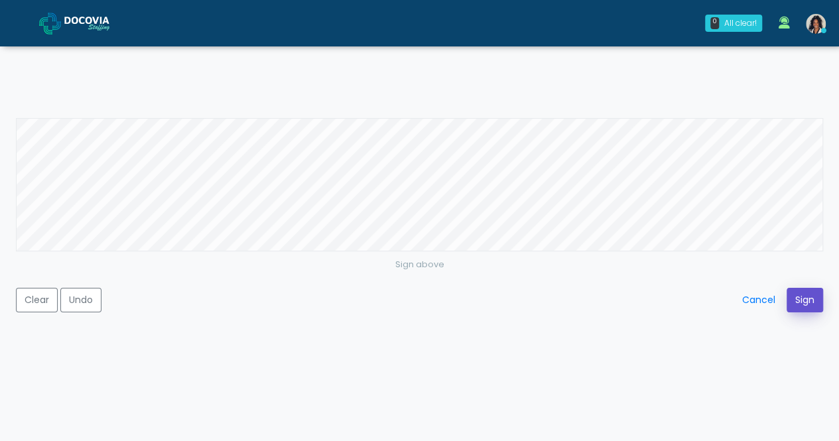
click at [804, 300] on button "Sign" at bounding box center [805, 300] width 36 height 25
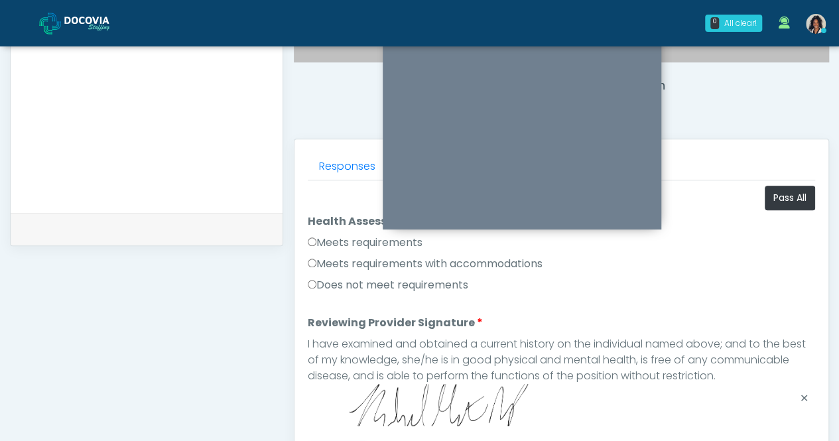
click at [364, 236] on label "Meets requirements" at bounding box center [365, 243] width 115 height 16
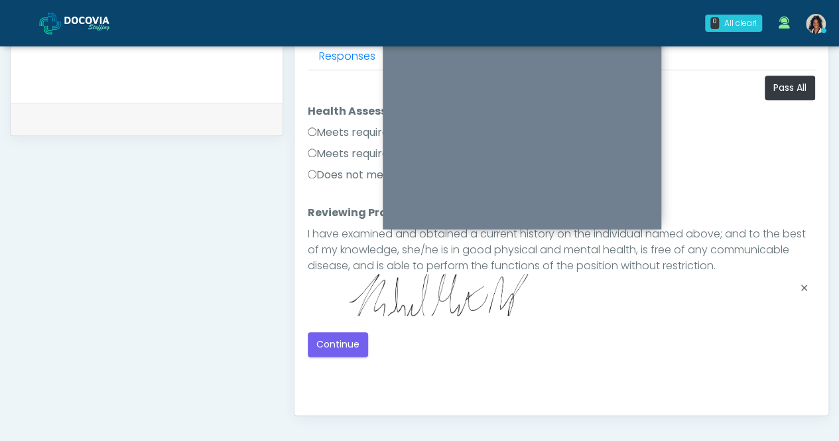
scroll to position [747, 0]
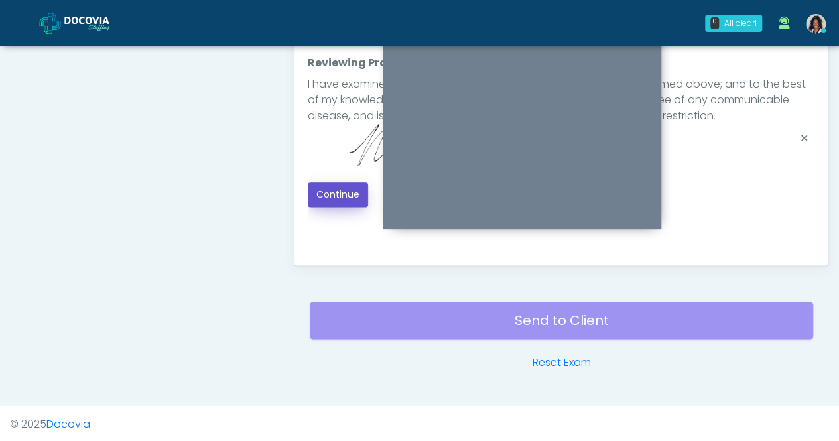
click at [346, 190] on button "Continue" at bounding box center [338, 194] width 60 height 25
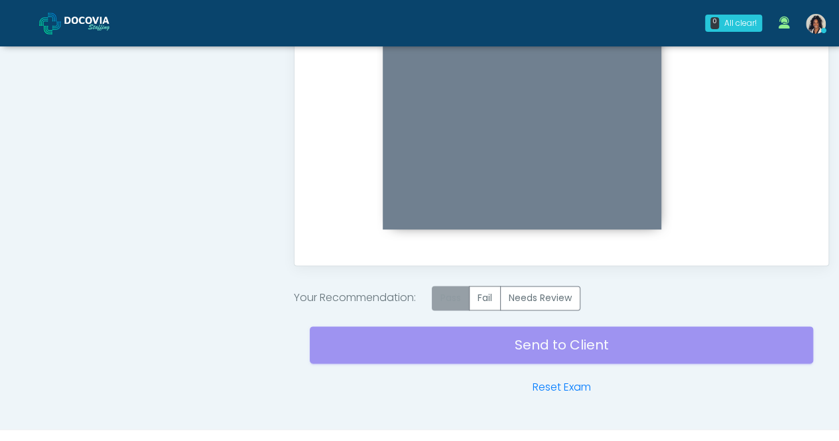
click at [446, 297] on label "Pass" at bounding box center [451, 298] width 38 height 25
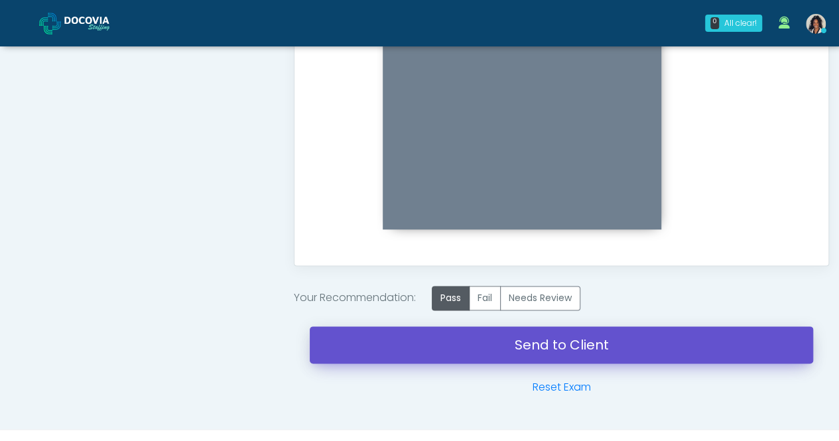
click at [450, 342] on link "Send to Client" at bounding box center [562, 344] width 504 height 37
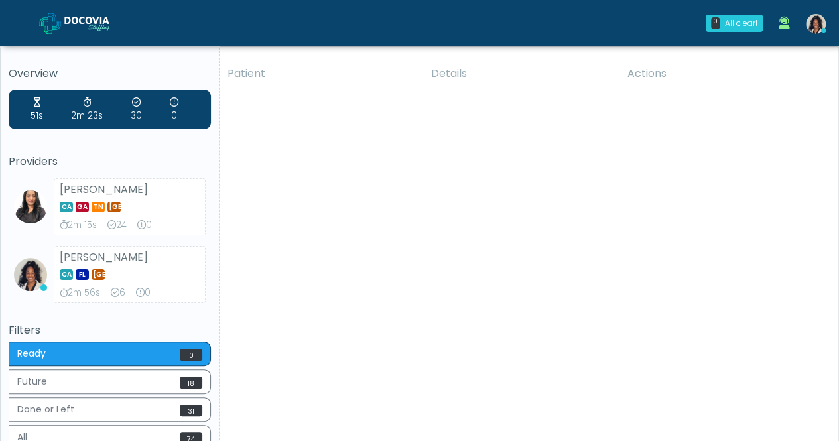
click at [338, 357] on div "Patient Details Actions RMM [GEOGRAPHIC_DATA], [US_STATE] 162467 [GEOGRAPHIC_DA…" at bounding box center [524, 280] width 609 height 445
click at [283, 147] on div "Patient Details Actions RMM [GEOGRAPHIC_DATA], [US_STATE] 162467 [GEOGRAPHIC_DA…" at bounding box center [524, 280] width 609 height 445
click at [284, 144] on div "Patient Details Actions RMM [GEOGRAPHIC_DATA], [US_STATE] 162467 [GEOGRAPHIC_DA…" at bounding box center [524, 280] width 609 height 445
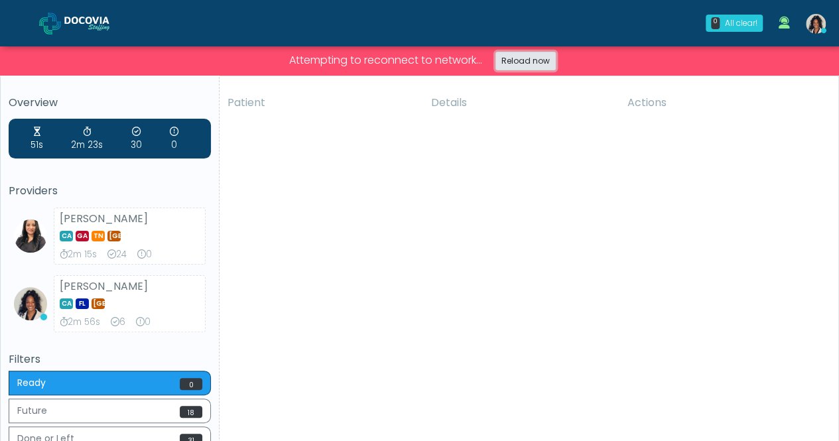
click at [533, 61] on link "Reload now" at bounding box center [526, 61] width 60 height 19
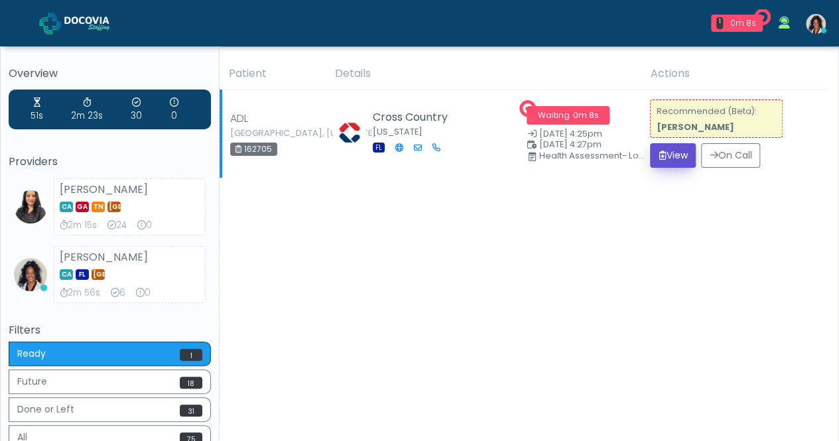
click at [683, 152] on button "View" at bounding box center [673, 155] width 46 height 25
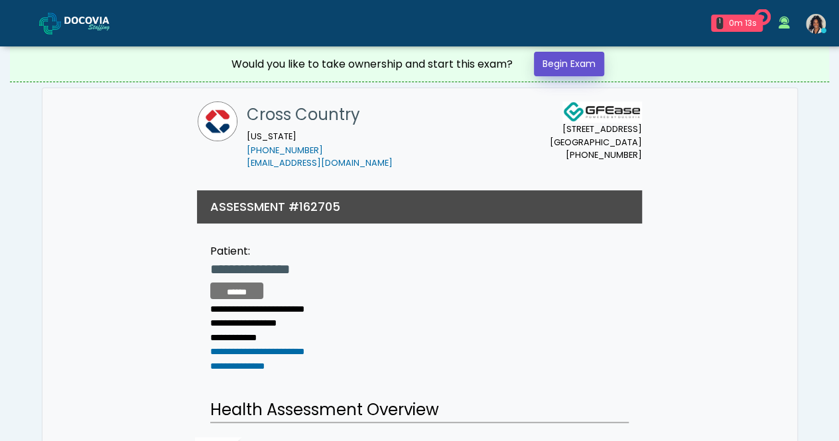
click at [596, 70] on link "Begin Exam" at bounding box center [569, 64] width 70 height 25
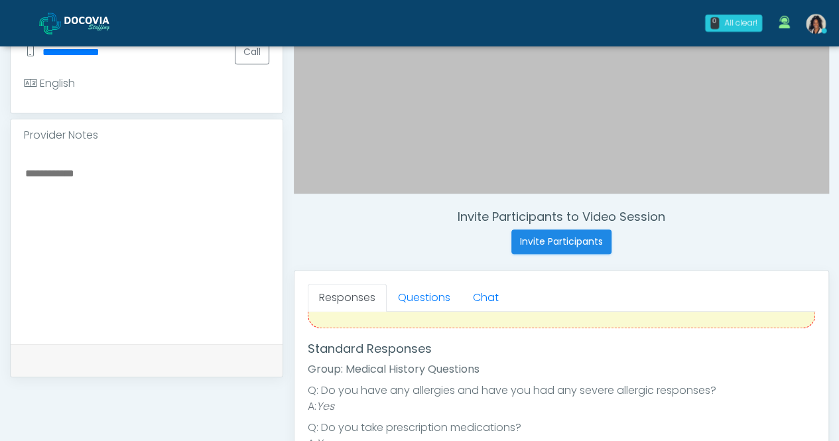
scroll to position [52, 0]
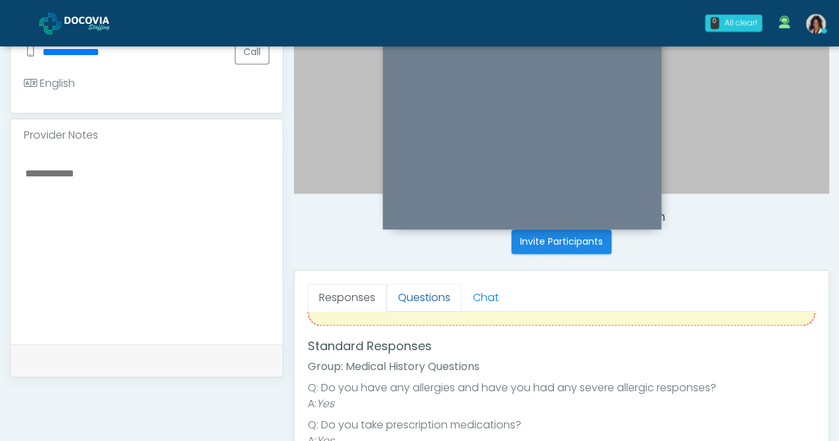
click at [433, 295] on link "Questions" at bounding box center [424, 298] width 75 height 28
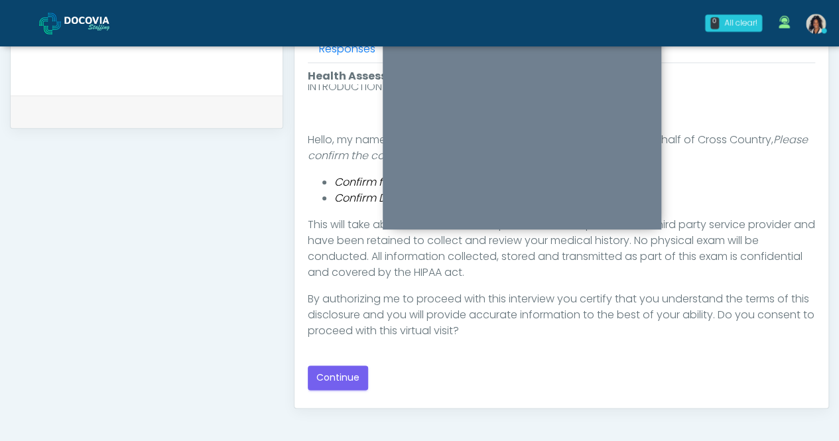
scroll to position [612, 0]
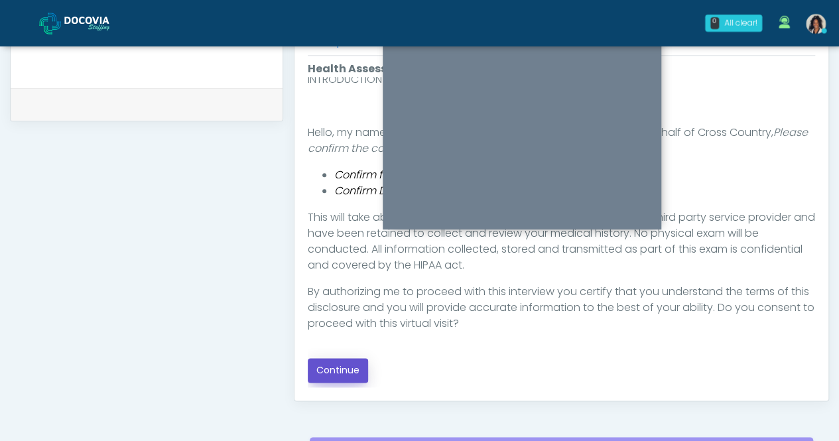
click at [352, 366] on button "Continue" at bounding box center [338, 370] width 60 height 25
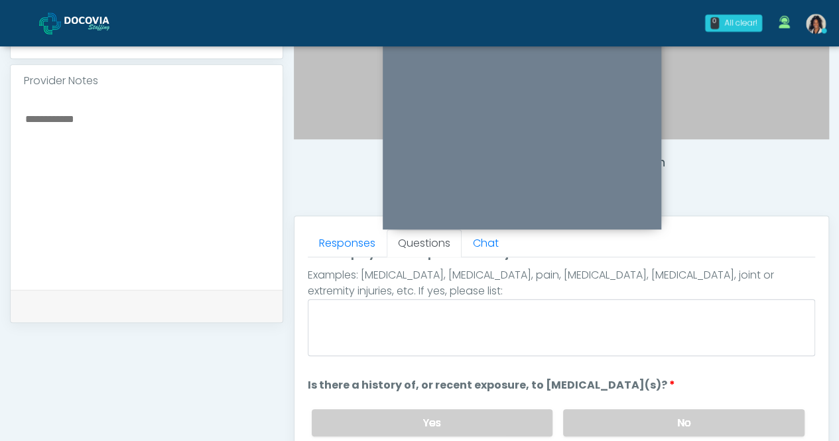
scroll to position [0, 0]
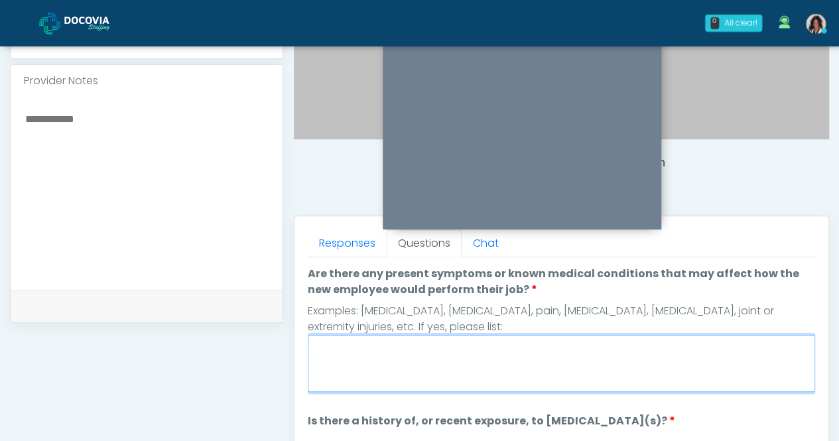
click at [531, 352] on textarea "Are there any present symptoms or known medical conditions that may affect how …" at bounding box center [562, 363] width 508 height 57
type textarea "*"
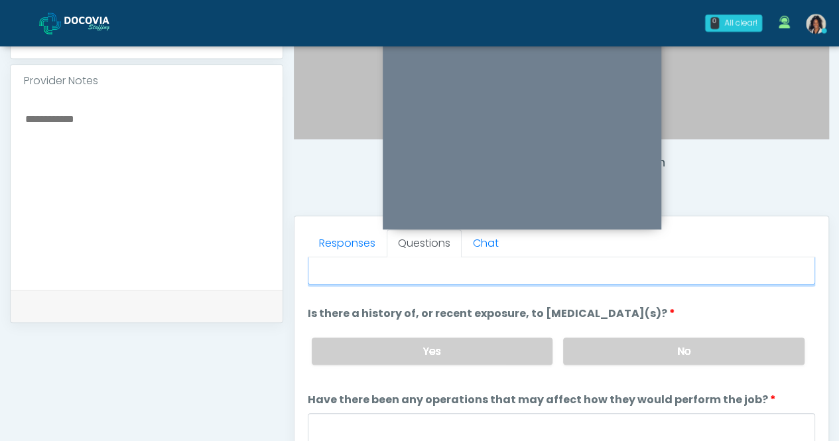
scroll to position [110, 0]
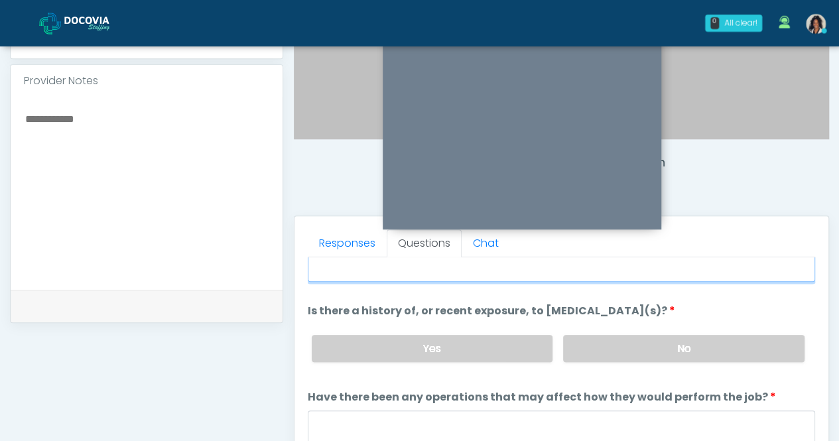
type textarea "**"
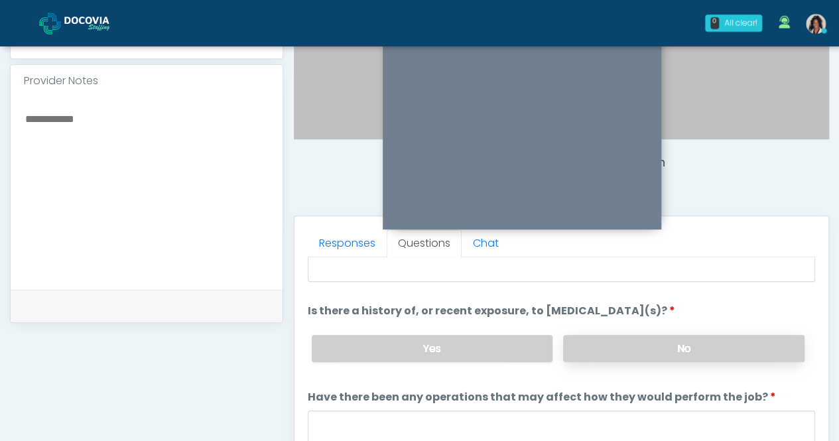
click at [624, 341] on label "No" at bounding box center [683, 348] width 241 height 27
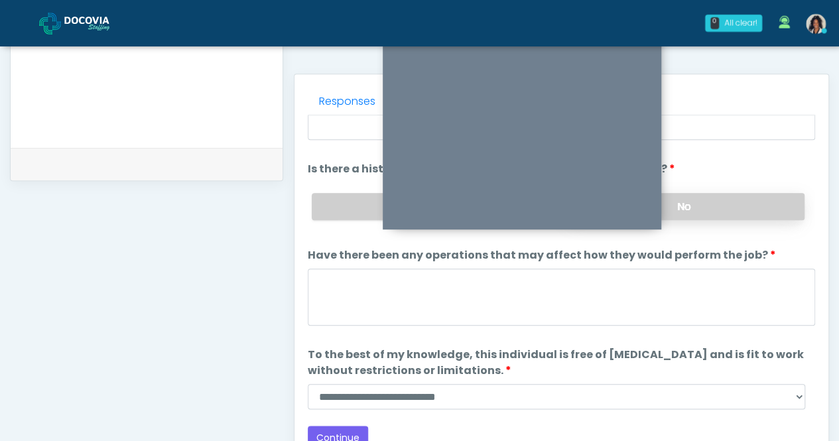
scroll to position [555, 0]
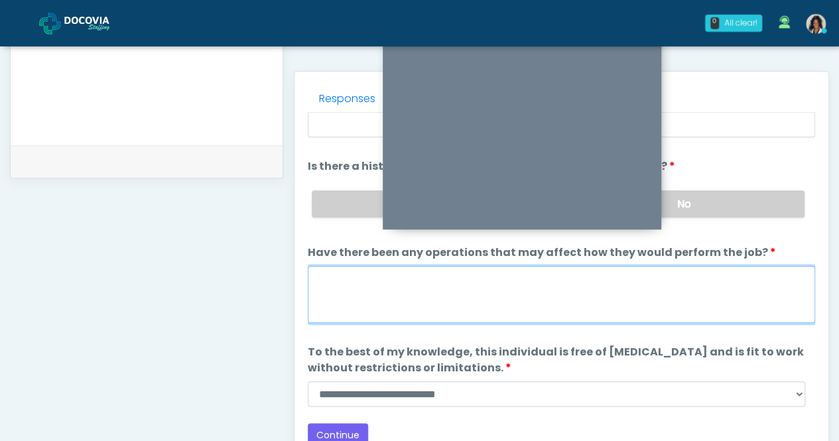
click at [583, 296] on textarea "Have there been any operations that may affect how they would perform the job?" at bounding box center [562, 294] width 508 height 57
type textarea "**"
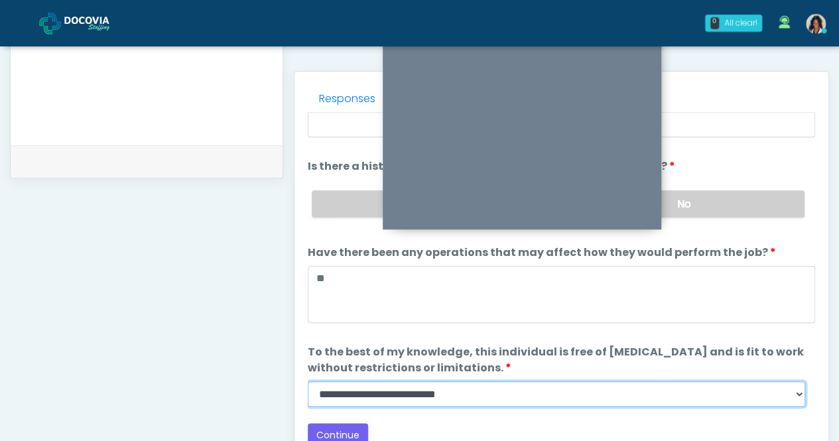
click at [487, 385] on select "**********" at bounding box center [557, 393] width 498 height 25
select select "******"
click at [308, 381] on select "**********" at bounding box center [557, 393] width 498 height 25
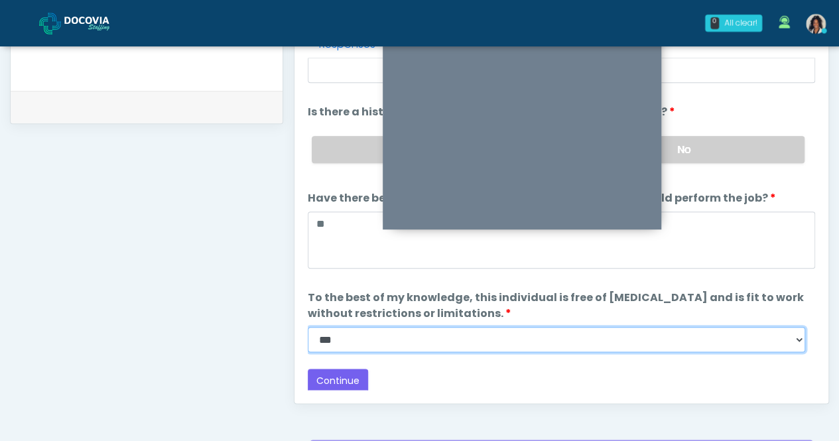
scroll to position [609, 0]
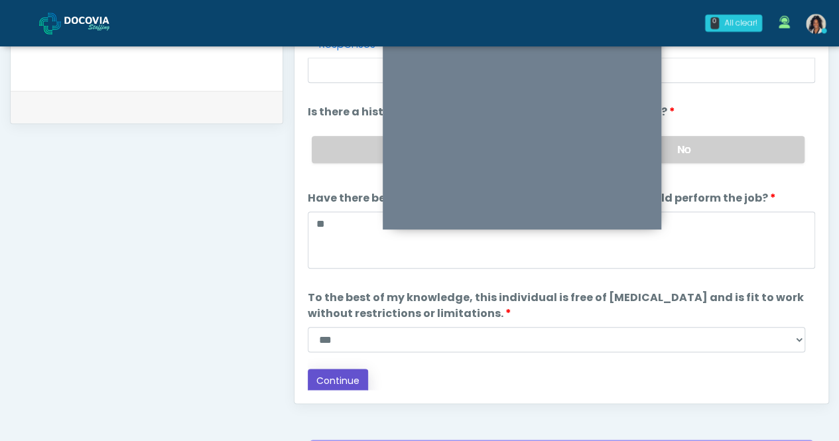
click at [334, 377] on button "Continue" at bounding box center [338, 381] width 60 height 25
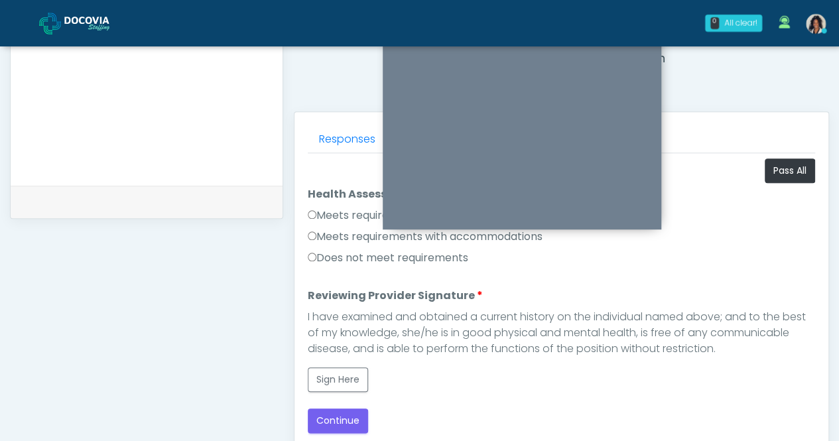
scroll to position [512, 0]
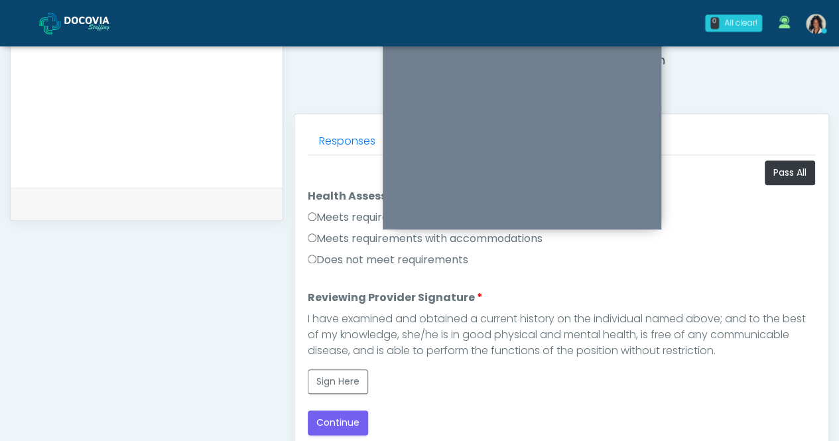
click at [364, 214] on label "Meets requirements" at bounding box center [365, 218] width 115 height 16
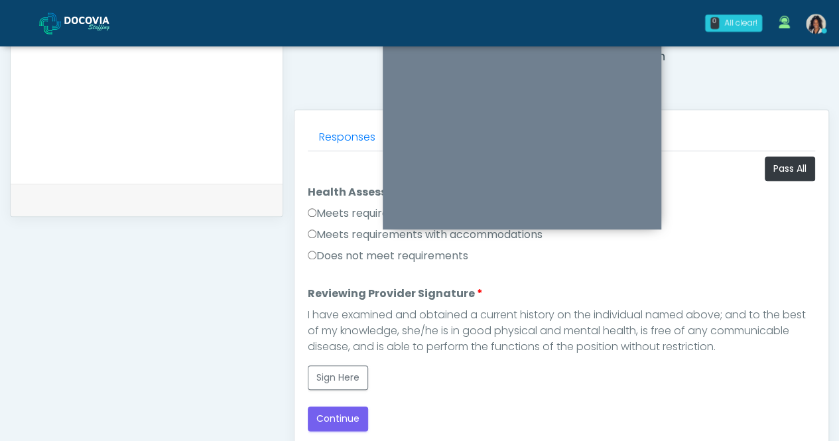
scroll to position [517, 0]
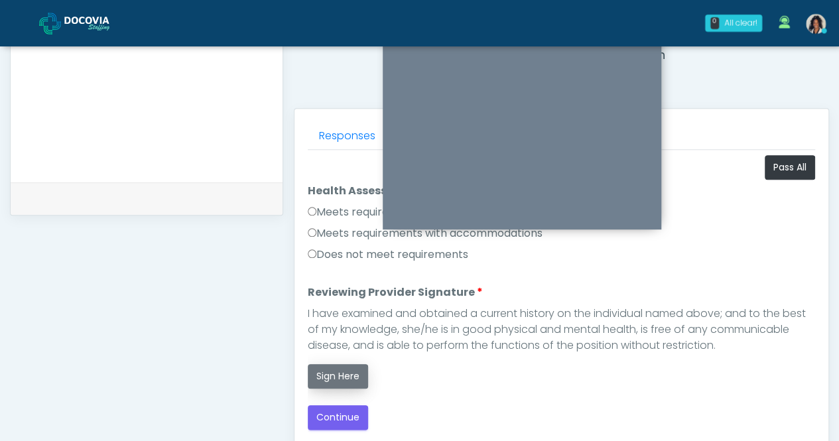
click at [340, 377] on button "Sign Here" at bounding box center [338, 376] width 60 height 25
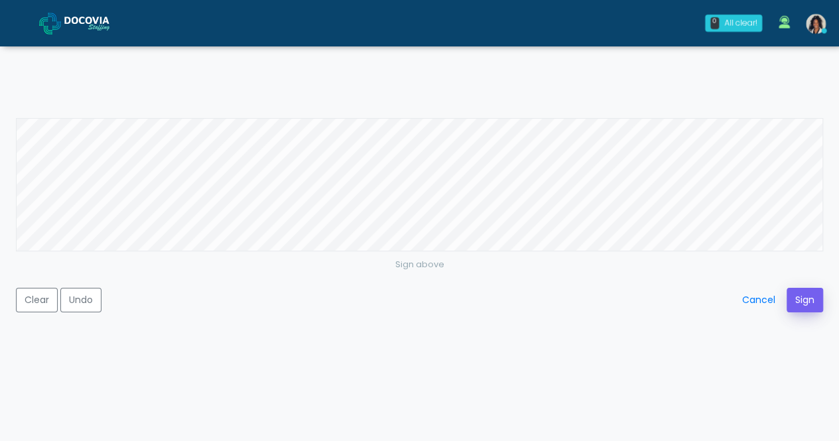
click at [807, 293] on button "Sign" at bounding box center [805, 300] width 36 height 25
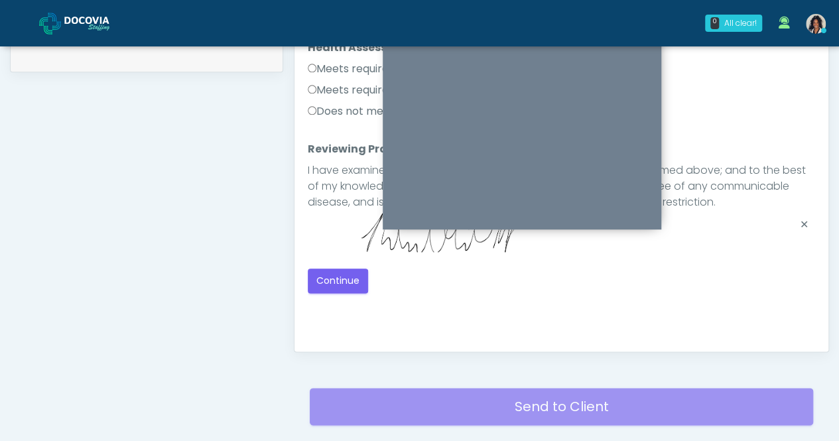
scroll to position [747, 0]
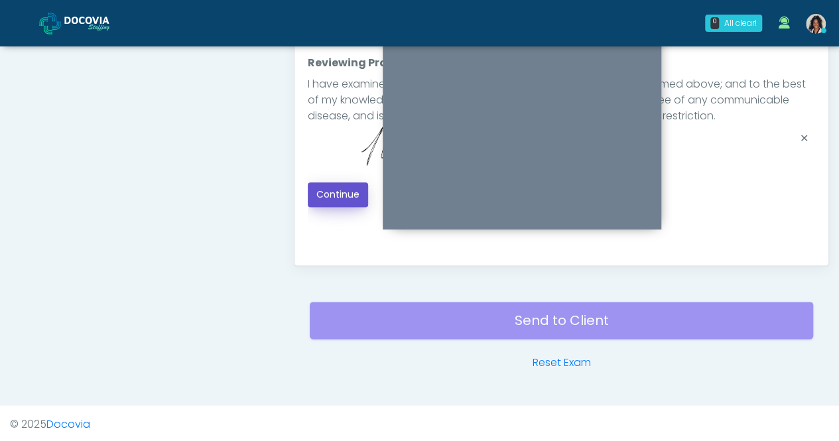
click at [349, 199] on button "Continue" at bounding box center [338, 194] width 60 height 25
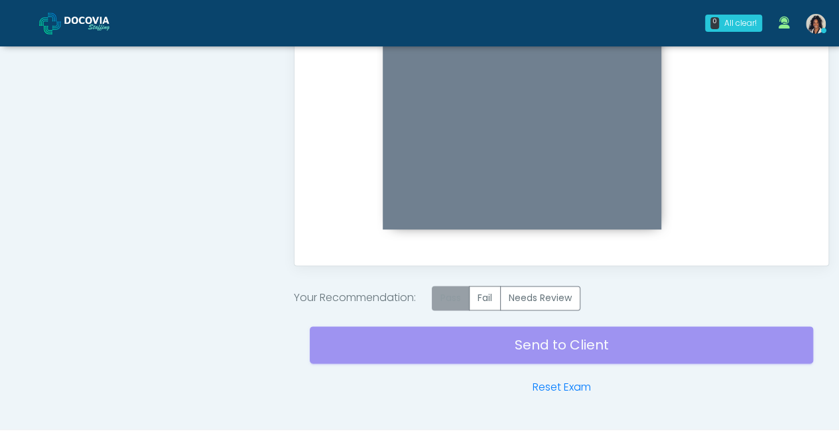
click at [458, 302] on label "Pass" at bounding box center [451, 298] width 38 height 25
click at [517, 346] on div "Send to Client Reset Exam" at bounding box center [562, 352] width 504 height 85
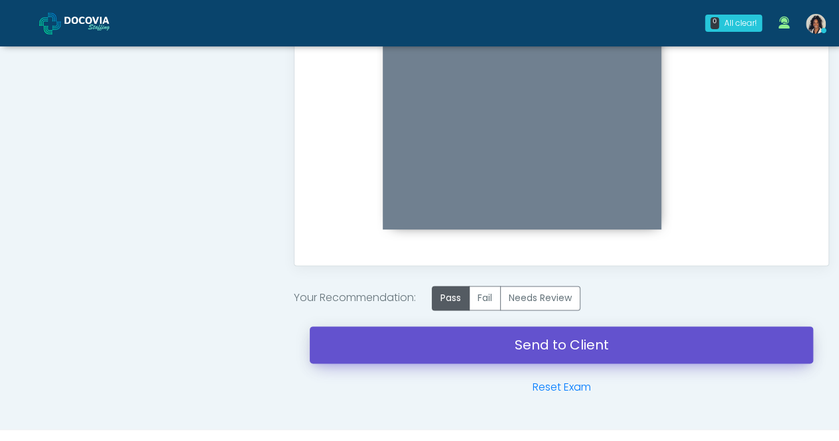
click at [581, 334] on link "Send to Client" at bounding box center [562, 344] width 504 height 37
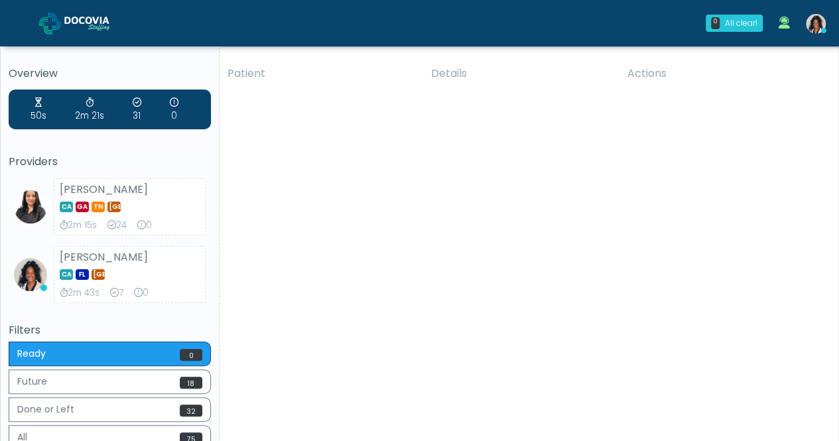
click at [363, 120] on div "Patient Details Actions ADL [GEOGRAPHIC_DATA], [US_STATE] 162705 [GEOGRAPHIC_DA…" at bounding box center [524, 280] width 609 height 445
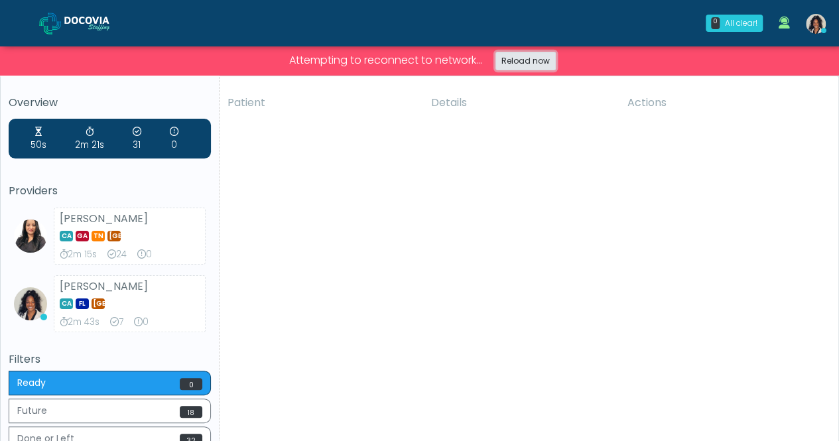
click at [515, 61] on link "Reload now" at bounding box center [526, 61] width 60 height 19
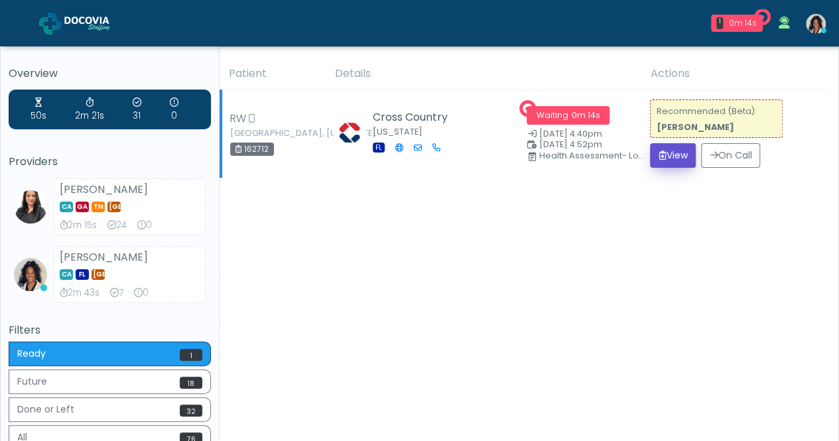
click at [674, 166] on button "View" at bounding box center [673, 155] width 46 height 25
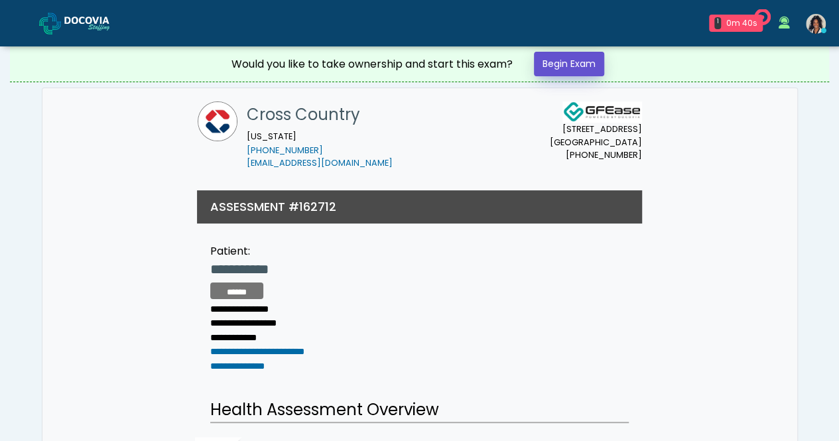
click at [578, 61] on link "Begin Exam" at bounding box center [569, 64] width 70 height 25
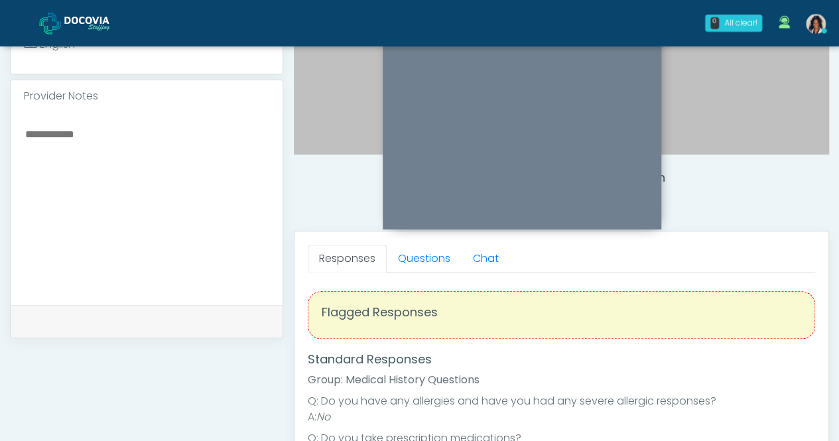
scroll to position [389, 0]
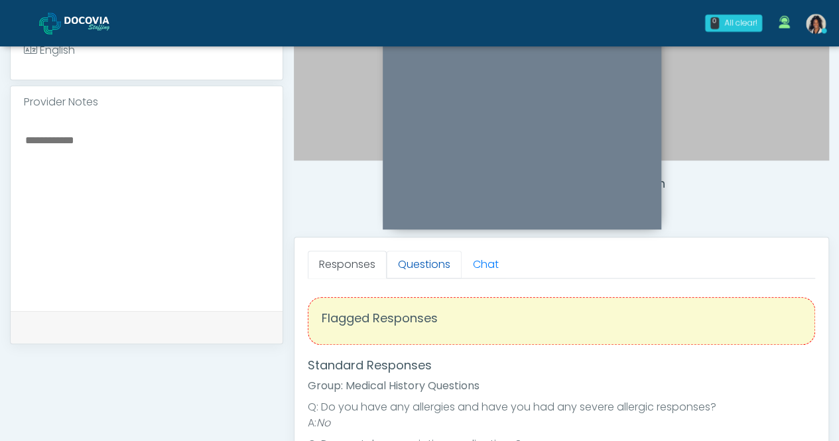
click at [421, 251] on link "Questions" at bounding box center [424, 265] width 75 height 28
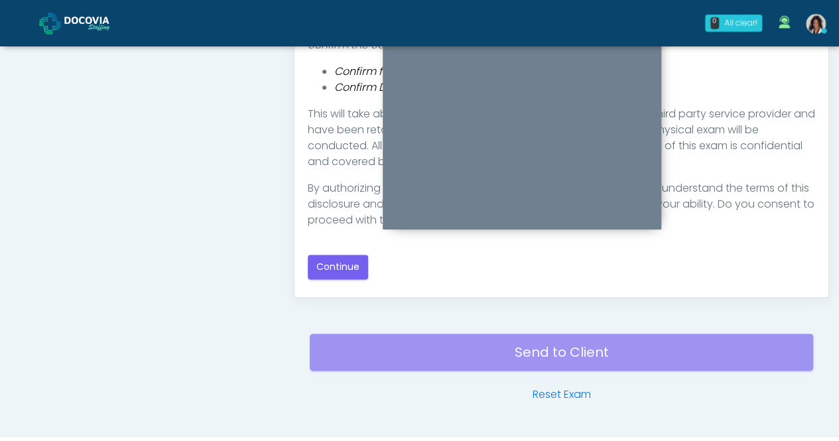
scroll to position [718, 0]
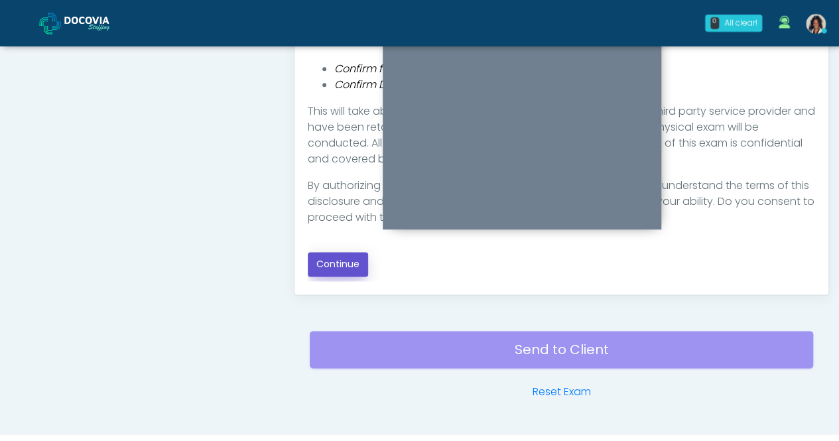
click at [348, 262] on button "Continue" at bounding box center [338, 264] width 60 height 25
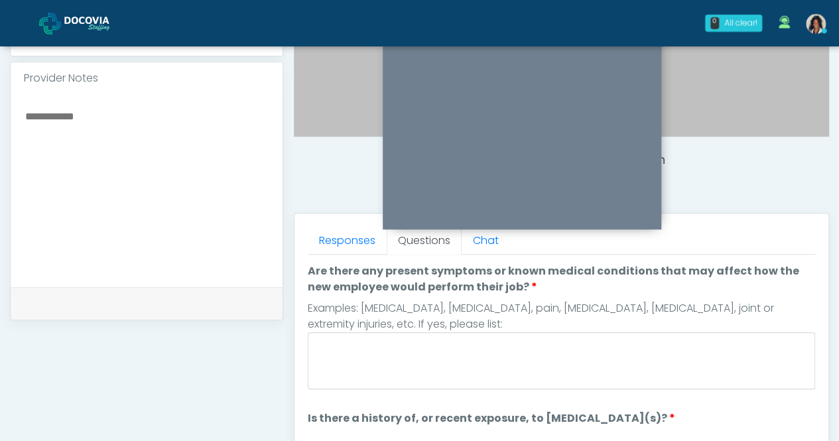
scroll to position [412, 0]
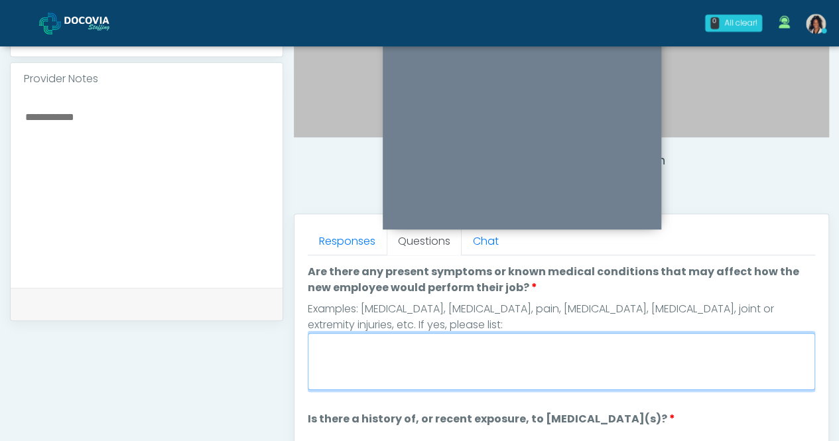
click at [539, 335] on textarea "Are there any present symptoms or known medical conditions that may affect how …" at bounding box center [562, 361] width 508 height 57
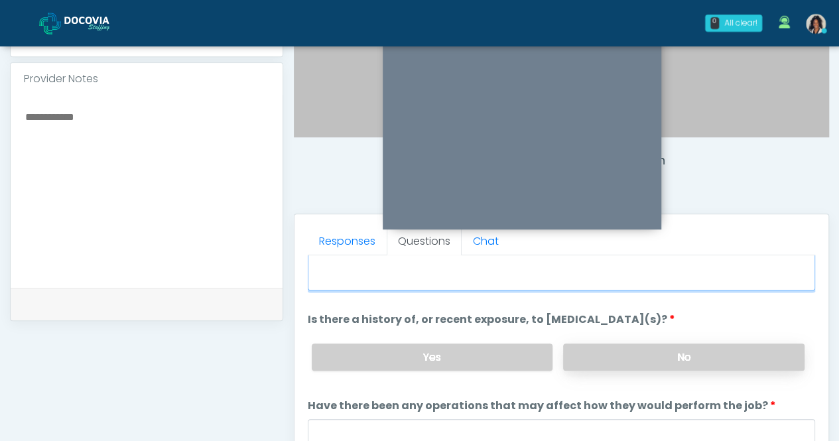
type textarea "**"
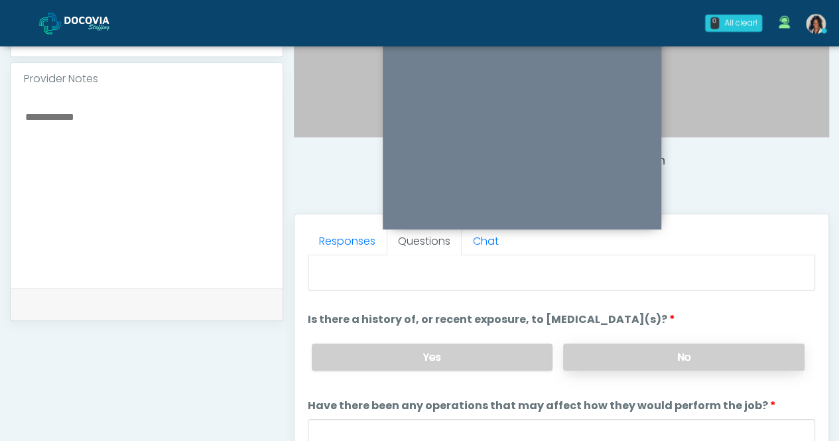
click at [600, 344] on label "No" at bounding box center [683, 357] width 241 height 27
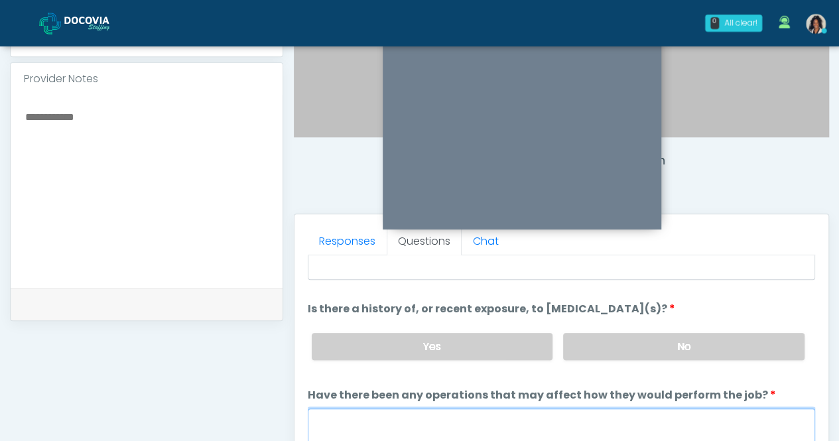
click at [569, 409] on textarea "Have there been any operations that may affect how they would perform the job?" at bounding box center [562, 437] width 508 height 57
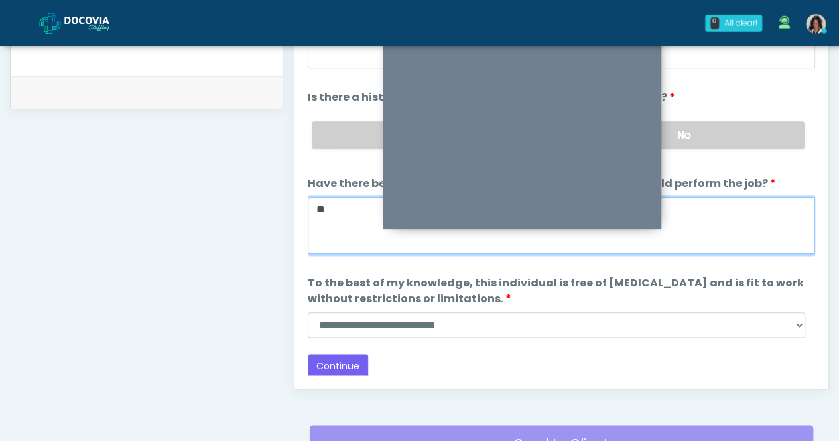
scroll to position [630, 0]
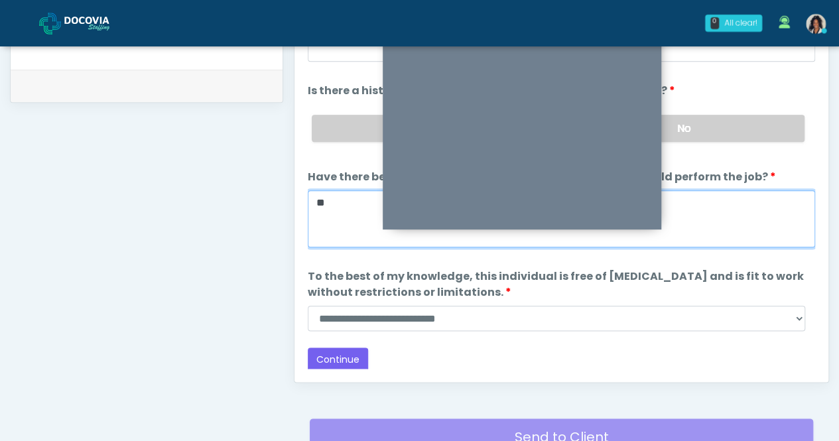
type textarea "**"
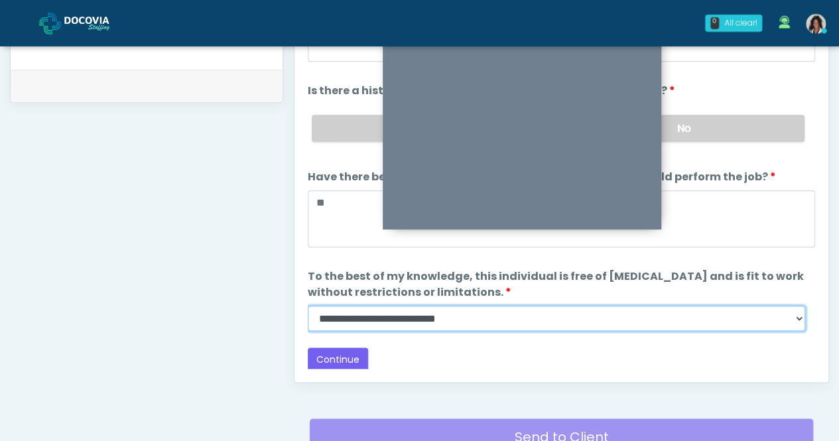
click at [442, 317] on select "**********" at bounding box center [557, 318] width 498 height 25
select select "******"
click at [308, 306] on select "**********" at bounding box center [557, 318] width 498 height 25
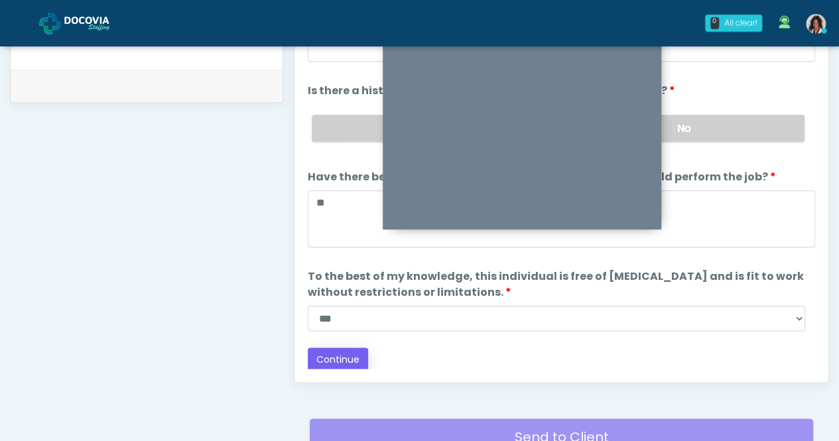
click at [349, 357] on button "Continue" at bounding box center [338, 360] width 60 height 25
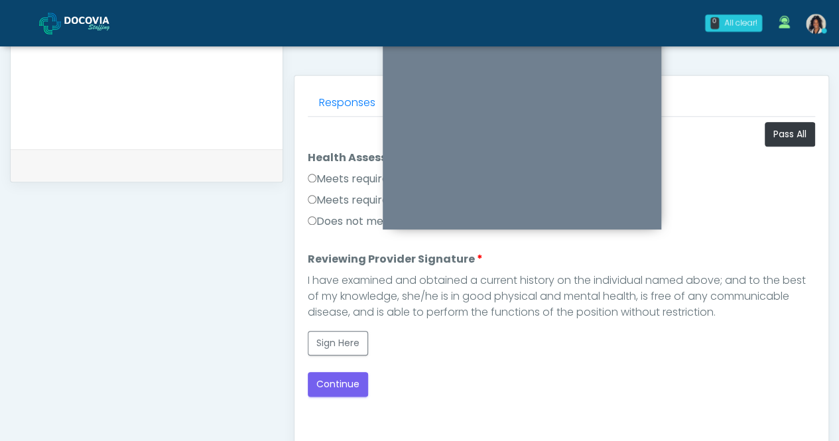
scroll to position [529, 0]
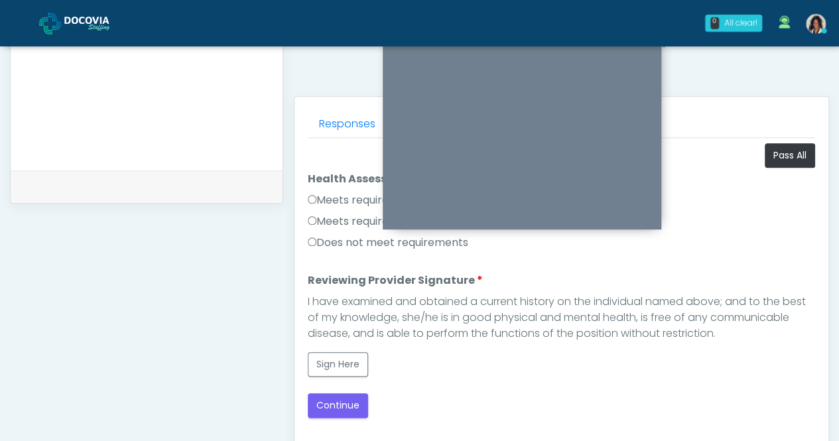
click at [350, 202] on label "Meets requirements" at bounding box center [365, 200] width 115 height 16
click at [336, 358] on button "Sign Here" at bounding box center [338, 364] width 60 height 25
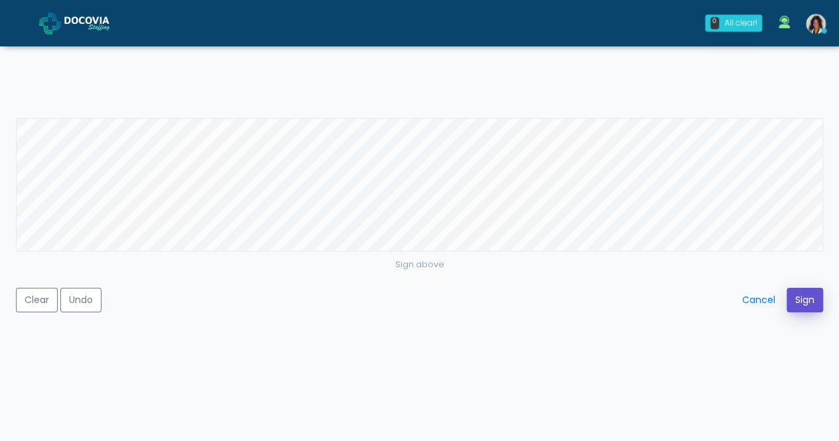
click at [803, 305] on button "Sign" at bounding box center [805, 300] width 36 height 25
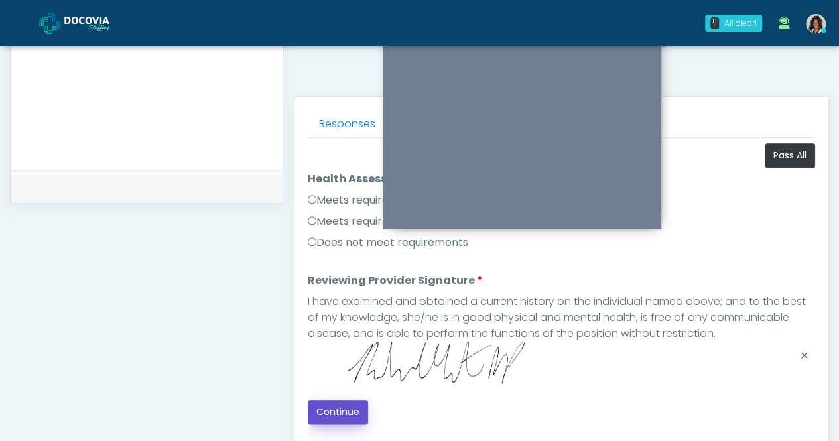
click at [343, 411] on button "Continue" at bounding box center [338, 412] width 60 height 25
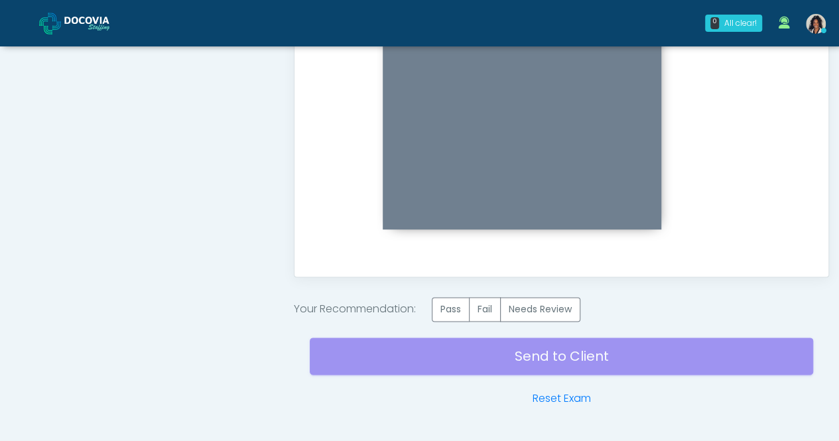
scroll to position [771, 0]
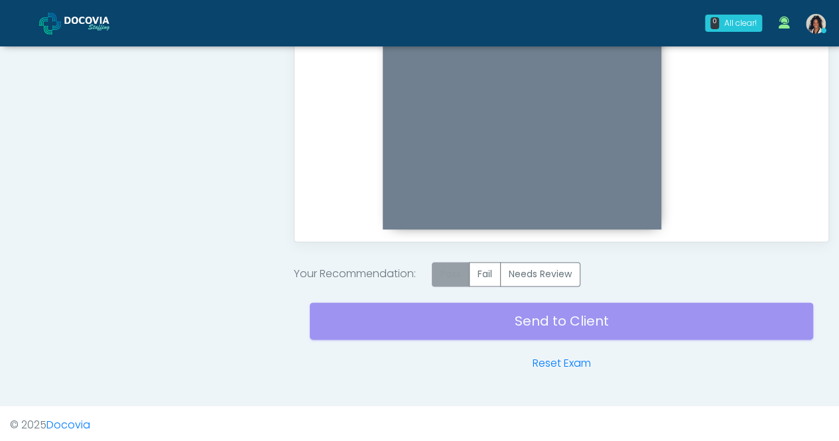
click at [450, 273] on label "Pass" at bounding box center [451, 274] width 38 height 25
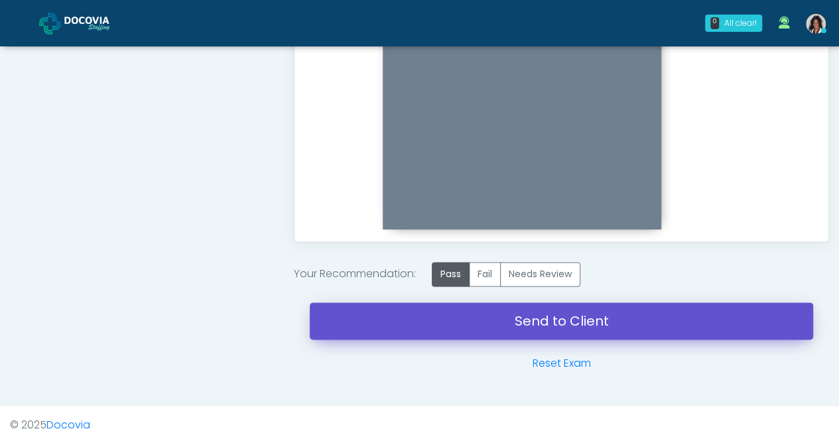
click at [472, 320] on link "Send to Client" at bounding box center [562, 321] width 504 height 37
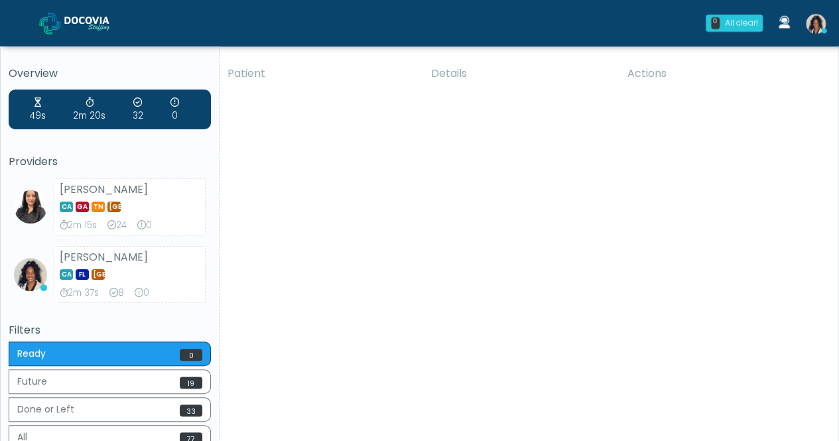
click at [181, 73] on h5 "Overview" at bounding box center [110, 74] width 202 height 12
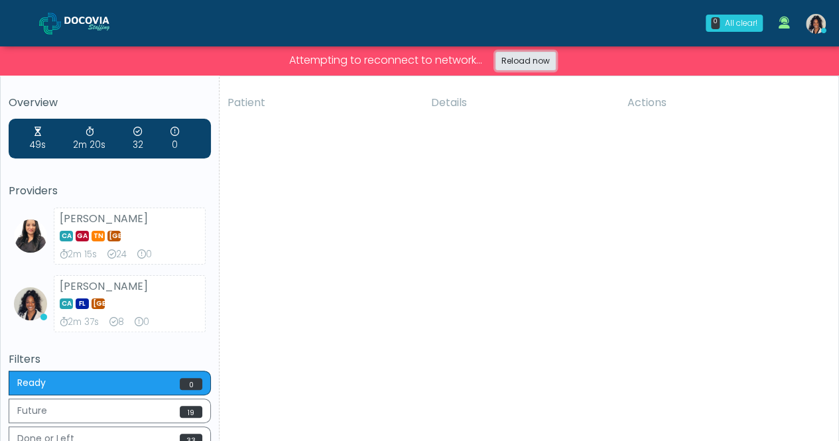
click at [516, 60] on link "Reload now" at bounding box center [526, 61] width 60 height 19
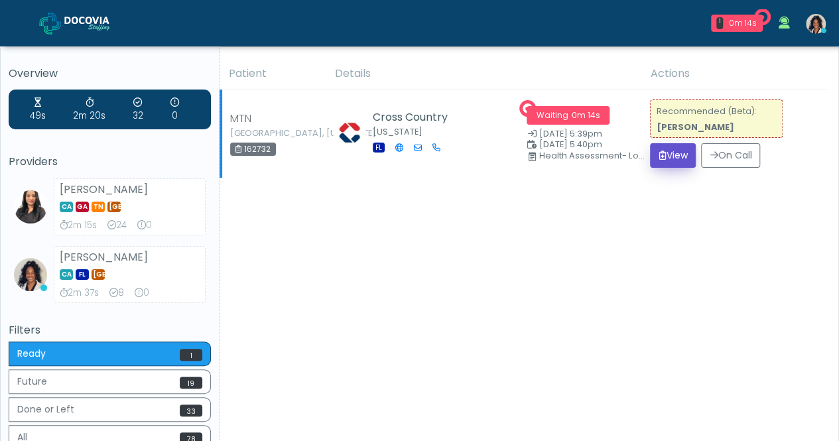
click at [676, 157] on button "View" at bounding box center [673, 155] width 46 height 25
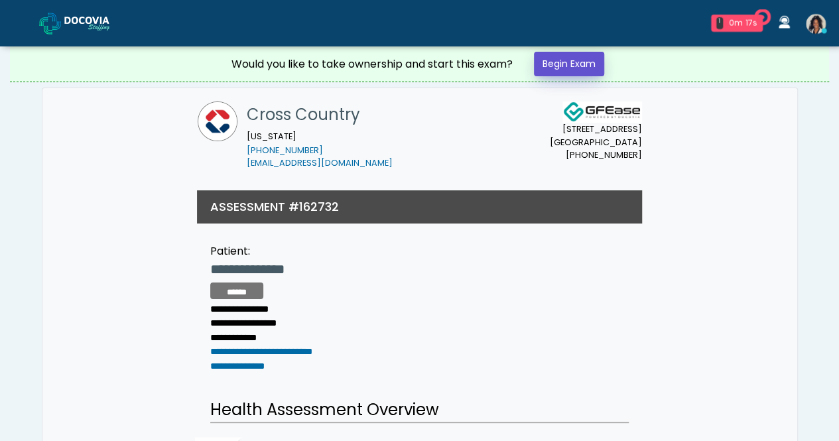
click at [582, 52] on link "Begin Exam" at bounding box center [569, 64] width 70 height 25
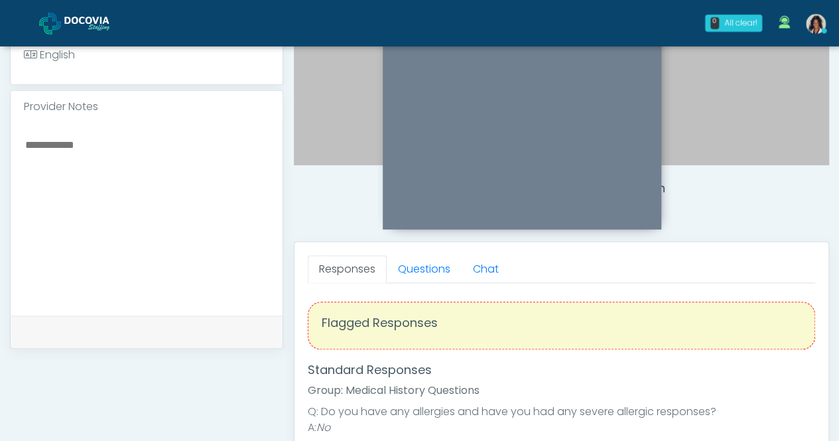
scroll to position [374, 0]
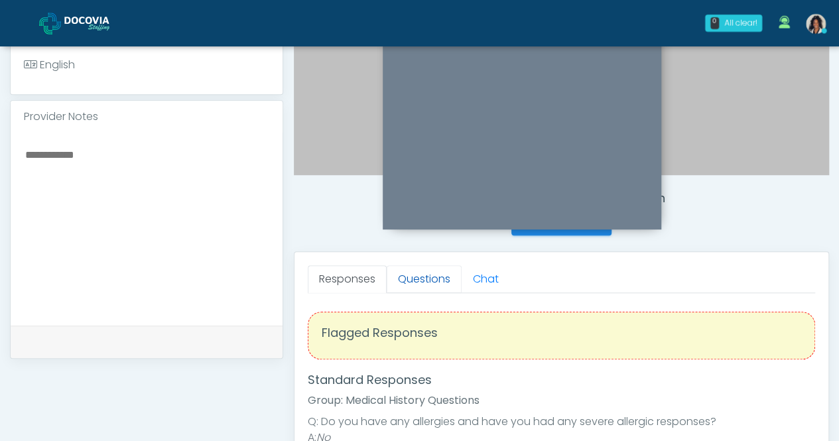
click at [431, 277] on link "Questions" at bounding box center [424, 279] width 75 height 28
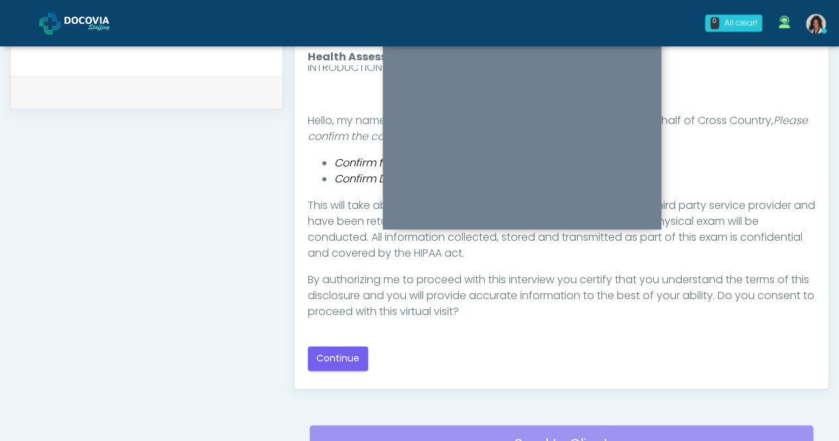
scroll to position [634, 0]
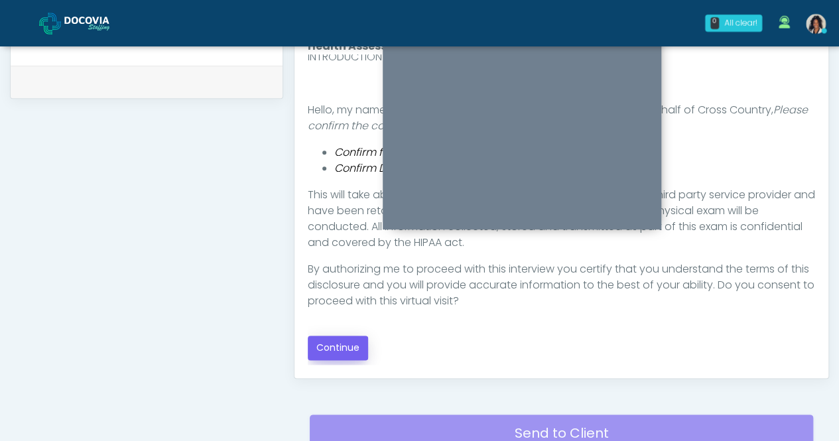
click at [357, 352] on button "Continue" at bounding box center [338, 348] width 60 height 25
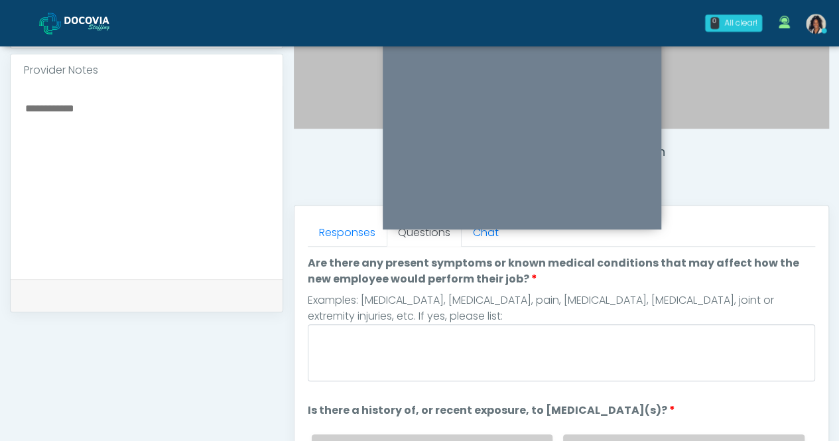
scroll to position [419, 0]
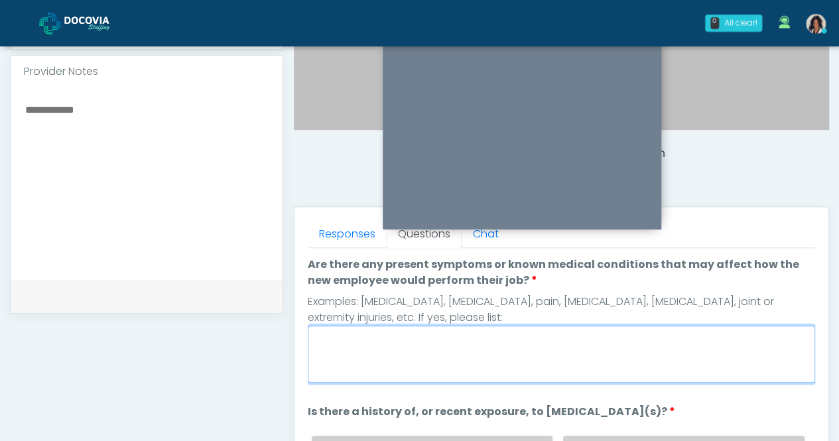
click at [585, 342] on textarea "Are there any present symptoms or known medical conditions that may affect how …" at bounding box center [562, 354] width 508 height 57
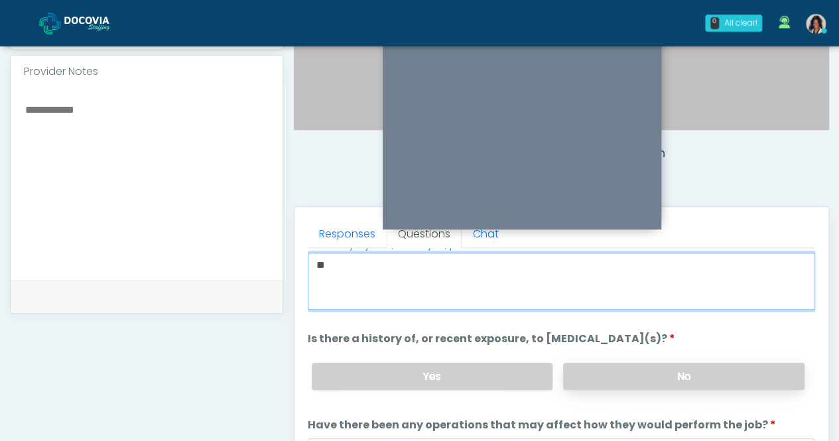
type textarea "**"
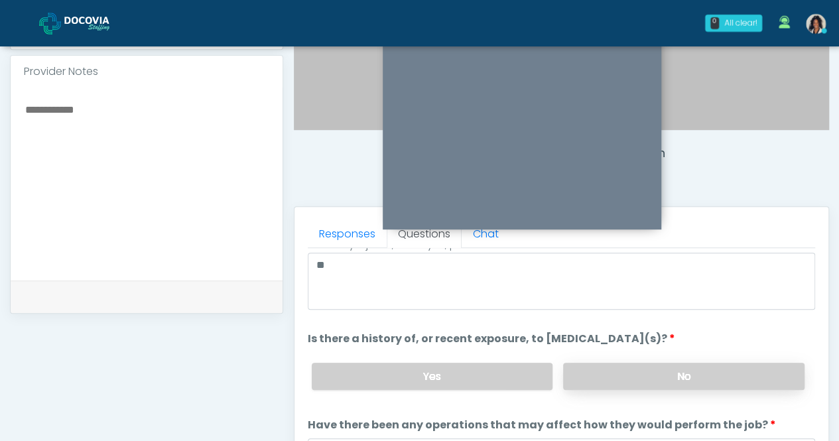
click at [620, 373] on label "No" at bounding box center [683, 376] width 241 height 27
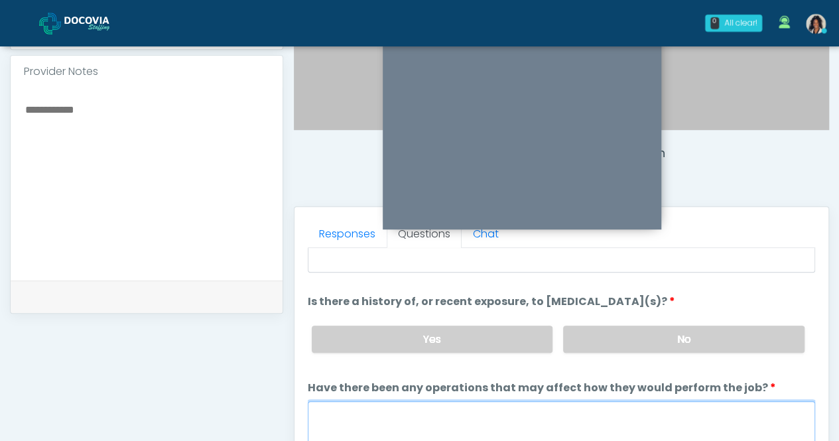
click at [555, 411] on textarea "Have there been any operations that may affect how they would perform the job?" at bounding box center [562, 429] width 508 height 57
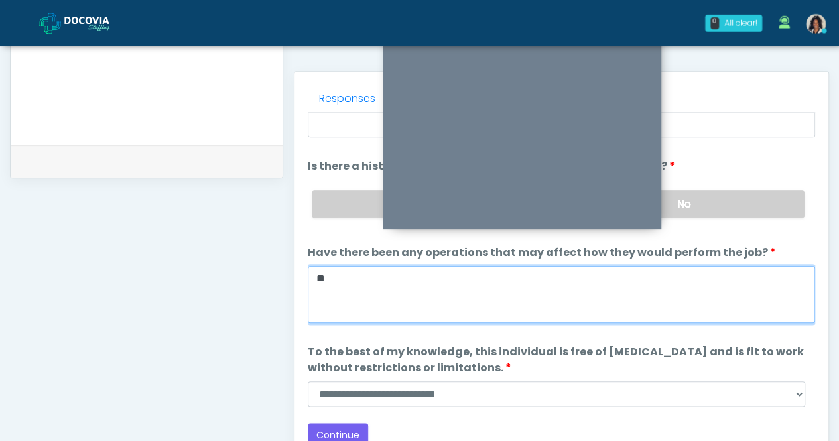
scroll to position [555, 0]
type textarea "**"
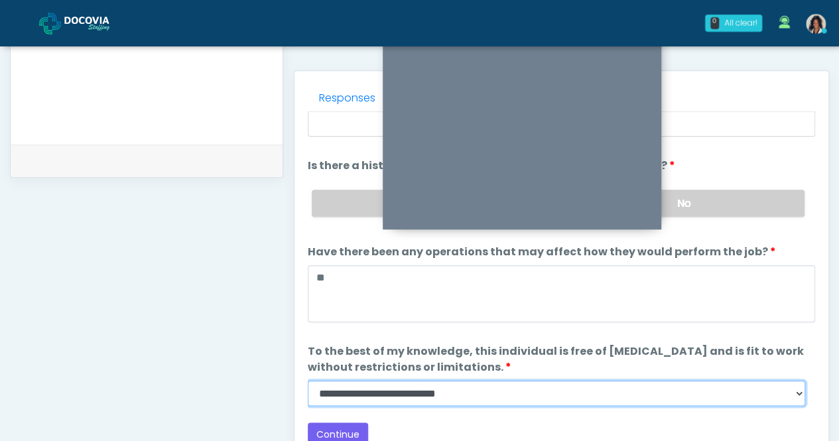
click at [614, 383] on select "**********" at bounding box center [557, 393] width 498 height 25
select select "******"
click at [308, 381] on select "**********" at bounding box center [557, 393] width 498 height 25
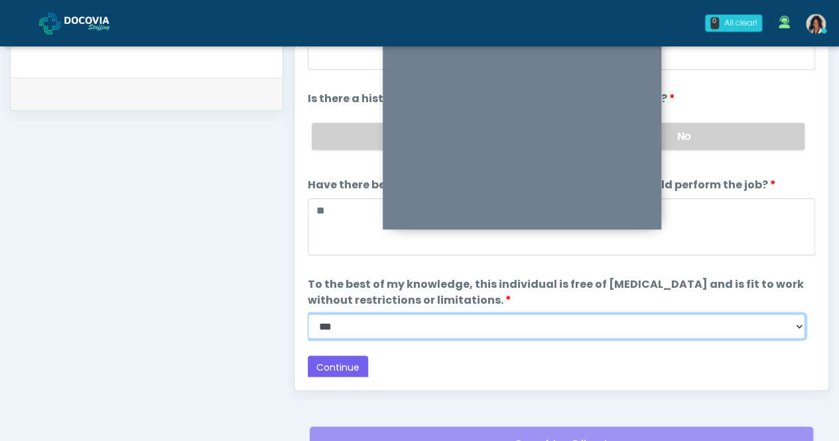
scroll to position [624, 0]
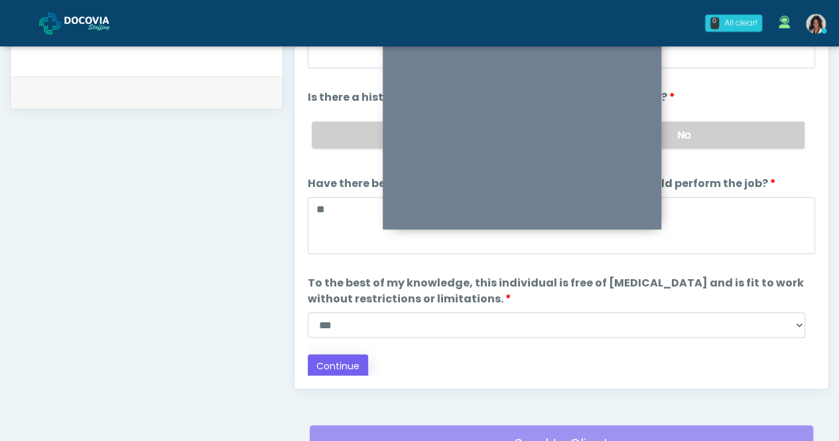
click at [335, 358] on button "Continue" at bounding box center [338, 366] width 60 height 25
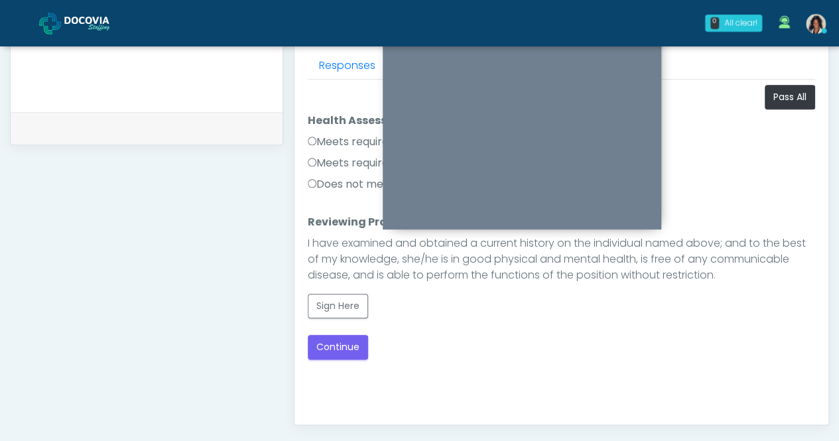
scroll to position [472, 0]
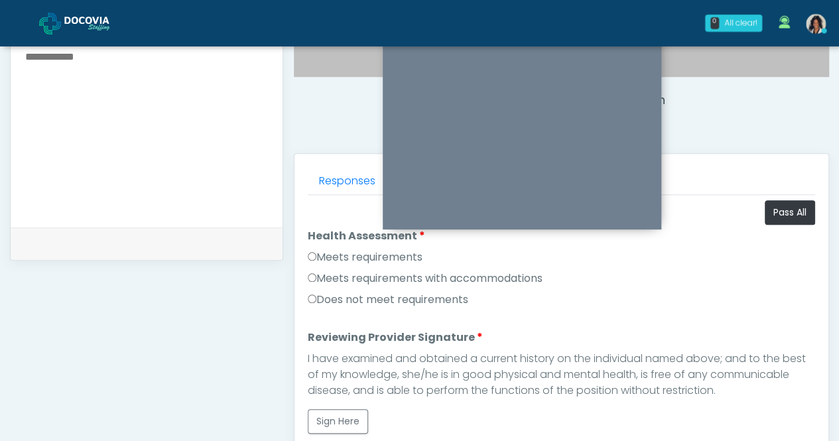
click at [373, 253] on label "Meets requirements" at bounding box center [365, 257] width 115 height 16
click at [339, 411] on button "Sign Here" at bounding box center [338, 421] width 60 height 25
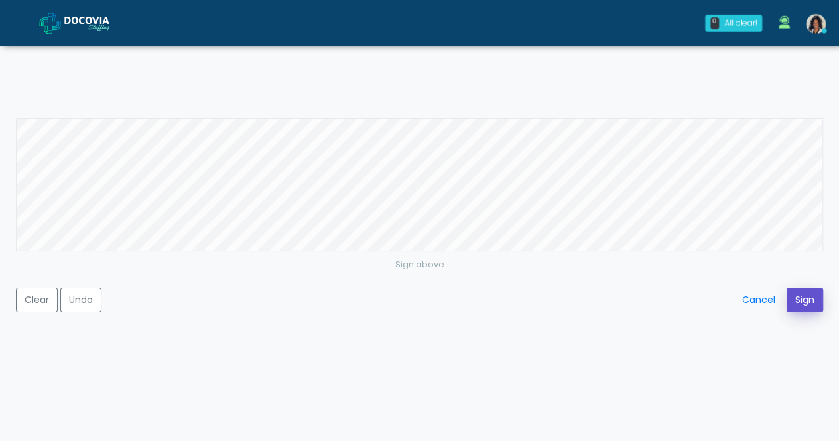
click at [805, 297] on button "Sign" at bounding box center [805, 300] width 36 height 25
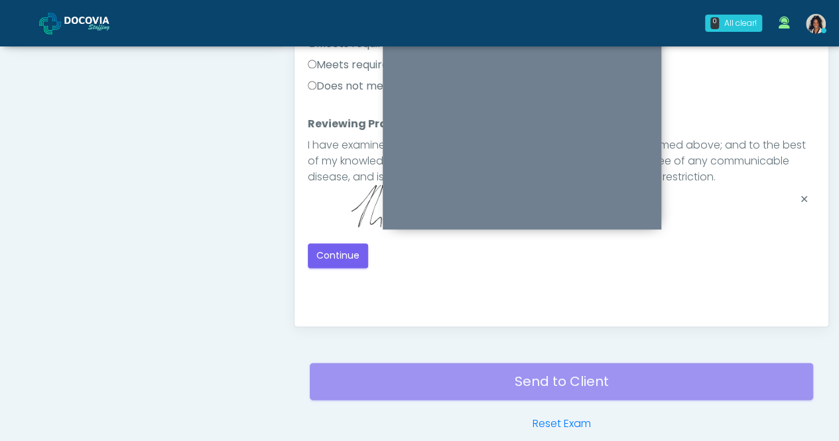
scroll to position [747, 0]
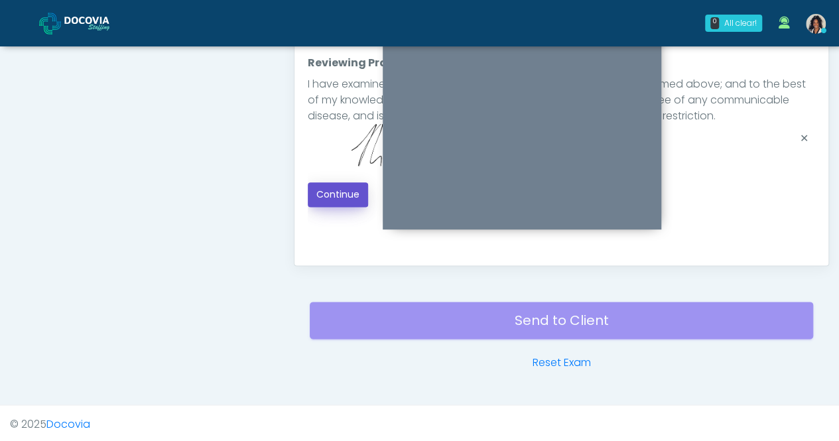
click at [349, 182] on button "Continue" at bounding box center [338, 194] width 60 height 25
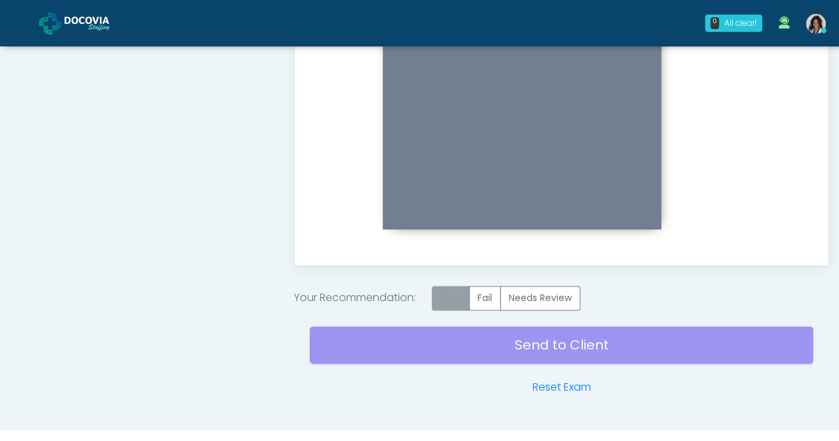
click at [456, 297] on label "Pass" at bounding box center [451, 298] width 38 height 25
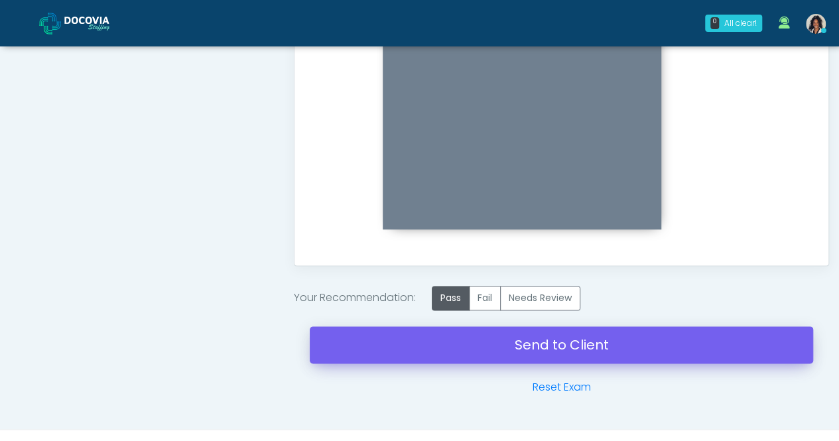
click at [563, 340] on link "Send to Client" at bounding box center [562, 344] width 504 height 37
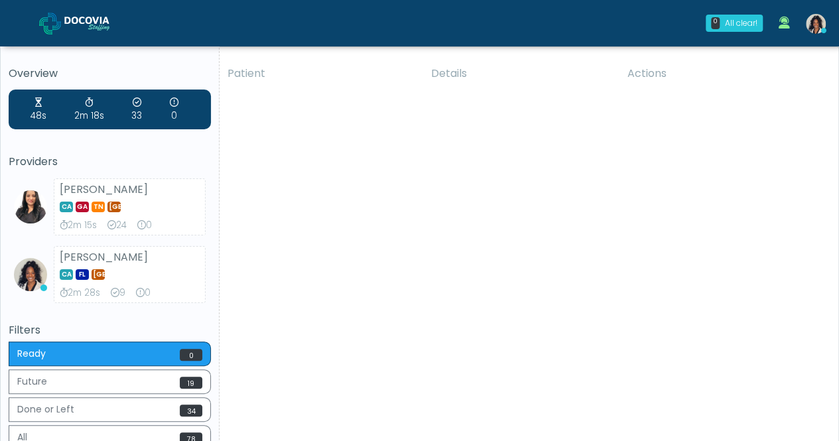
click at [418, 166] on div "Patient Details Actions MTN [GEOGRAPHIC_DATA], [US_STATE] 162732" at bounding box center [524, 280] width 609 height 445
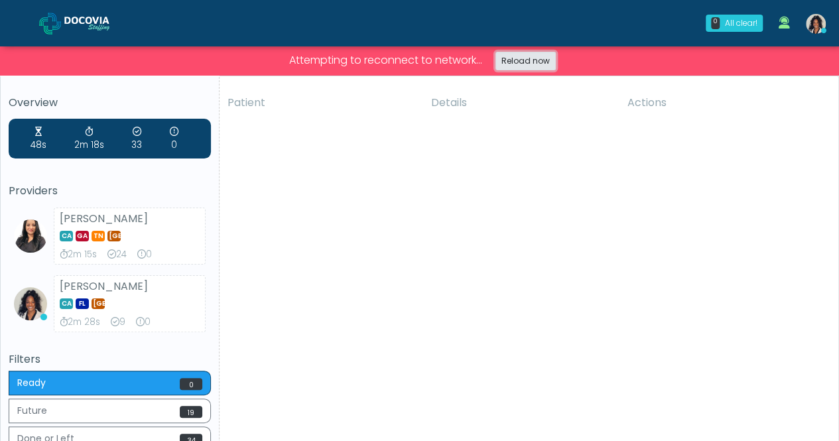
click at [532, 66] on link "Reload now" at bounding box center [526, 61] width 60 height 19
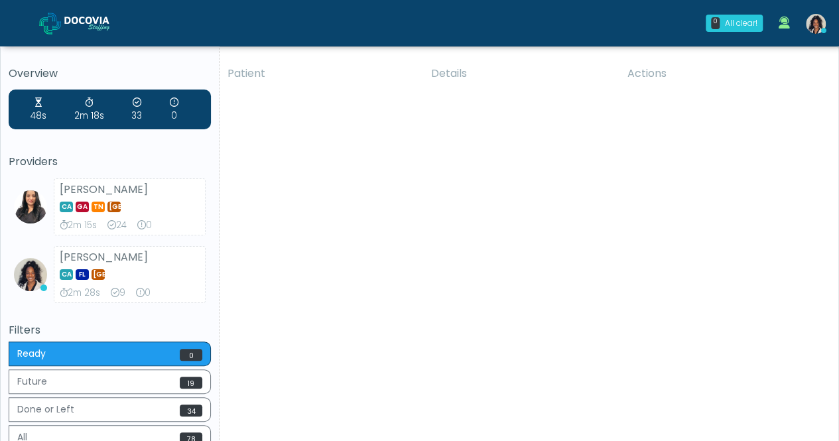
drag, startPoint x: 107, startPoint y: 173, endPoint x: 105, endPoint y: 180, distance: 6.9
click at [105, 180] on div "Overview 48s 2m 18s 33 0 Providers Viral Patel CA GA TN TX 2m 15s 24 0 Rachael …" at bounding box center [110, 260] width 202 height 385
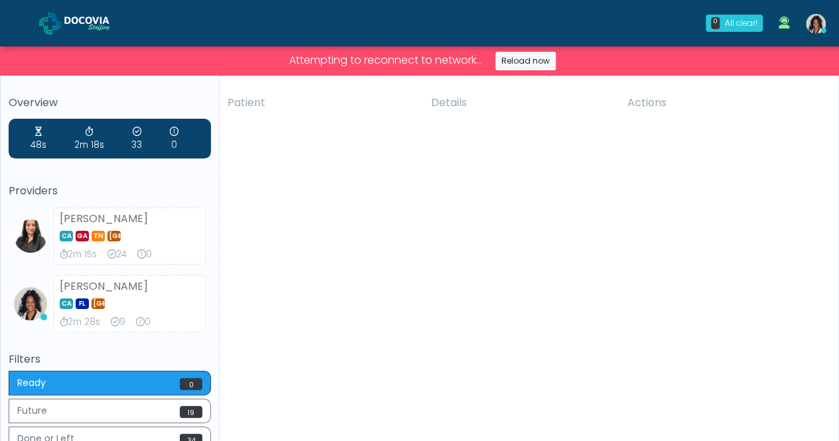
click at [423, 275] on div "Patient Details Actions MTN Odessa, Florida 162732" at bounding box center [524, 309] width 609 height 445
click at [517, 54] on link "Reload now" at bounding box center [526, 61] width 60 height 19
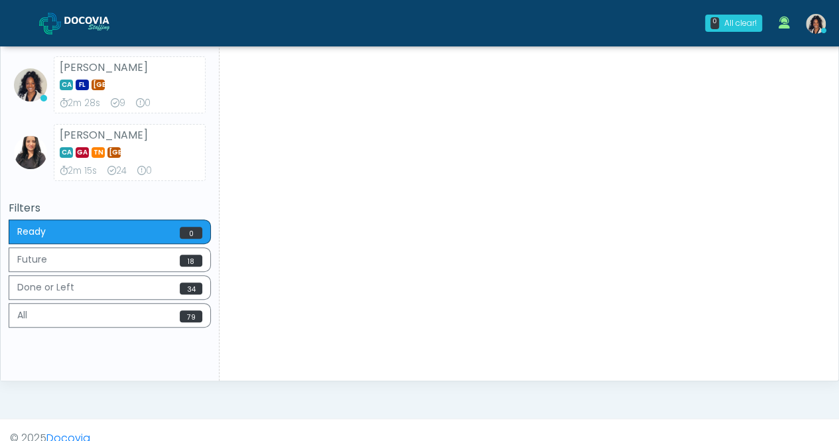
scroll to position [94, 0]
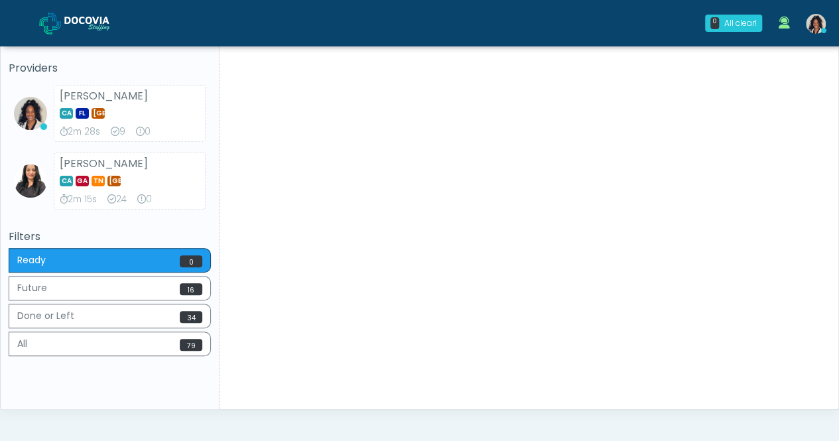
click at [257, 119] on div "Patient Details Actions LBS Pompano Beach, Florida 162737" at bounding box center [524, 186] width 609 height 445
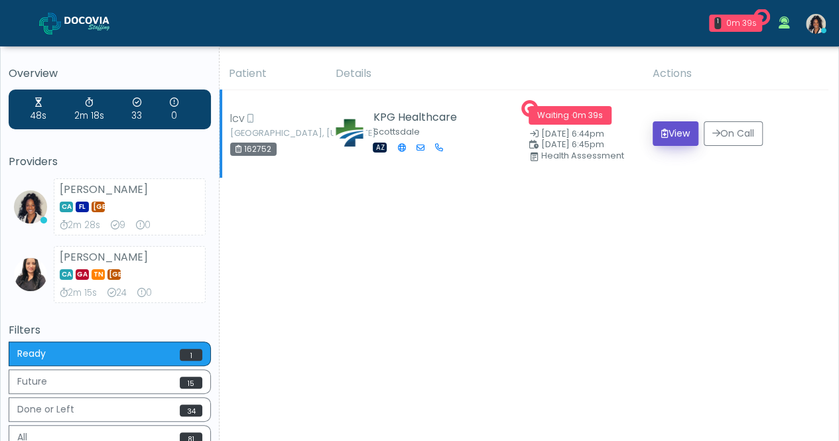
click at [678, 126] on button "View" at bounding box center [676, 133] width 46 height 25
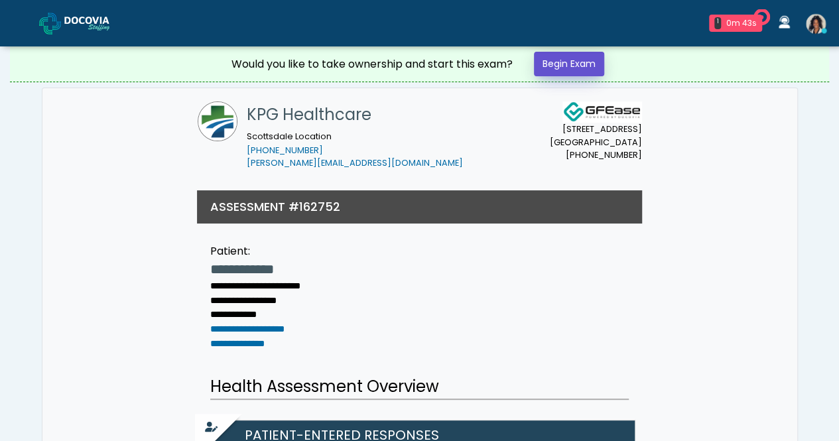
click at [580, 62] on link "Begin Exam" at bounding box center [569, 64] width 70 height 25
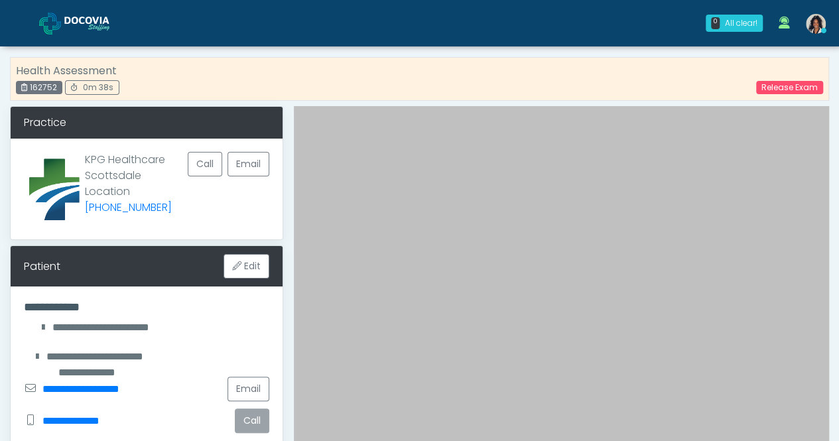
click at [255, 415] on button "Call" at bounding box center [252, 421] width 34 height 25
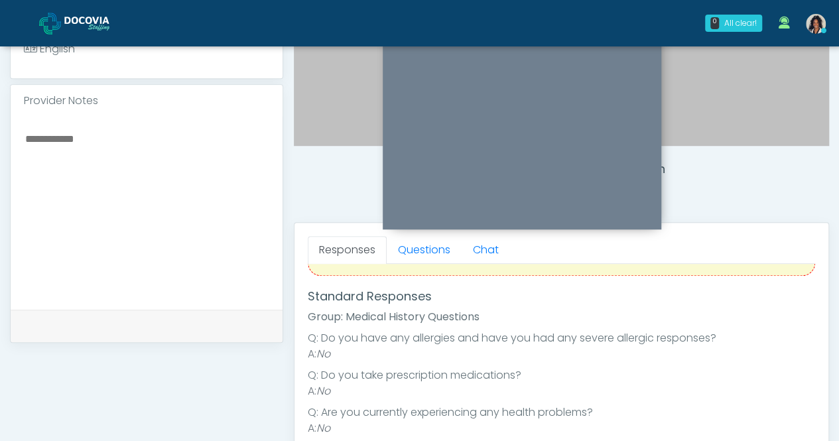
scroll to position [418, 0]
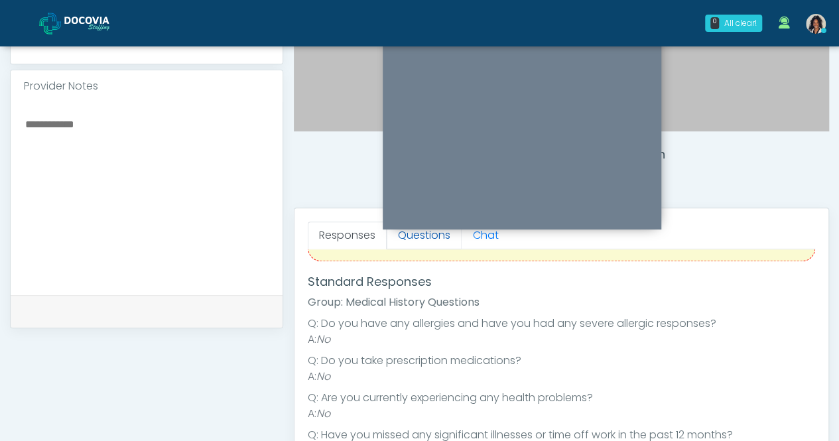
click at [439, 241] on link "Questions" at bounding box center [424, 236] width 75 height 28
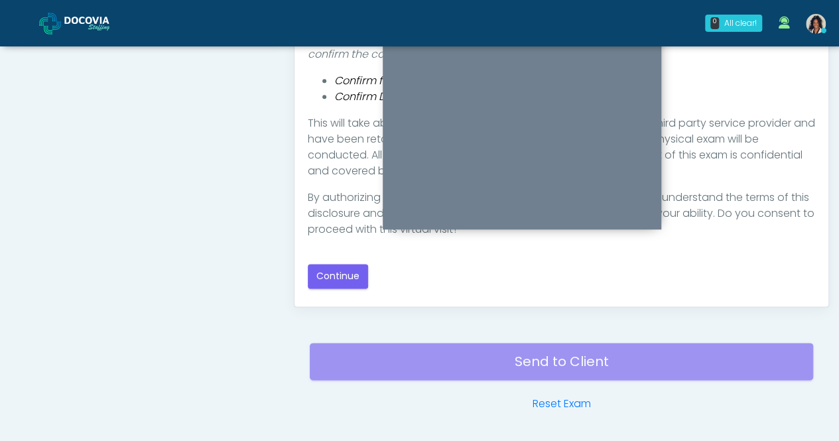
scroll to position [747, 0]
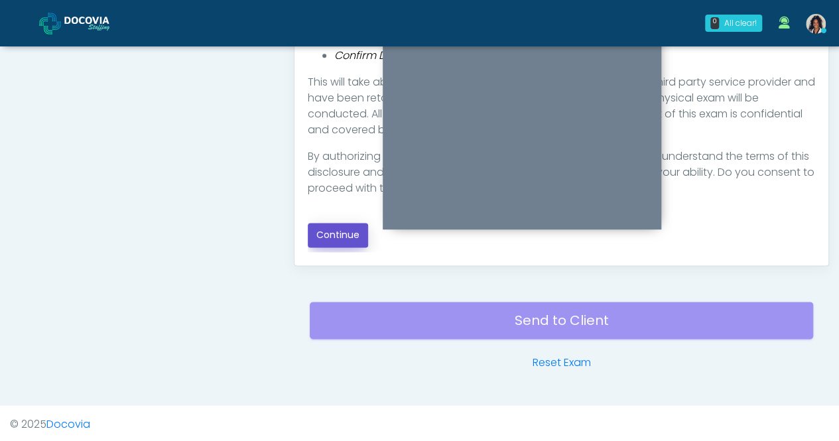
click at [340, 237] on button "Continue" at bounding box center [338, 235] width 60 height 25
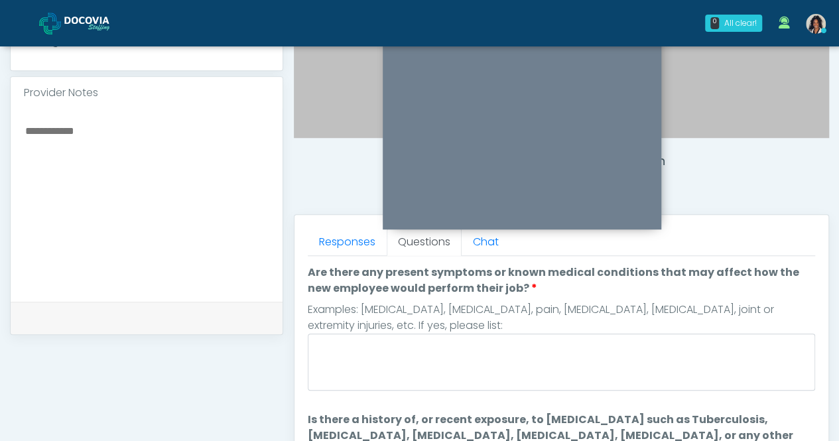
scroll to position [411, 0]
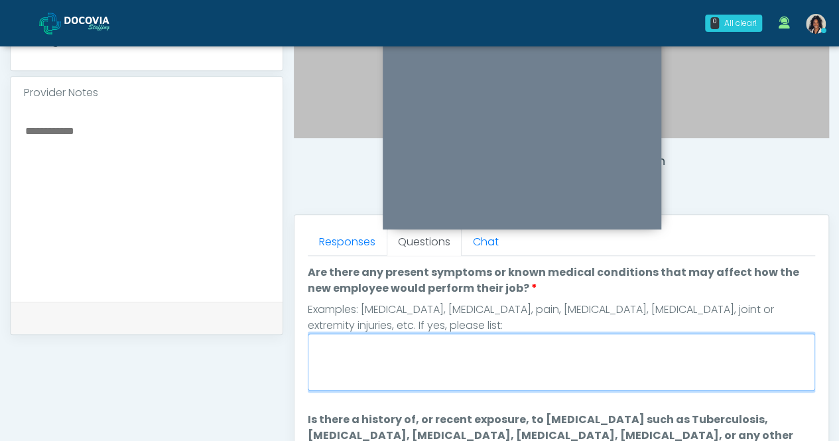
click at [647, 373] on textarea "Are there any present symptoms or known medical conditions that may affect how …" at bounding box center [562, 362] width 508 height 57
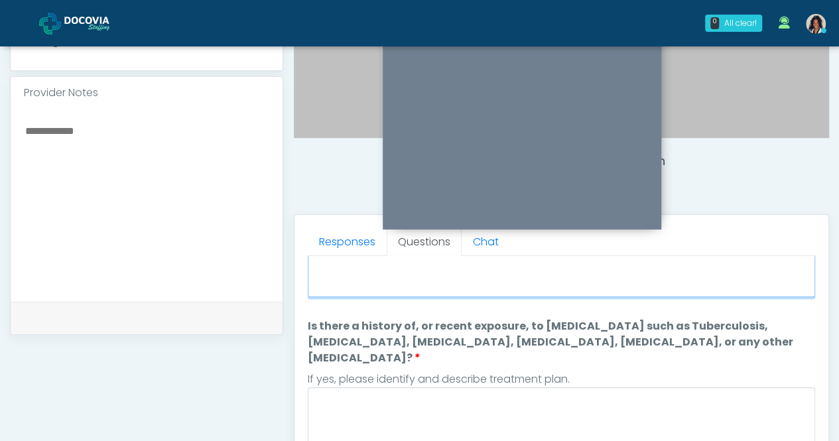
scroll to position [107, 0]
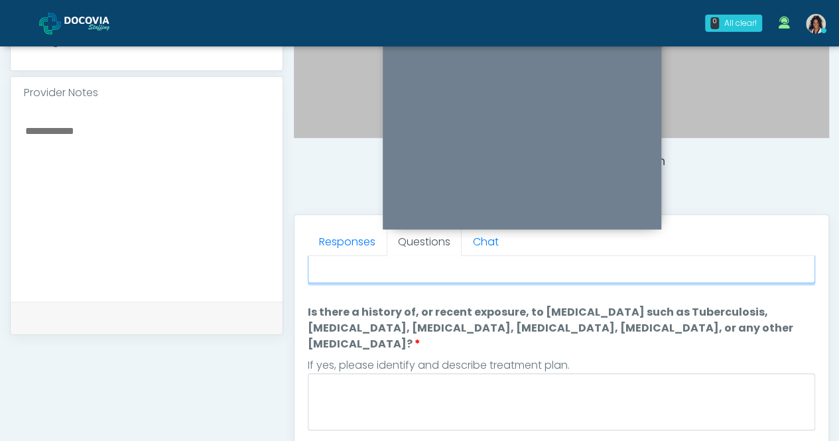
type textarea "**"
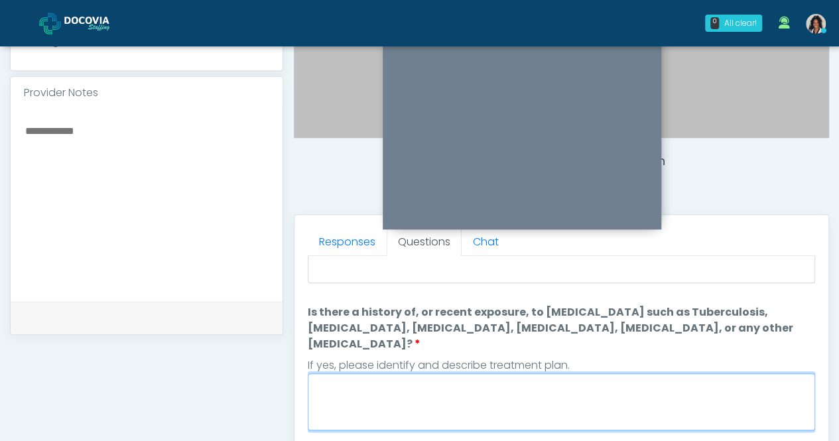
click at [643, 373] on textarea "Is there a history of, or recent exposure, to infectious diseases such as Tuber…" at bounding box center [562, 401] width 508 height 57
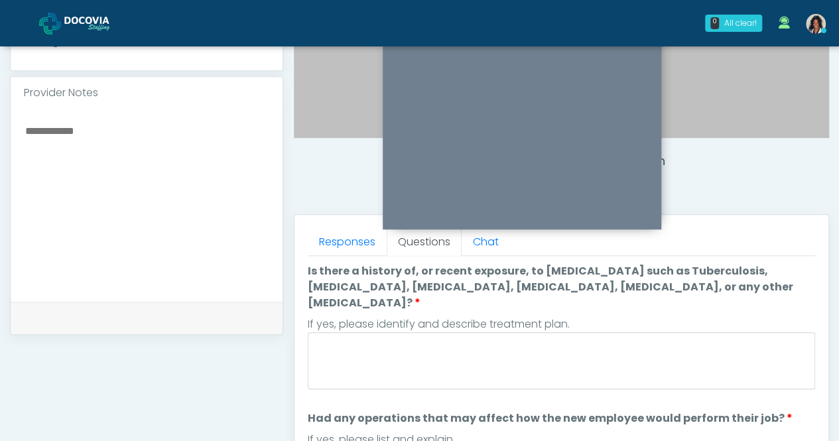
scroll to position [128, 0]
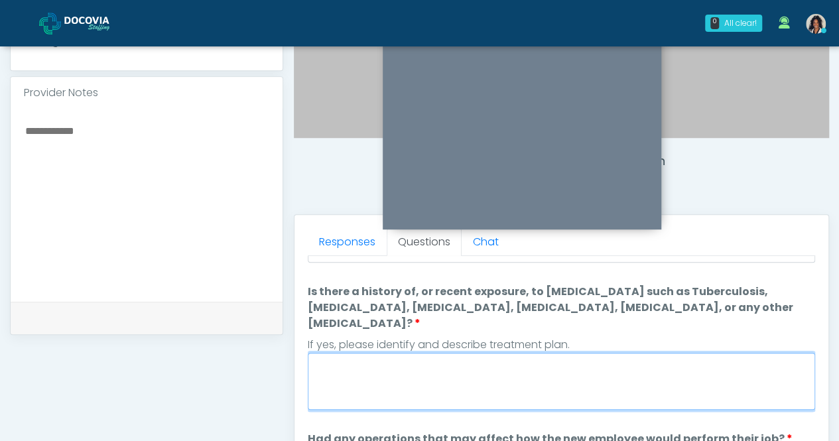
click at [685, 353] on textarea "Is there a history of, or recent exposure, to infectious diseases such as Tuber…" at bounding box center [562, 381] width 508 height 57
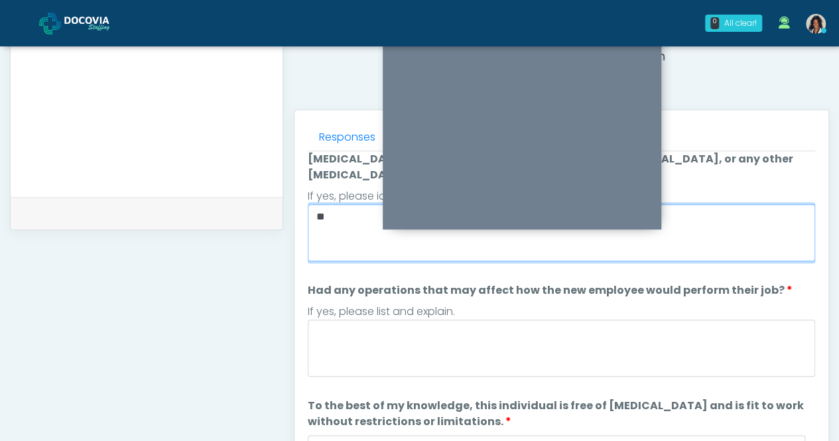
scroll to position [521, 0]
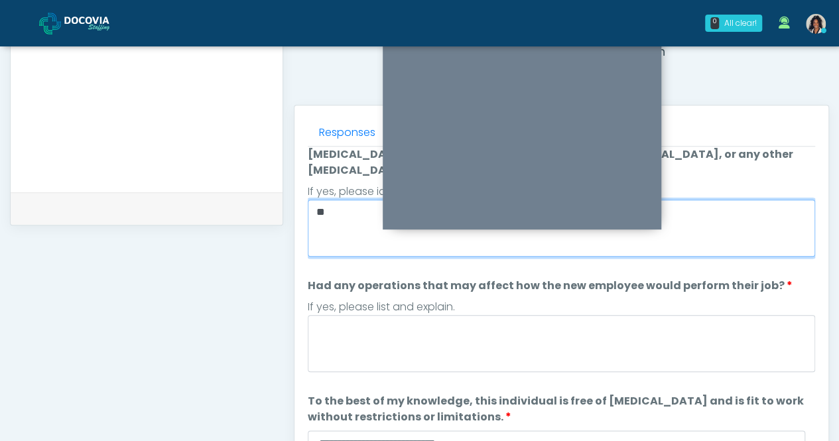
type textarea "**"
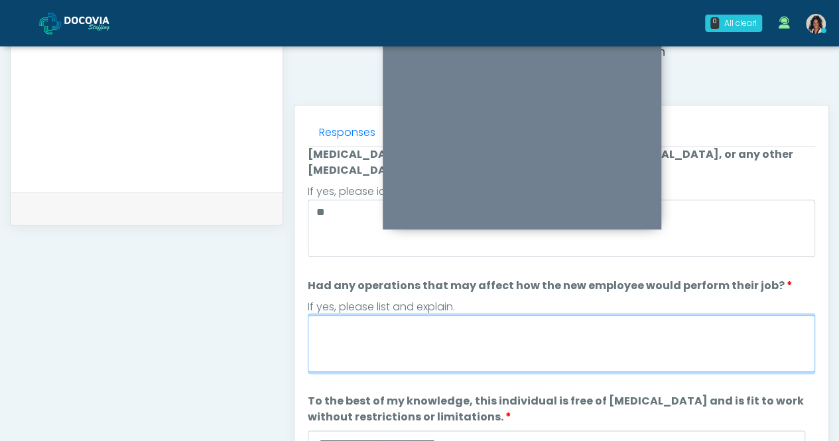
click at [527, 332] on textarea "Had any operations that may affect how the new employee would perform their job?" at bounding box center [562, 343] width 508 height 57
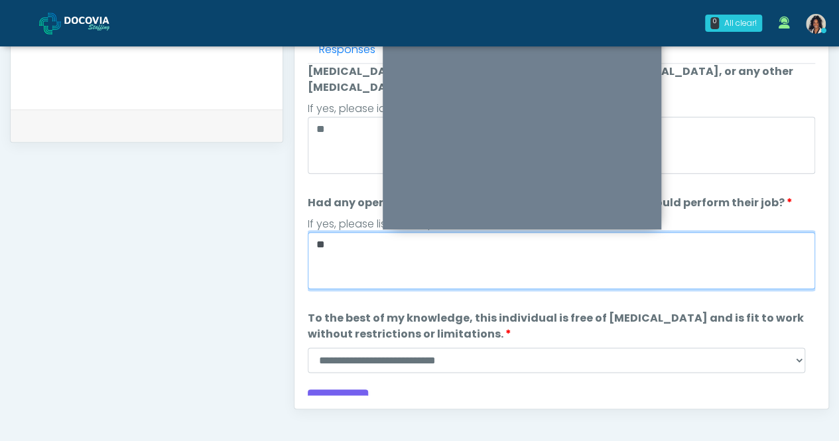
scroll to position [605, 0]
type textarea "**"
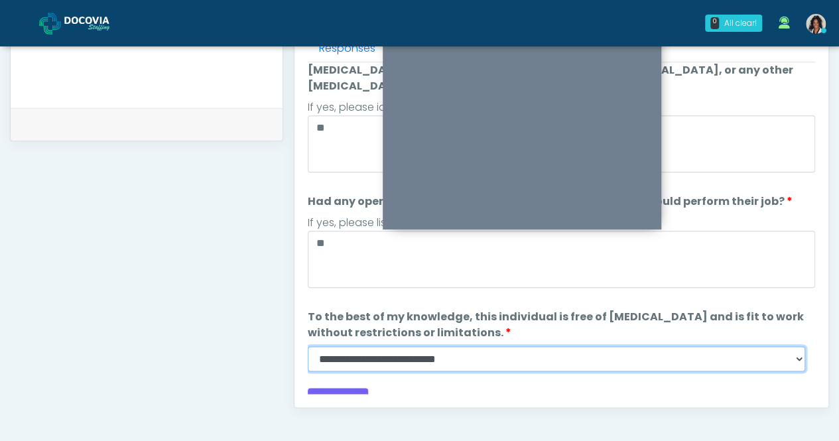
click at [542, 346] on select "**********" at bounding box center [557, 358] width 498 height 25
select select "******"
click at [308, 346] on select "**********" at bounding box center [557, 358] width 498 height 25
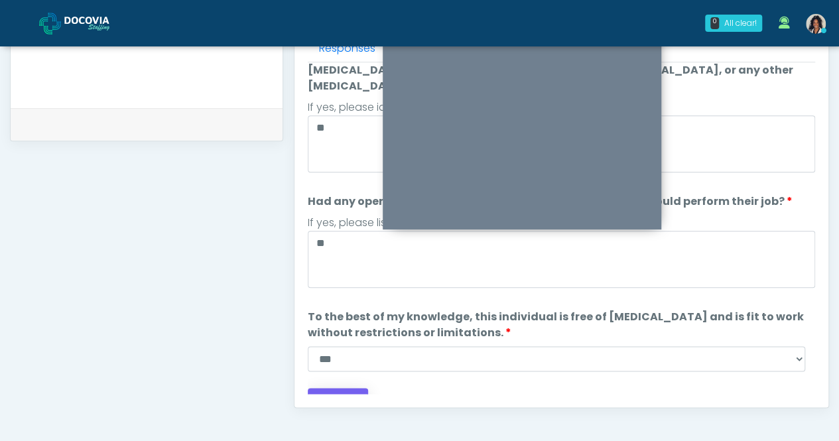
click at [340, 388] on button "Continue" at bounding box center [338, 400] width 60 height 25
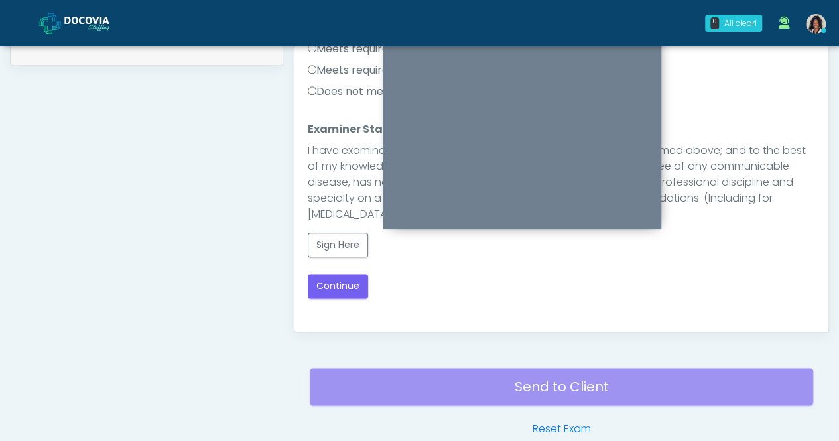
scroll to position [624, 0]
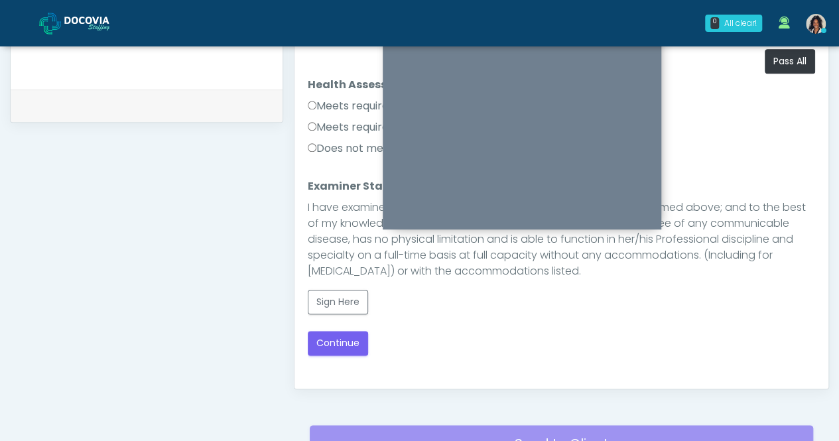
click at [342, 102] on label "Meets requirements" at bounding box center [365, 106] width 115 height 16
click at [338, 301] on button "Sign Here" at bounding box center [338, 302] width 60 height 25
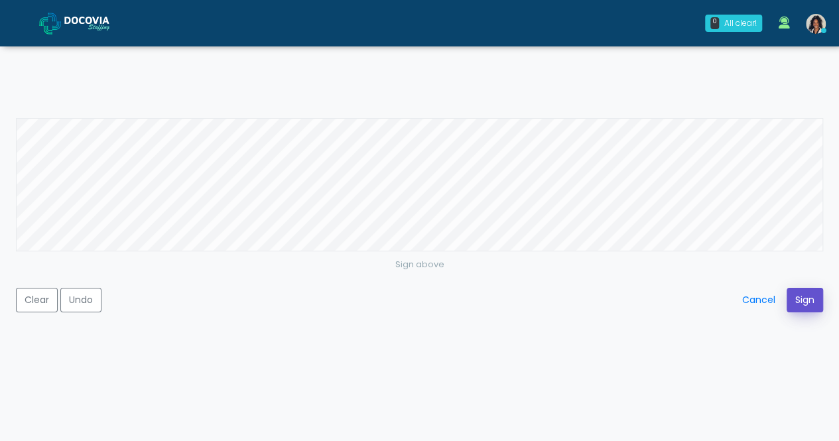
click at [796, 303] on button "Sign" at bounding box center [805, 300] width 36 height 25
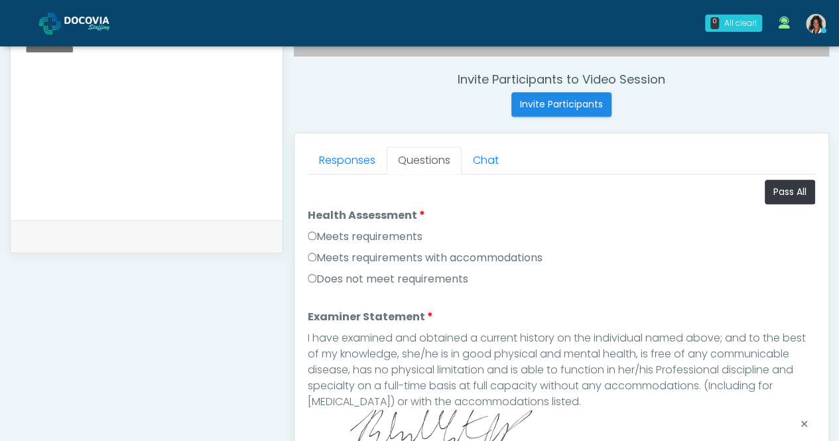
scroll to position [747, 0]
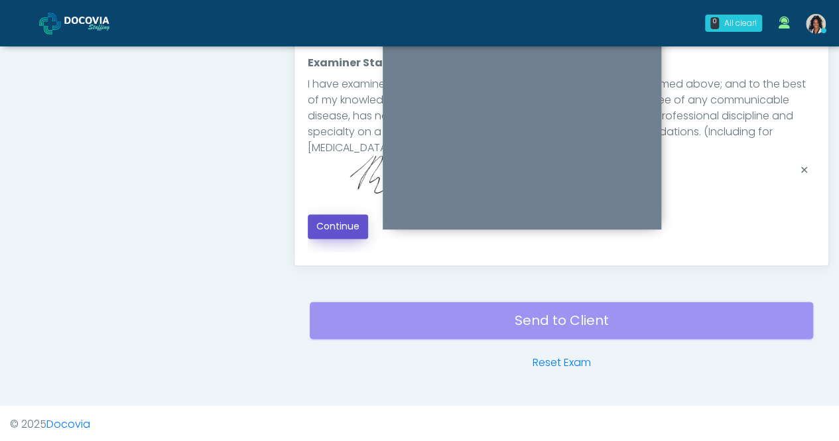
click at [346, 230] on button "Continue" at bounding box center [338, 226] width 60 height 25
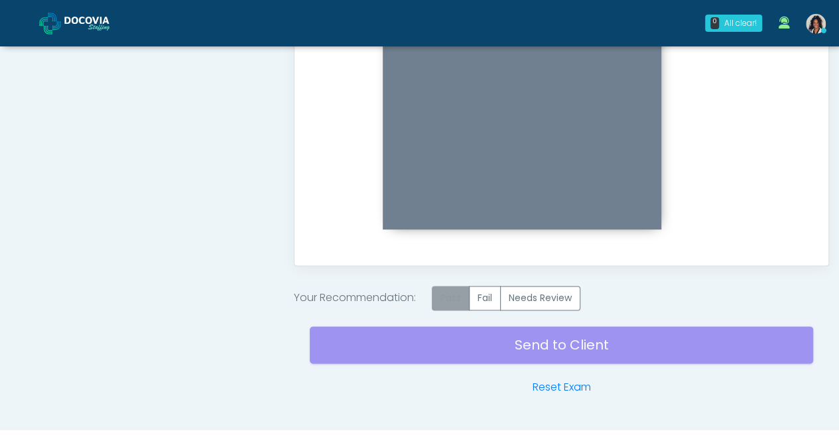
click at [436, 297] on label "Pass" at bounding box center [451, 298] width 38 height 25
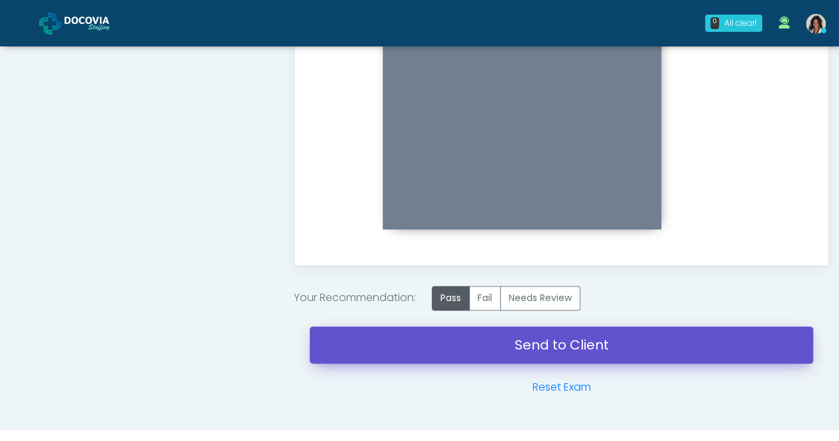
click at [523, 356] on link "Send to Client" at bounding box center [562, 344] width 504 height 37
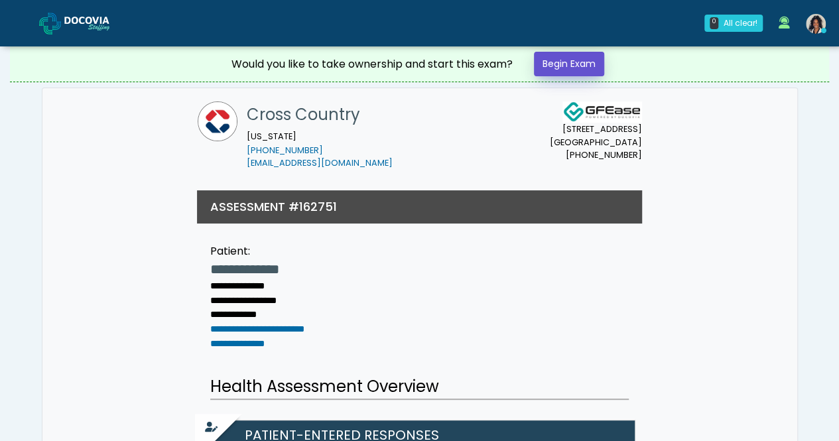
click at [567, 56] on link "Begin Exam" at bounding box center [569, 64] width 70 height 25
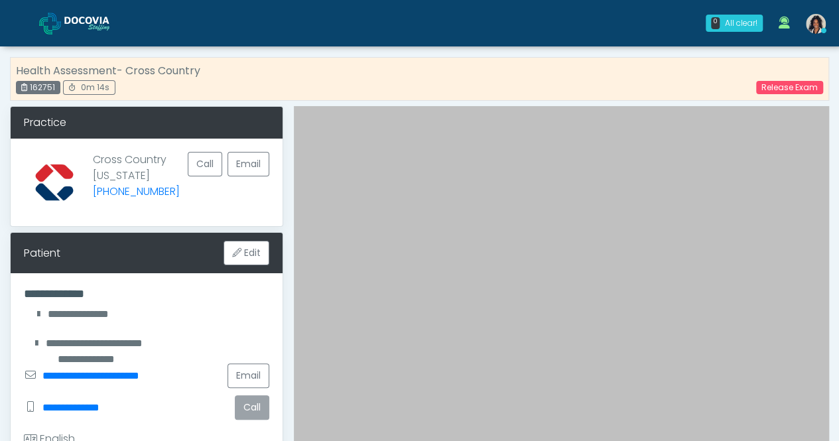
click at [258, 407] on button "Call" at bounding box center [252, 407] width 34 height 25
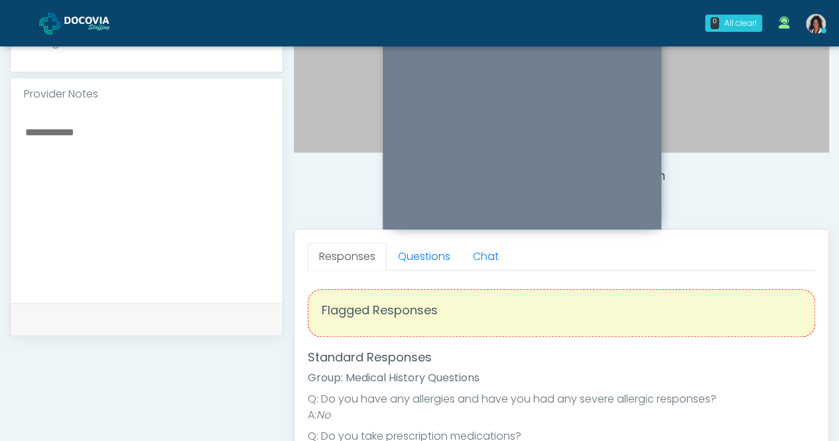
scroll to position [357, 0]
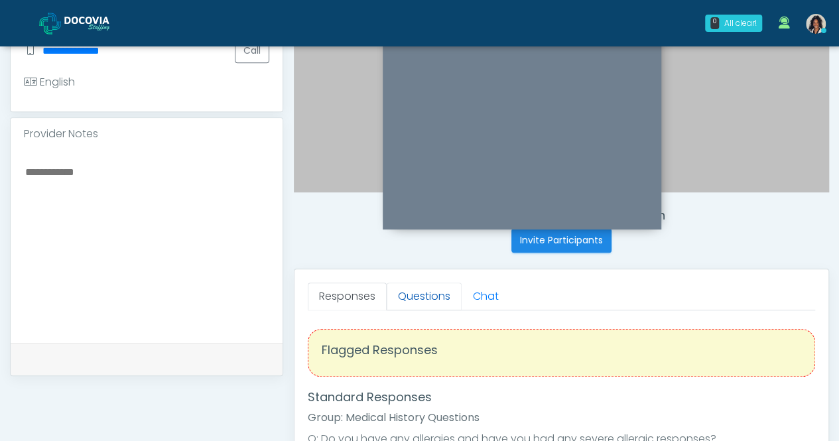
click at [435, 300] on link "Questions" at bounding box center [424, 297] width 75 height 28
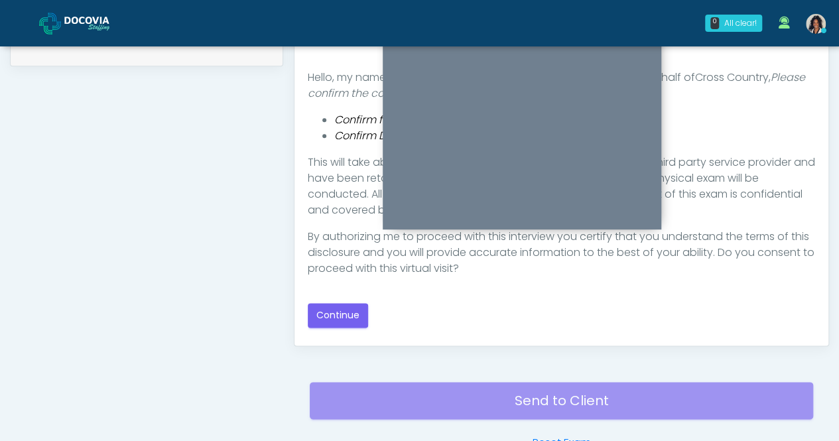
scroll to position [677, 0]
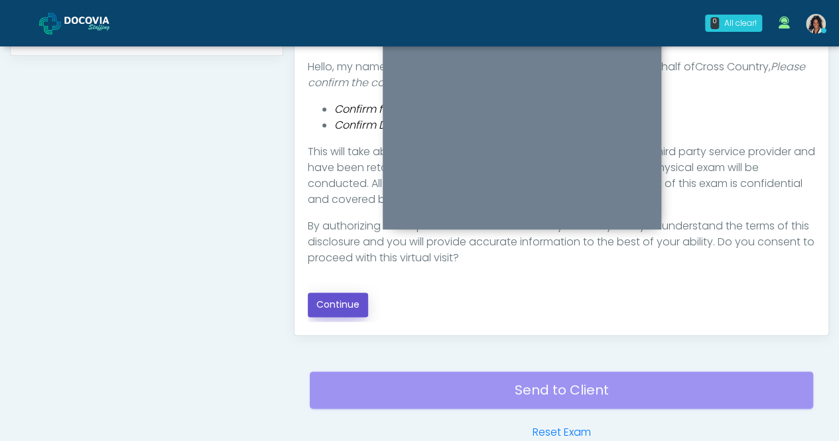
click at [344, 309] on button "Continue" at bounding box center [338, 305] width 60 height 25
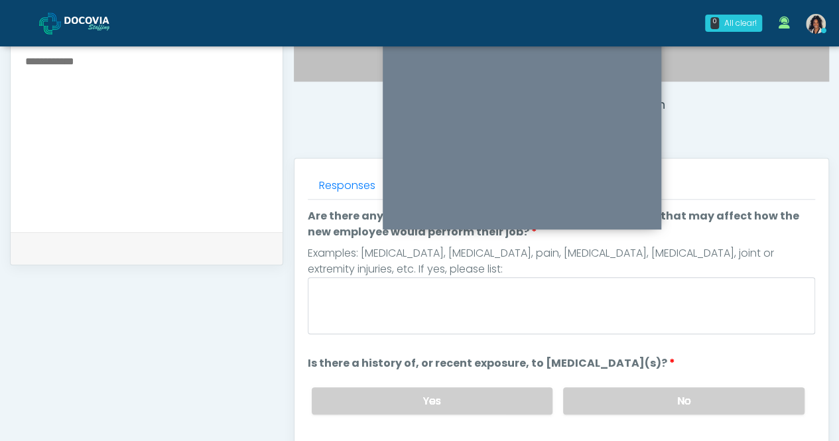
scroll to position [450, 0]
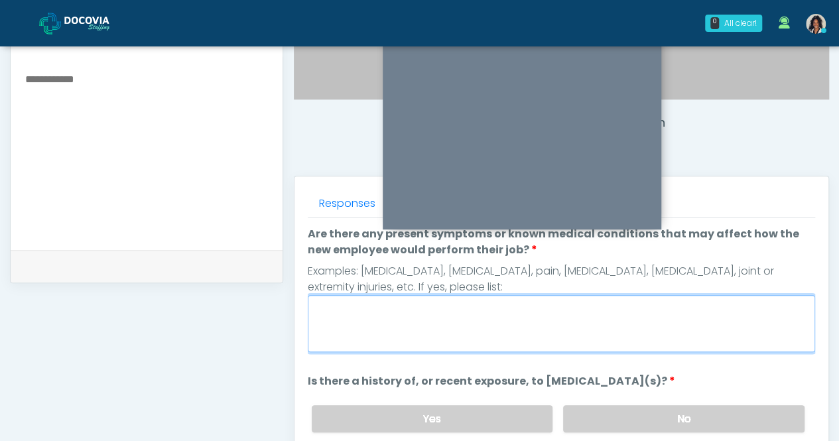
click at [578, 307] on textarea "Are there any present symptoms or known medical conditions that may affect how …" at bounding box center [562, 323] width 508 height 57
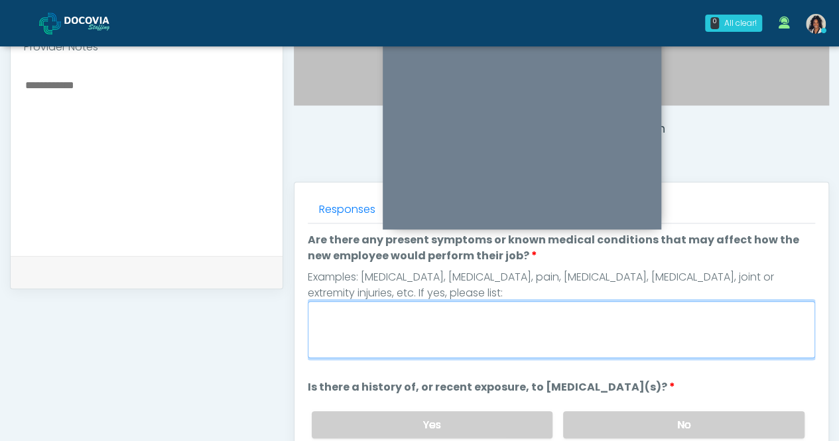
scroll to position [438, 0]
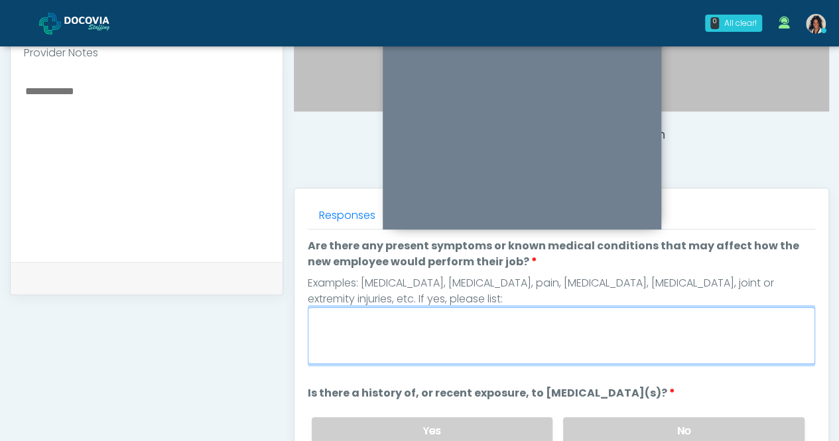
click at [559, 336] on textarea "Are there any present symptoms or known medical conditions that may affect how …" at bounding box center [562, 335] width 508 height 57
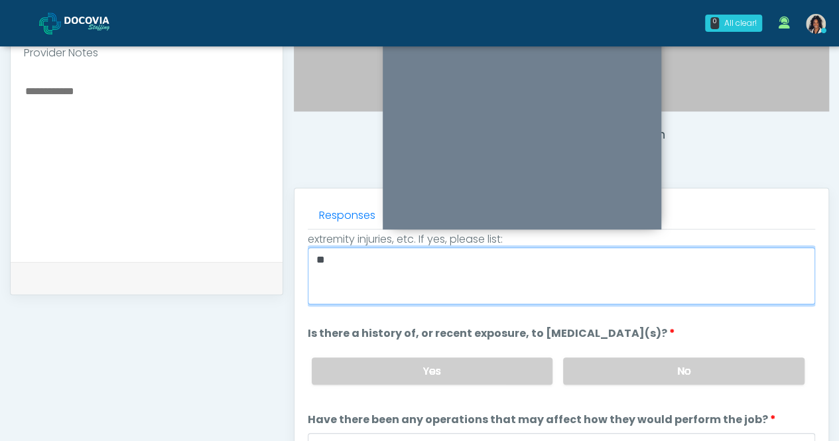
scroll to position [94, 0]
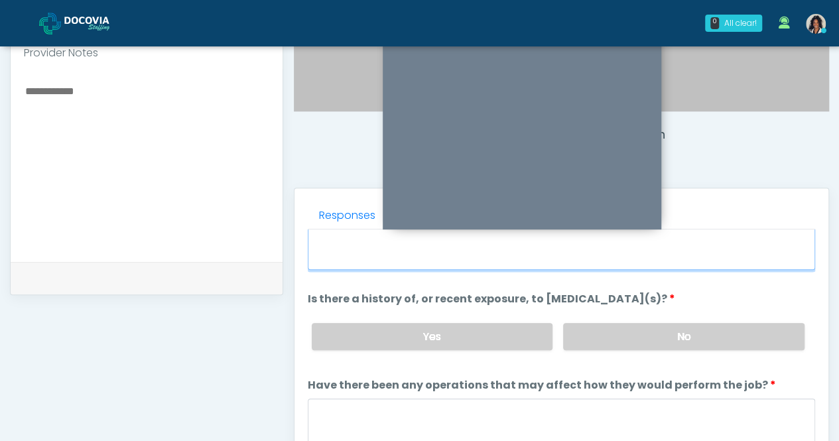
type textarea "**"
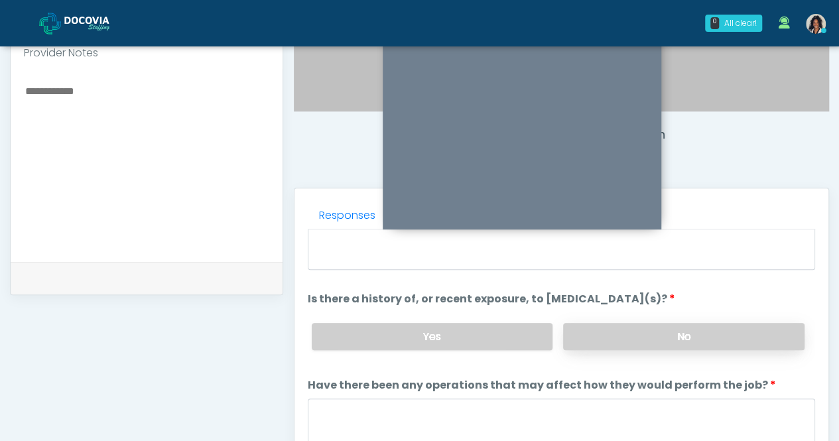
click at [707, 338] on label "No" at bounding box center [683, 336] width 241 height 27
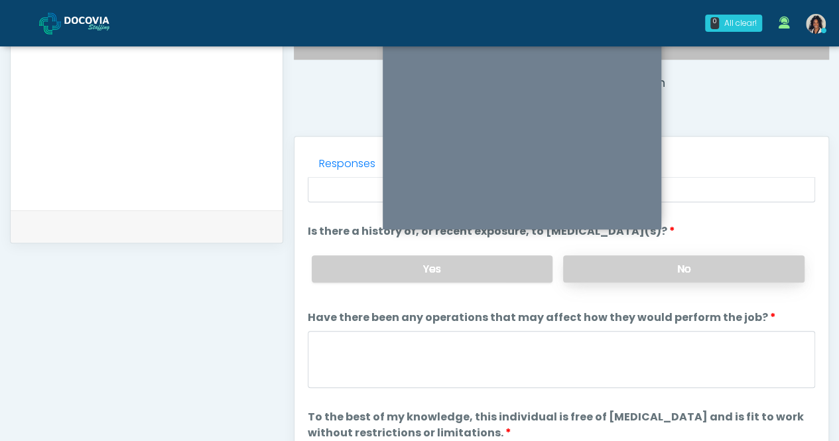
scroll to position [531, 0]
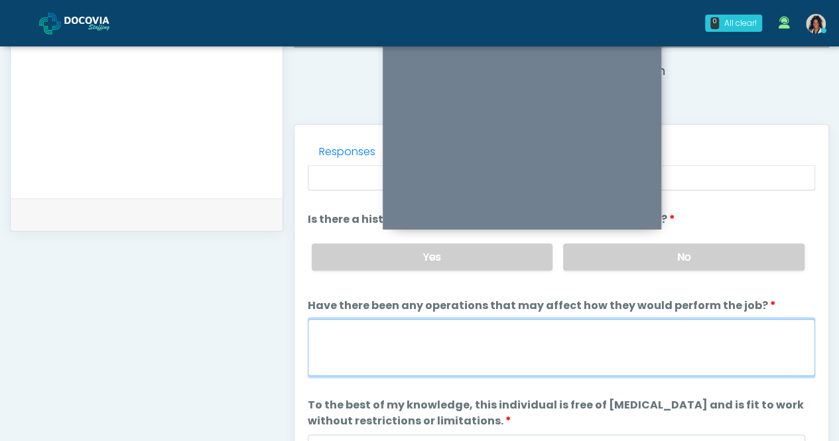
click at [624, 345] on textarea "Have there been any operations that may affect how they would perform the job?" at bounding box center [562, 347] width 508 height 57
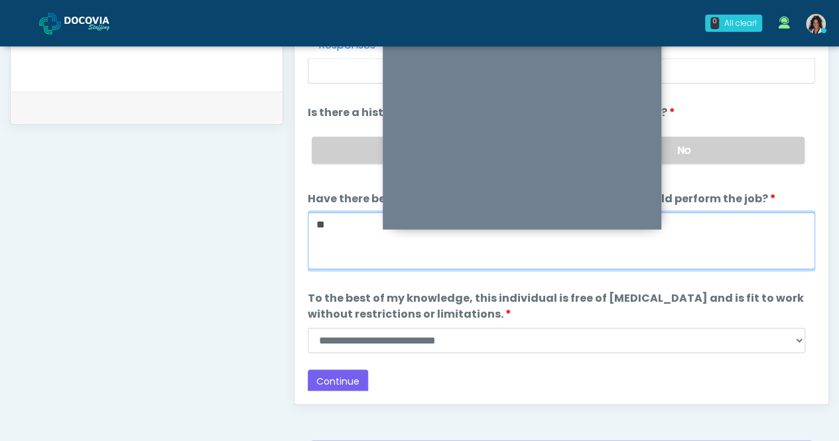
scroll to position [641, 0]
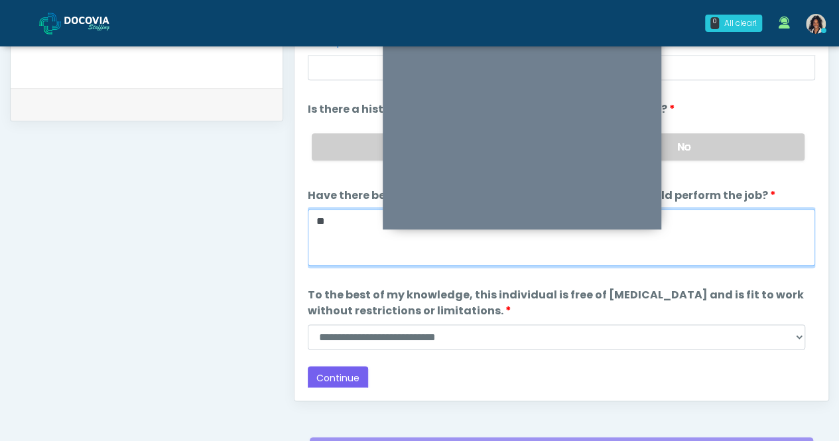
type textarea "**"
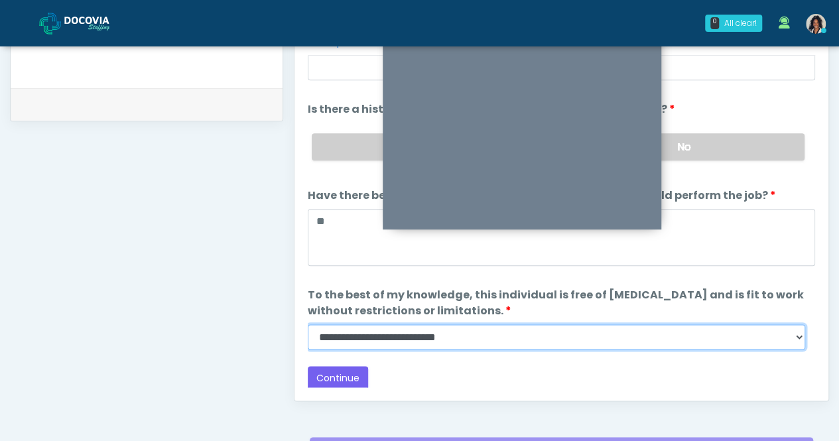
click at [553, 325] on select "**********" at bounding box center [557, 336] width 498 height 25
select select "******"
click at [308, 324] on select "**********" at bounding box center [557, 336] width 498 height 25
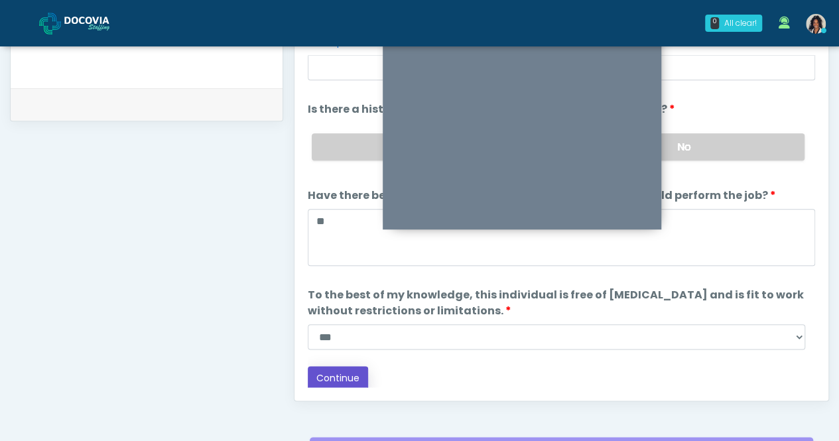
click at [346, 381] on button "Continue" at bounding box center [338, 378] width 60 height 25
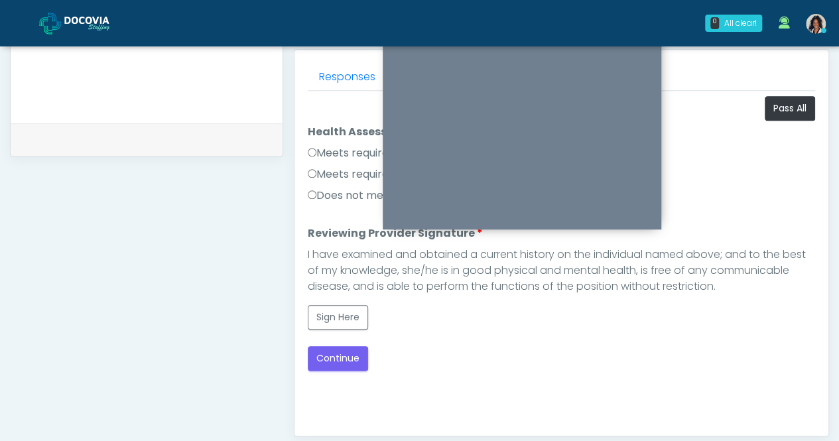
scroll to position [547, 0]
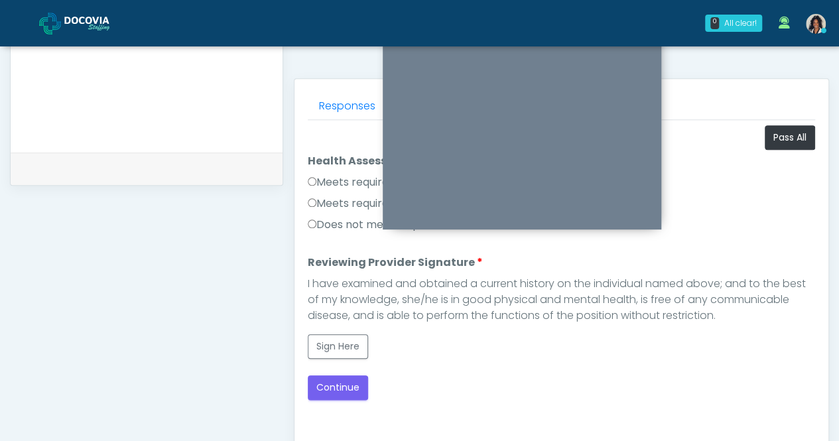
click at [358, 182] on label "Meets requirements" at bounding box center [365, 182] width 115 height 16
click at [342, 337] on button "Sign Here" at bounding box center [338, 346] width 60 height 25
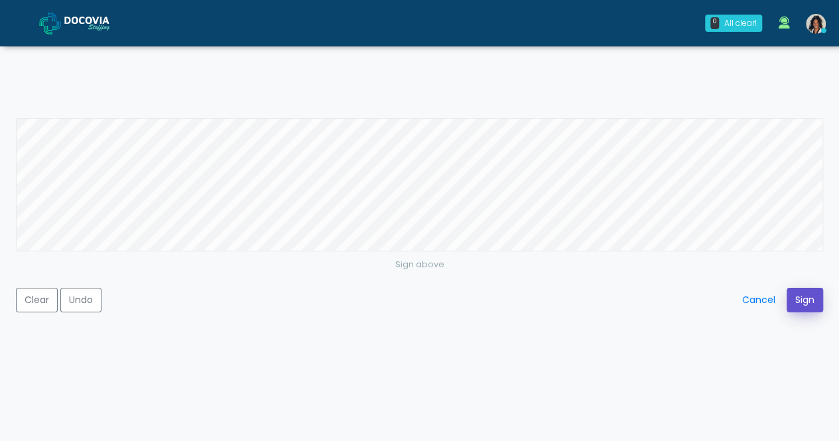
click at [803, 309] on button "Sign" at bounding box center [805, 300] width 36 height 25
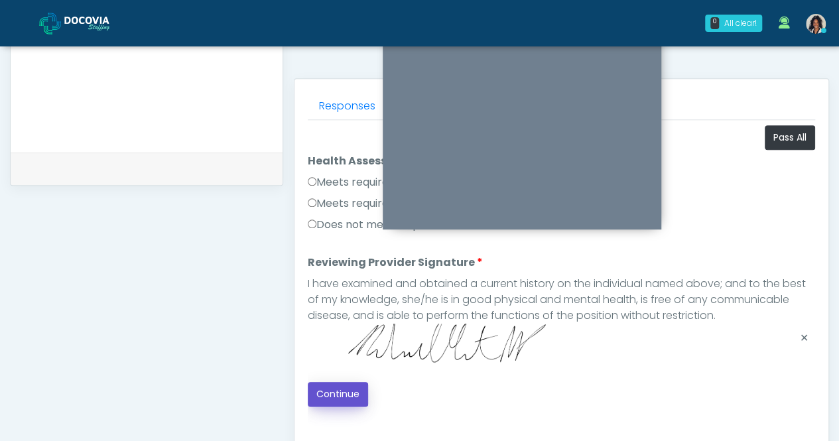
click at [341, 391] on button "Continue" at bounding box center [338, 394] width 60 height 25
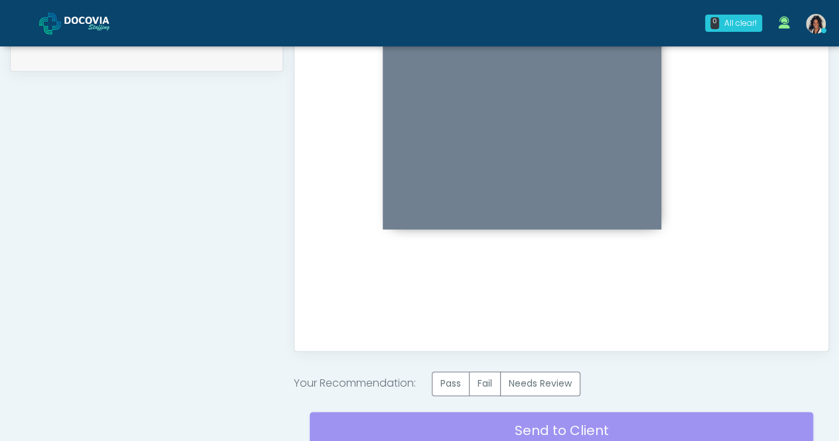
scroll to position [771, 0]
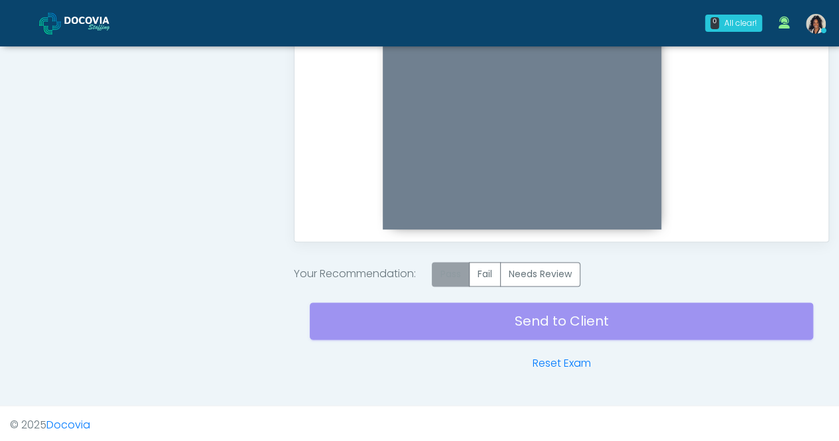
click at [454, 272] on label "Pass" at bounding box center [451, 274] width 38 height 25
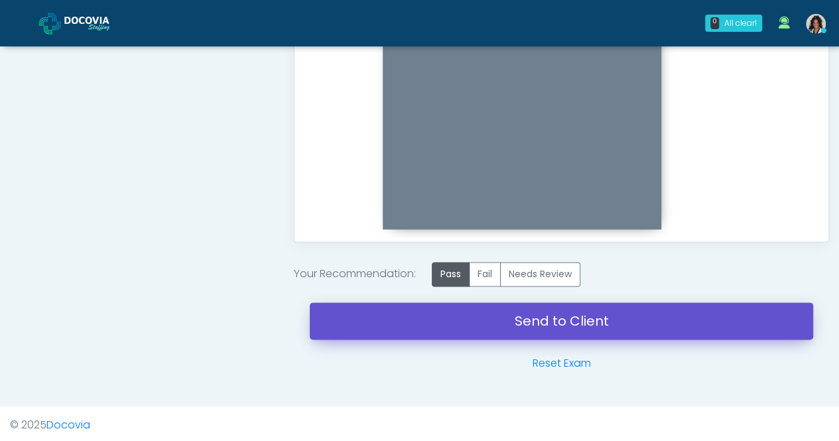
click at [581, 321] on link "Send to Client" at bounding box center [562, 321] width 504 height 37
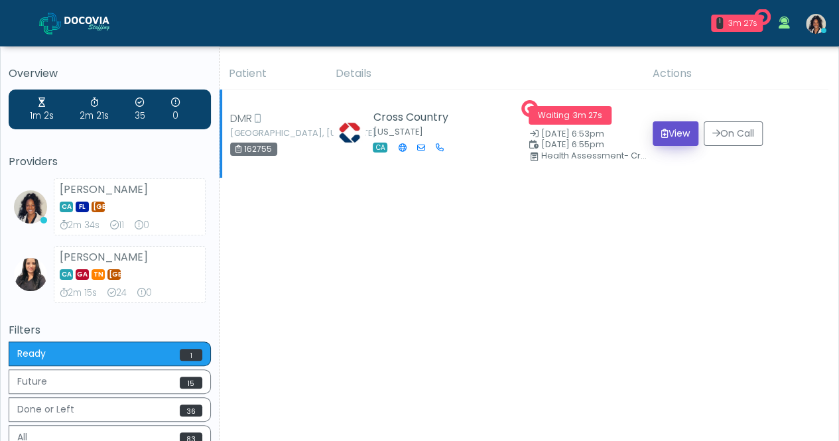
click at [661, 131] on icon "submit" at bounding box center [664, 133] width 7 height 9
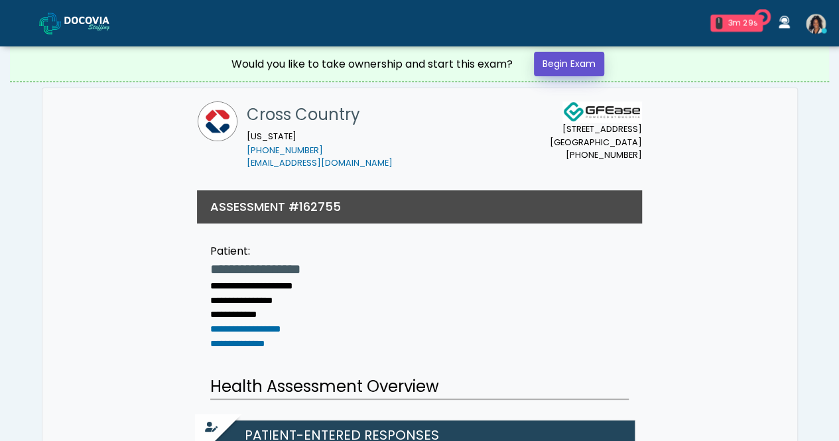
click at [582, 69] on link "Begin Exam" at bounding box center [569, 64] width 70 height 25
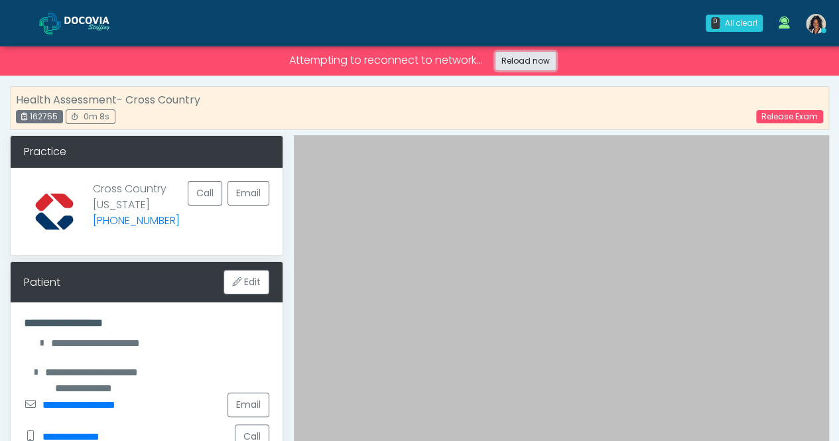
click at [549, 65] on link "Reload now" at bounding box center [526, 61] width 60 height 19
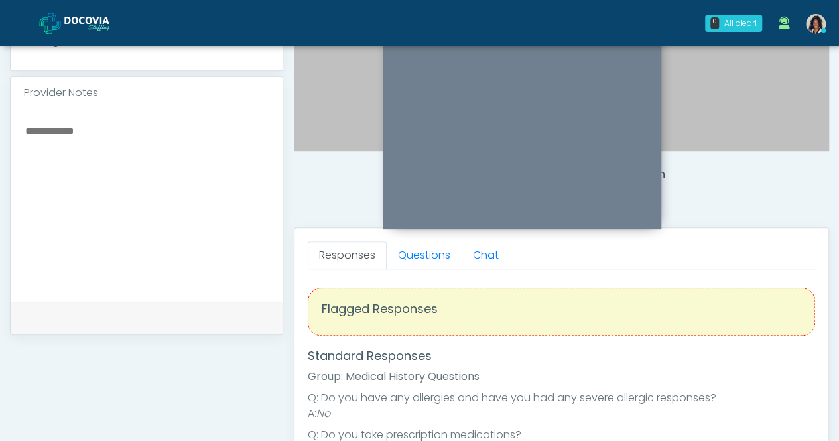
scroll to position [393, 0]
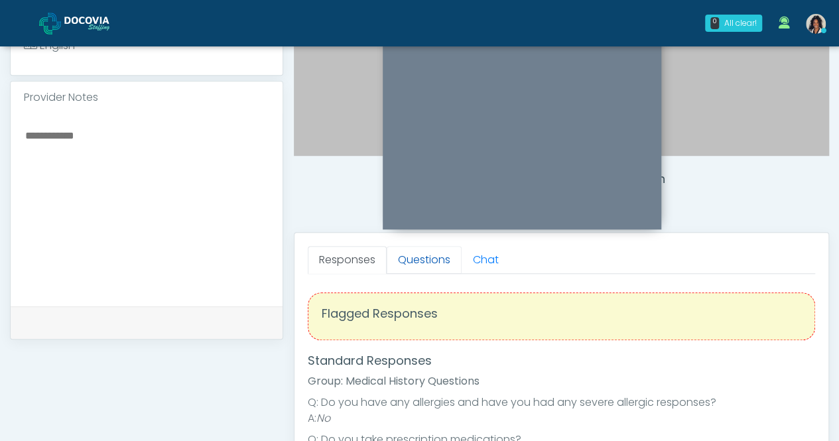
click at [429, 256] on link "Questions" at bounding box center [424, 260] width 75 height 28
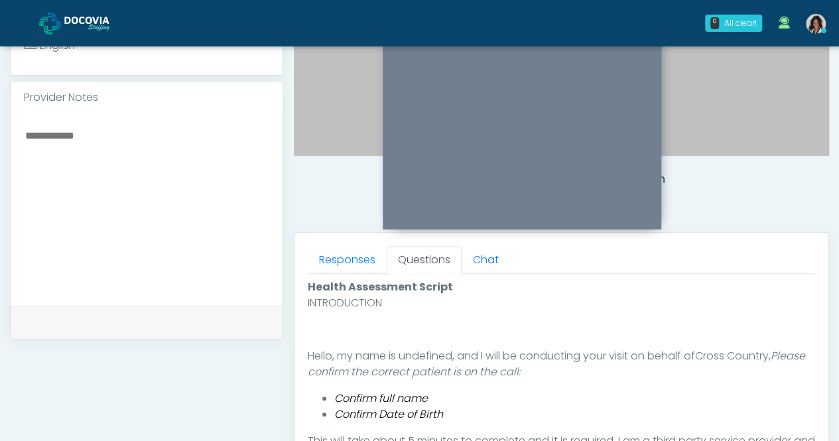
scroll to position [5, 0]
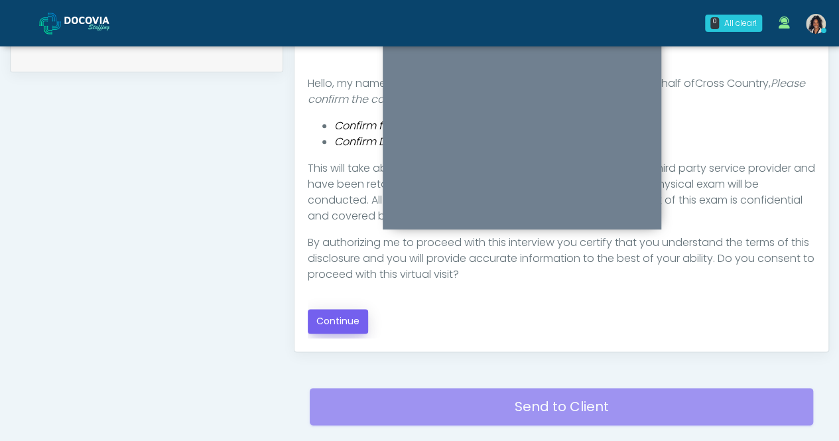
click at [346, 320] on button "Continue" at bounding box center [338, 321] width 60 height 25
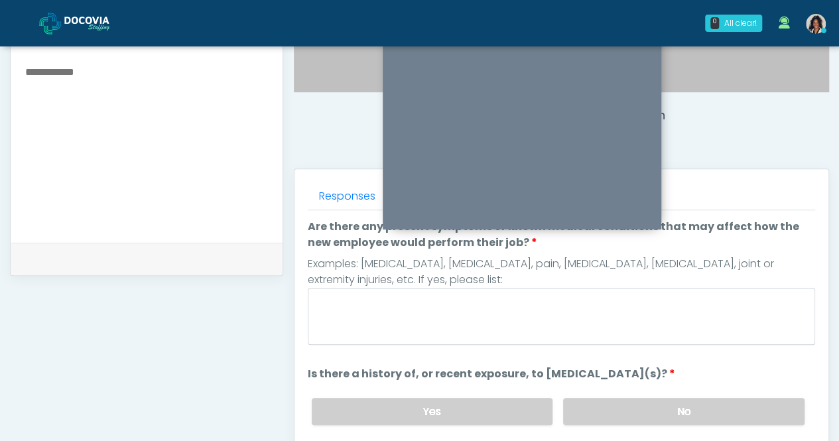
scroll to position [450, 0]
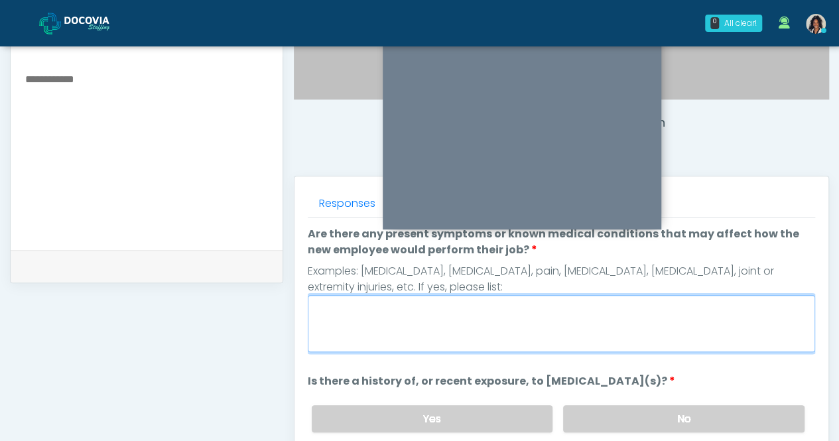
click at [603, 312] on textarea "Are there any present symptoms or known medical conditions that may affect how …" at bounding box center [562, 323] width 508 height 57
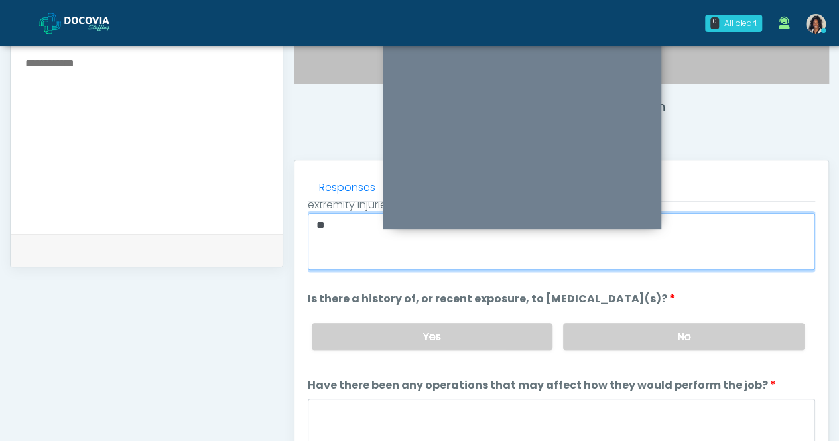
scroll to position [477, 0]
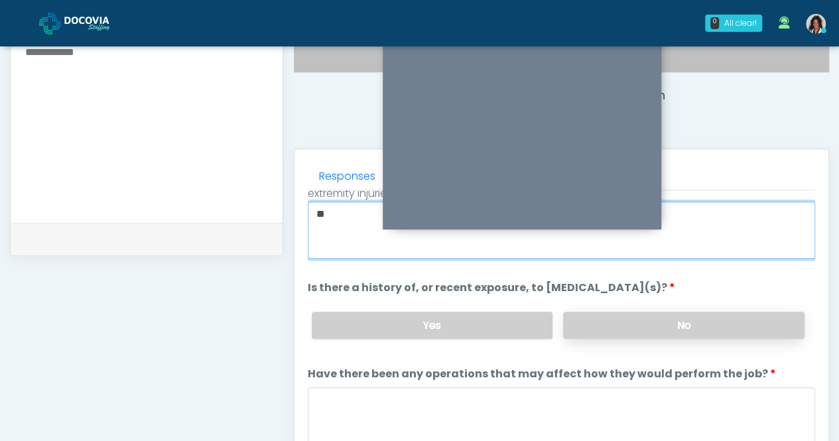
type textarea "**"
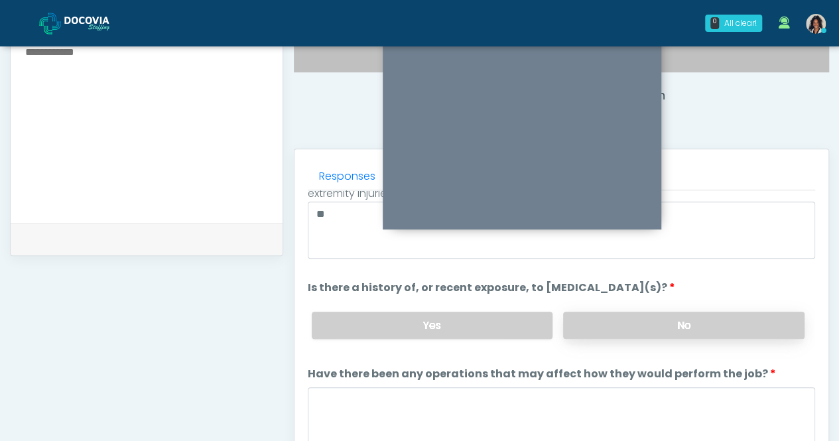
click at [732, 317] on label "No" at bounding box center [683, 325] width 241 height 27
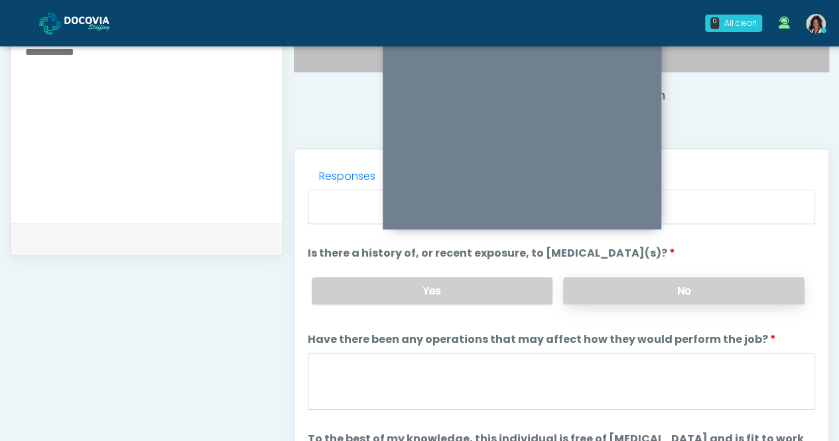
scroll to position [110, 0]
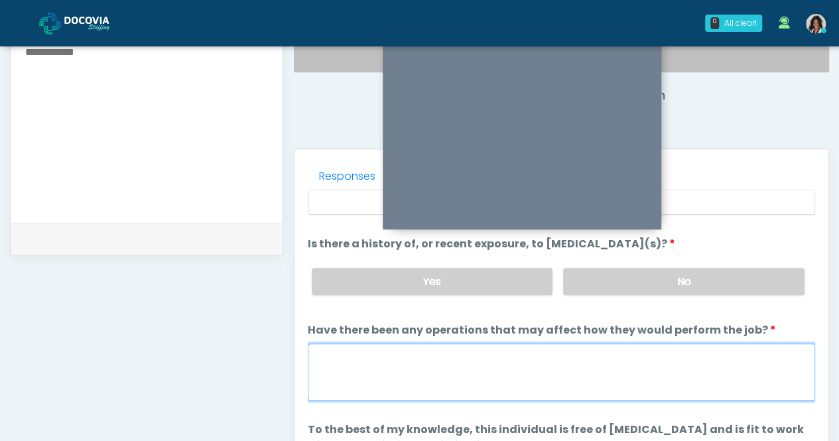
click at [475, 369] on textarea "Have there been any operations that may affect how they would perform the job?" at bounding box center [562, 372] width 508 height 57
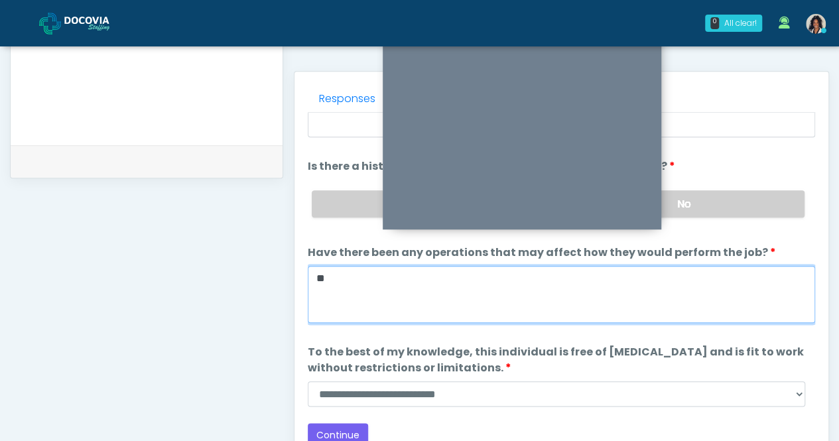
scroll to position [580, 0]
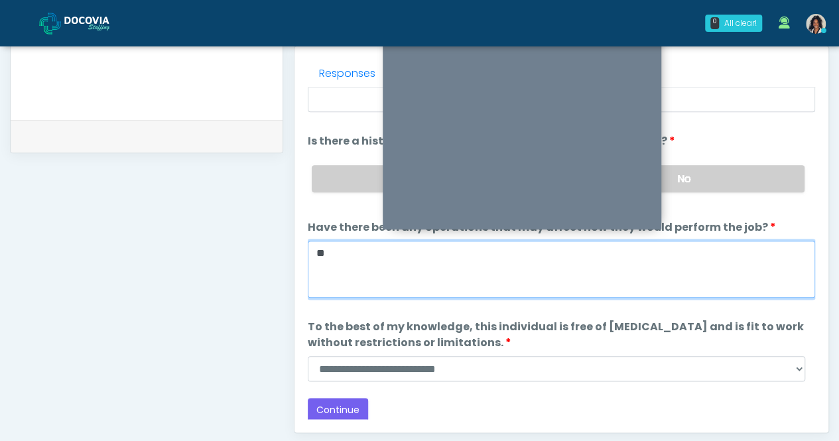
type textarea "**"
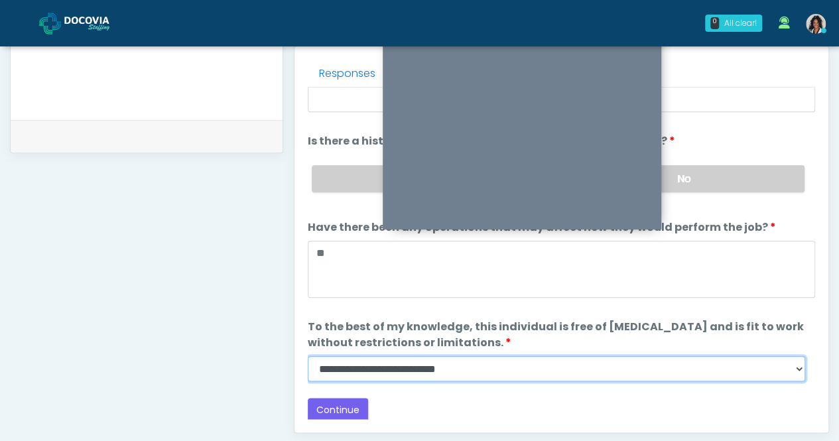
click at [463, 370] on select "**********" at bounding box center [557, 368] width 498 height 25
select select "******"
click at [308, 356] on select "**********" at bounding box center [557, 368] width 498 height 25
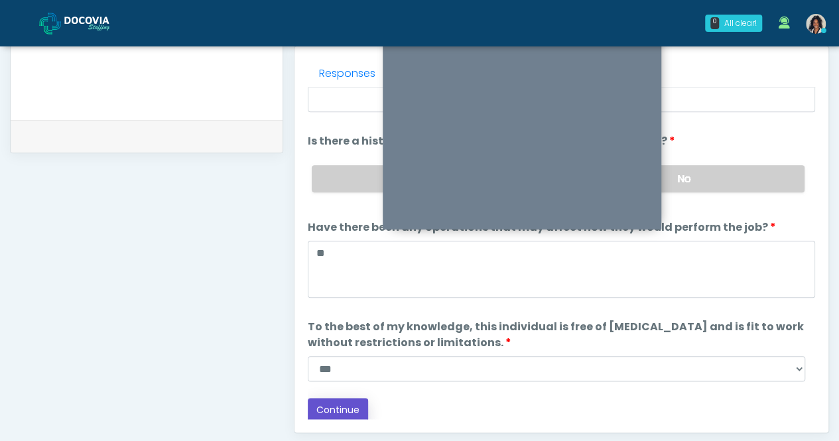
click at [346, 413] on button "Continue" at bounding box center [338, 410] width 60 height 25
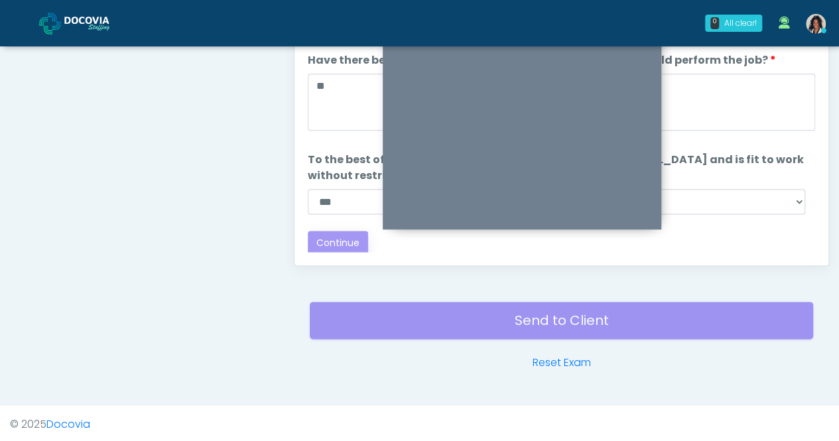
scroll to position [0, 0]
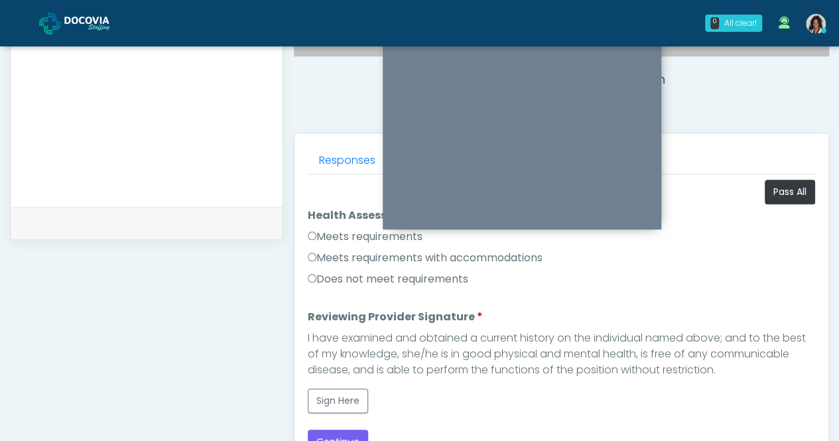
click at [366, 231] on label "Meets requirements" at bounding box center [365, 237] width 115 height 16
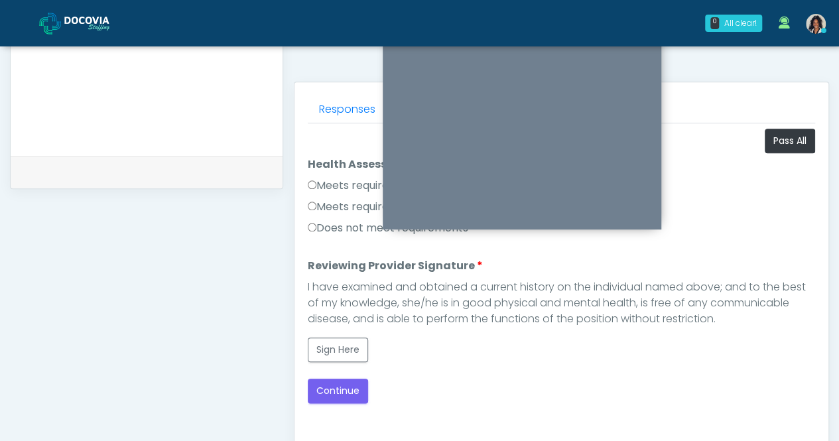
scroll to position [552, 0]
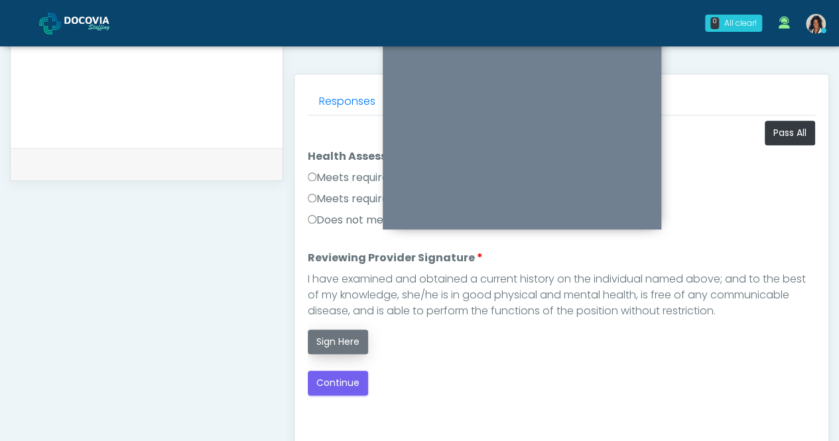
click at [348, 342] on button "Sign Here" at bounding box center [338, 342] width 60 height 25
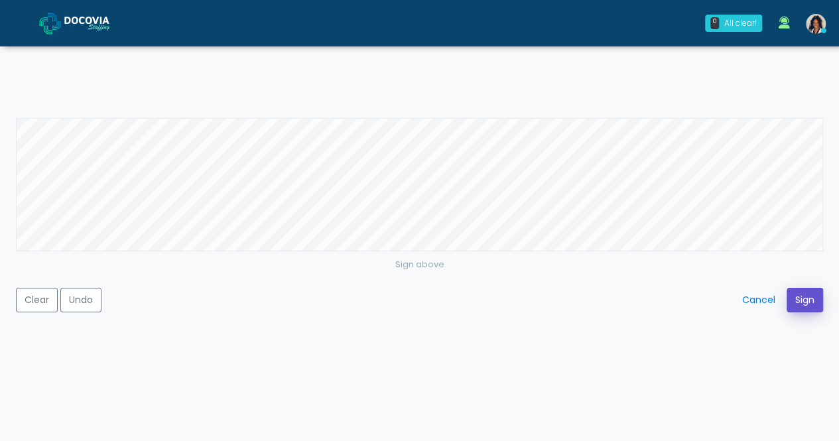
click at [801, 302] on button "Sign" at bounding box center [805, 300] width 36 height 25
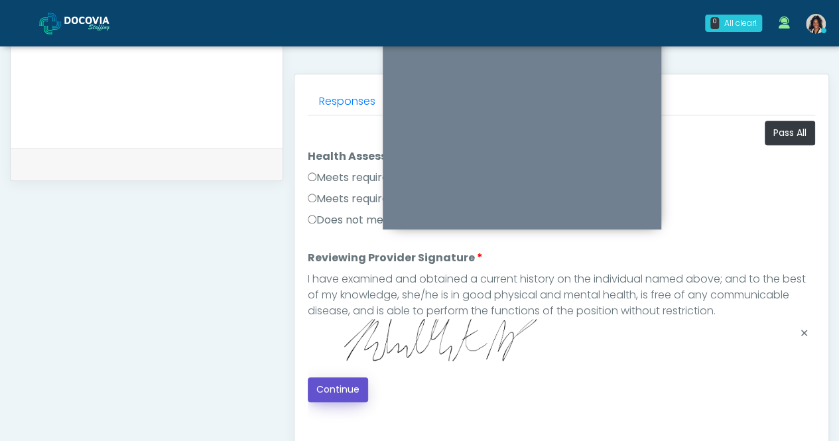
click at [337, 397] on button "Continue" at bounding box center [338, 389] width 60 height 25
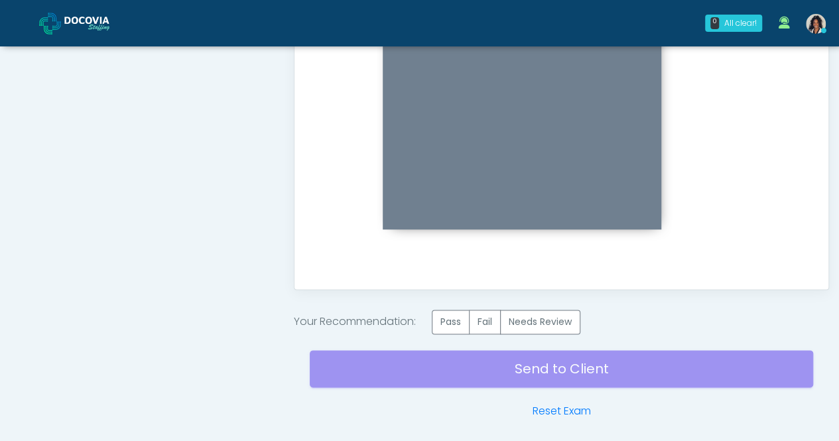
scroll to position [771, 0]
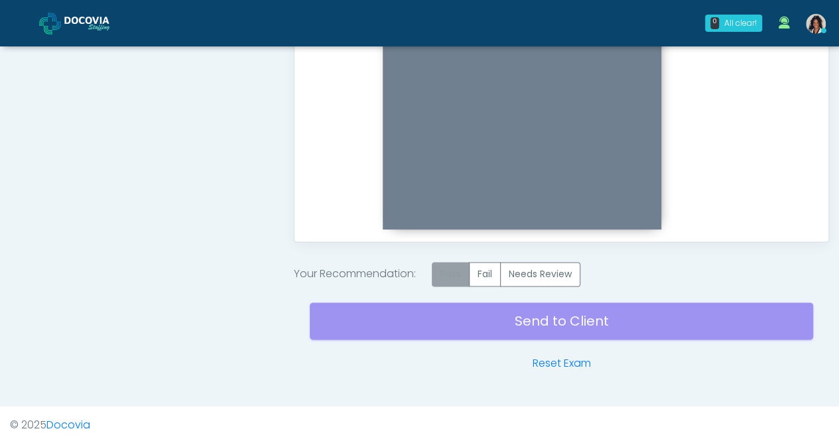
click at [452, 269] on label "Pass" at bounding box center [451, 274] width 38 height 25
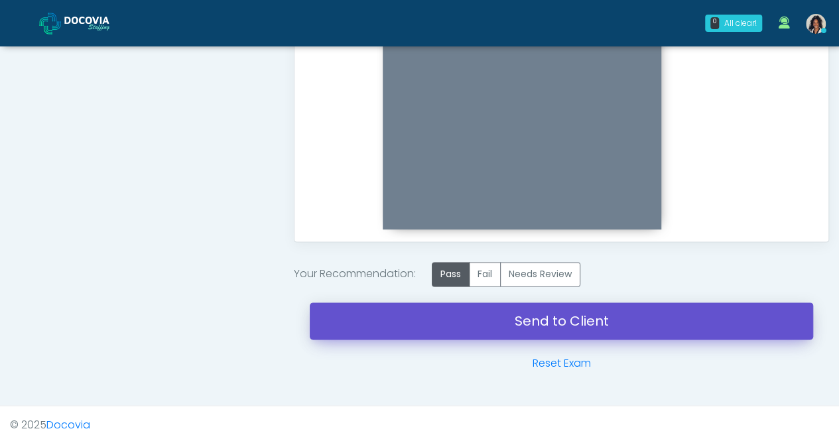
click at [500, 329] on link "Send to Client" at bounding box center [562, 321] width 504 height 37
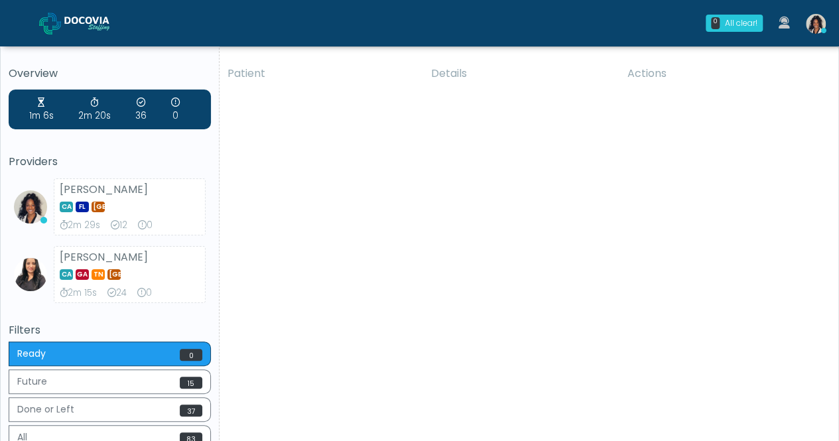
click at [816, 29] on img at bounding box center [816, 24] width 20 height 20
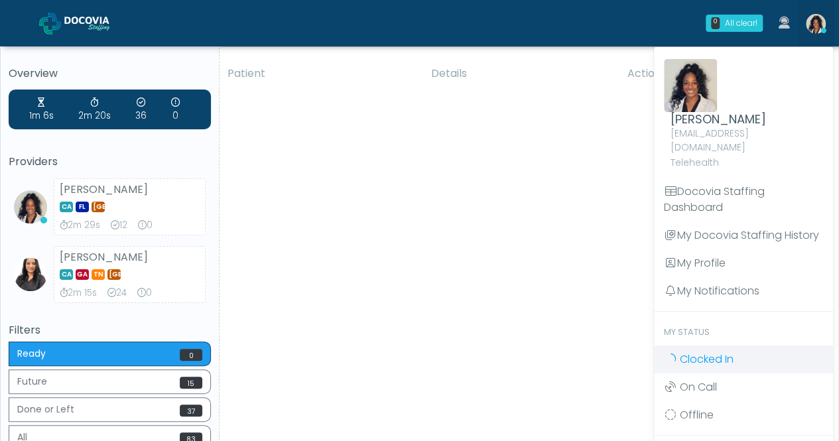
click at [726, 352] on span "Clocked In" at bounding box center [707, 359] width 54 height 15
